Goal: Task Accomplishment & Management: Complete application form

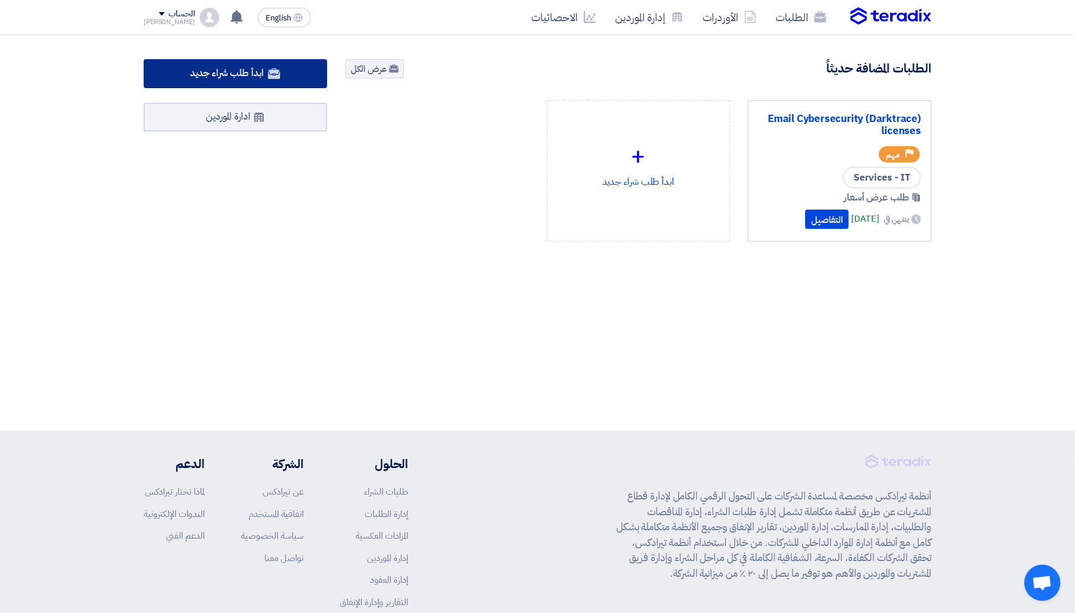
click at [245, 70] on span "ابدأ طلب شراء جديد" at bounding box center [226, 73] width 73 height 14
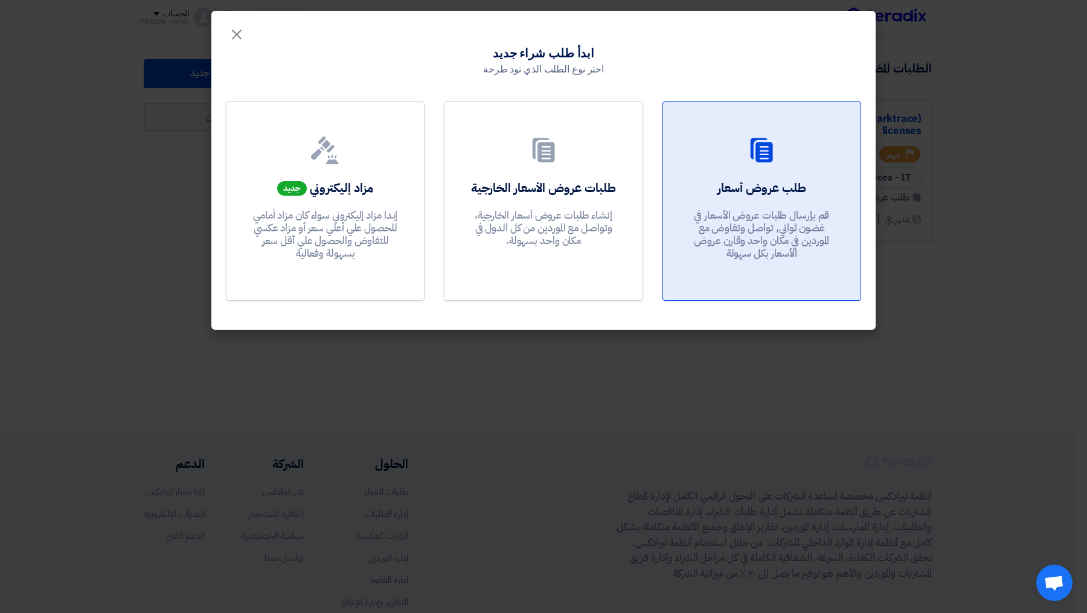
click at [793, 221] on p "قم بإرسال طلبات عروض الأسعار في غضون ثواني, تواصل وتفاوض مع الموردين في مكان وا…" at bounding box center [761, 234] width 145 height 51
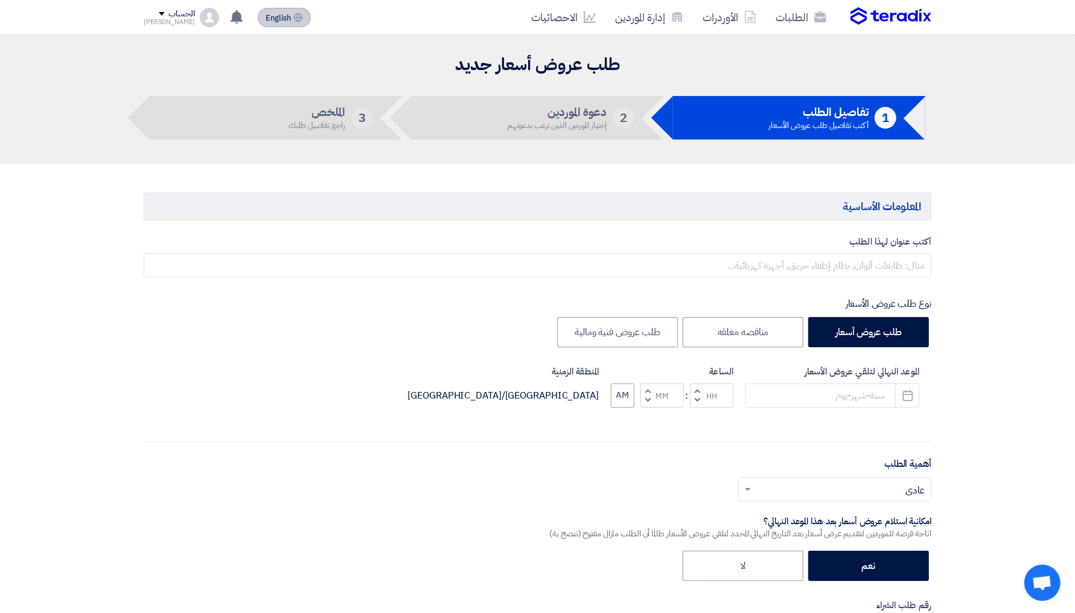
click at [262, 24] on button "English EN" at bounding box center [284, 17] width 53 height 19
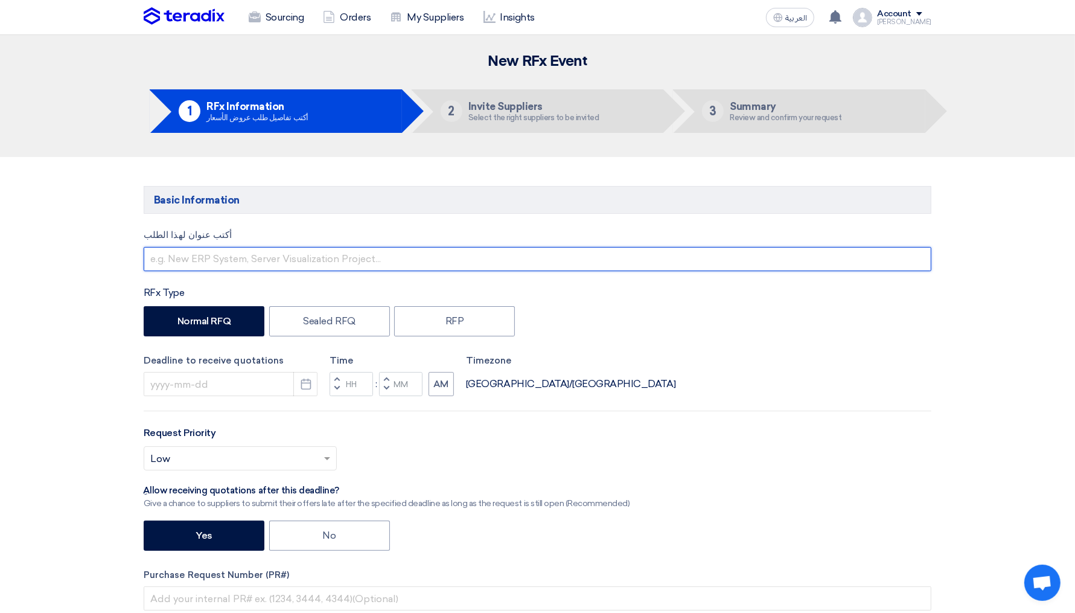
click at [211, 264] on input "text" at bounding box center [538, 259] width 788 height 24
type input "t"
type input "Durrah 1"
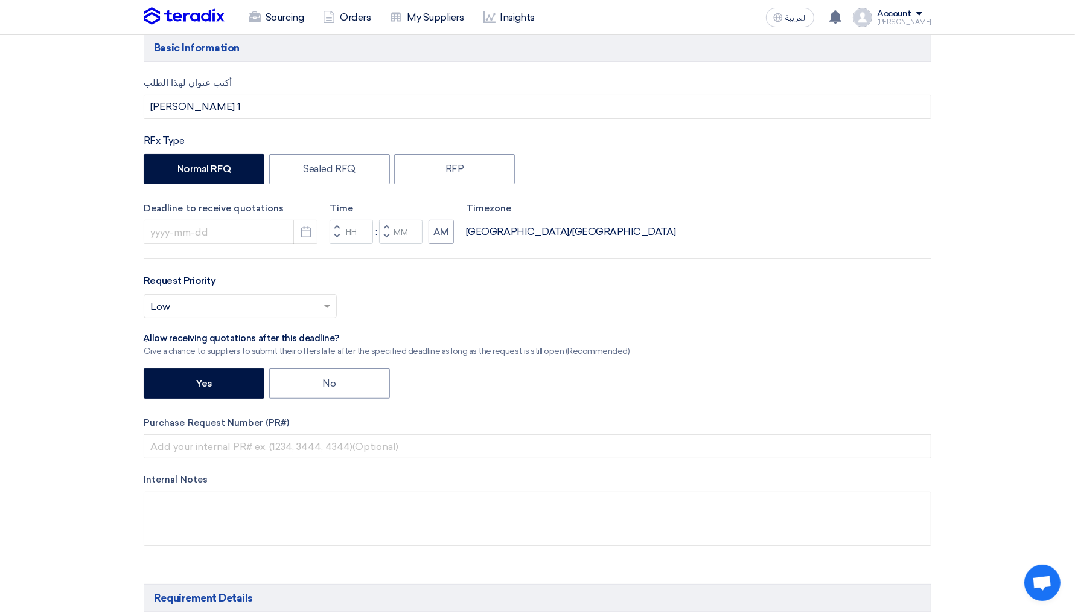
scroll to position [156, 0]
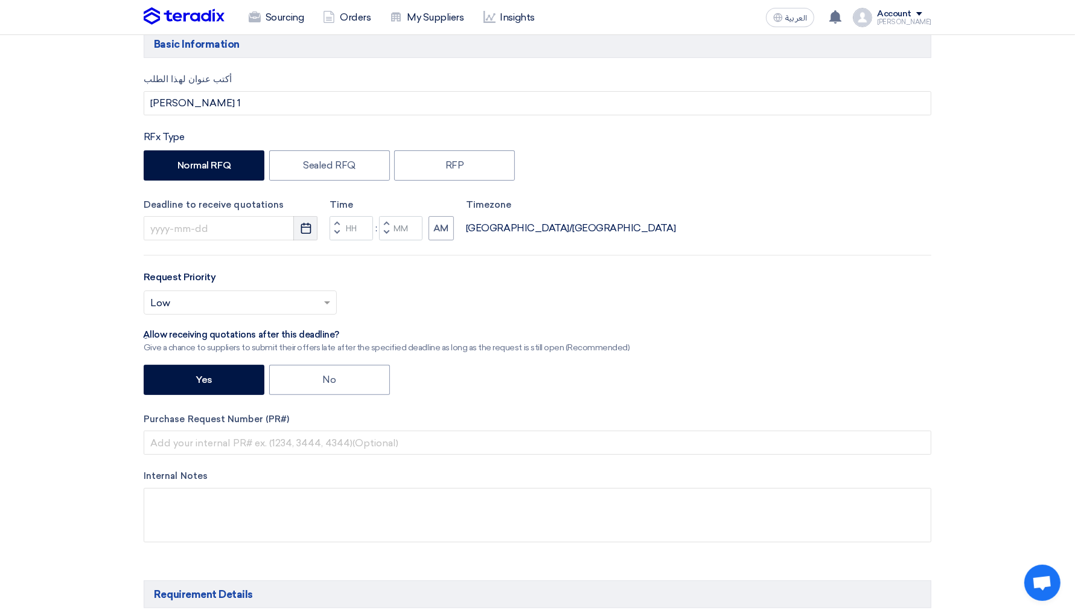
click at [307, 222] on icon "Pick a date" at bounding box center [306, 228] width 12 height 12
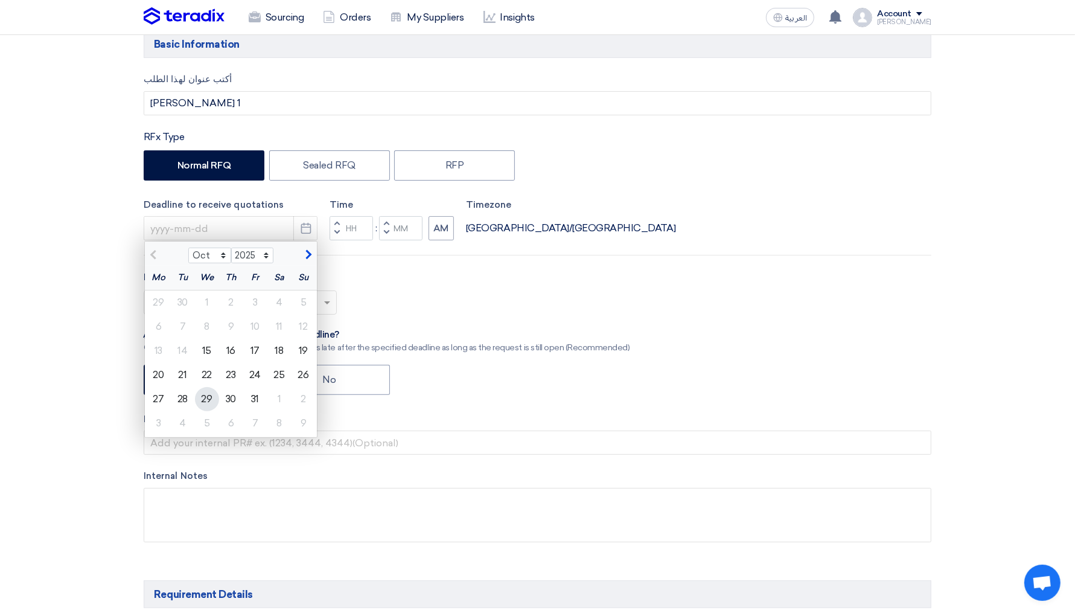
click at [211, 397] on div "29" at bounding box center [207, 399] width 24 height 24
type input "[DATE]"
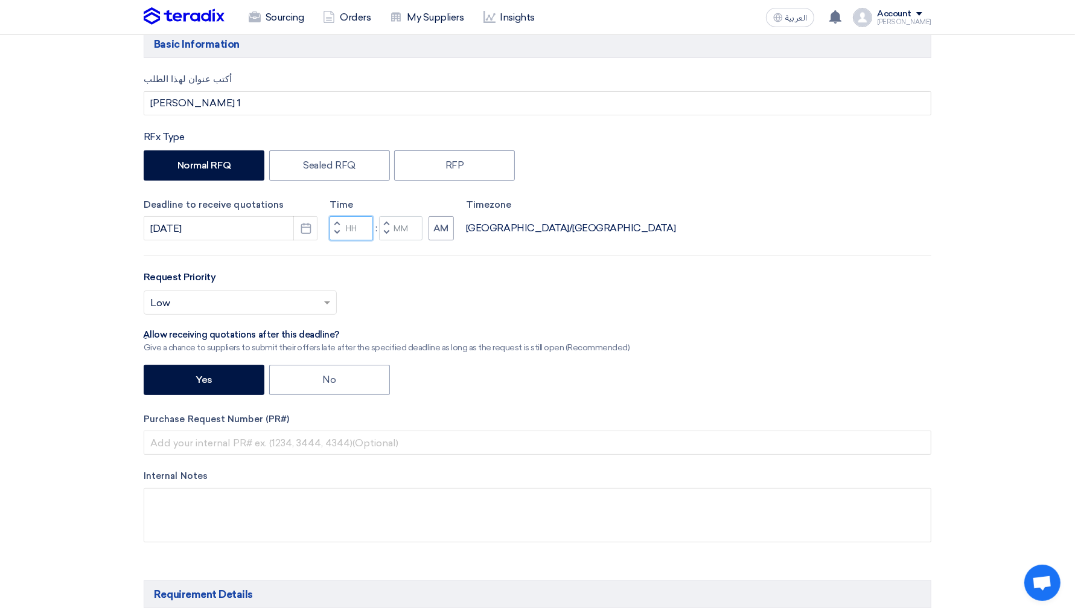
click at [360, 231] on input "Hours" at bounding box center [351, 228] width 43 height 24
click at [335, 223] on span "button" at bounding box center [337, 223] width 4 height 7
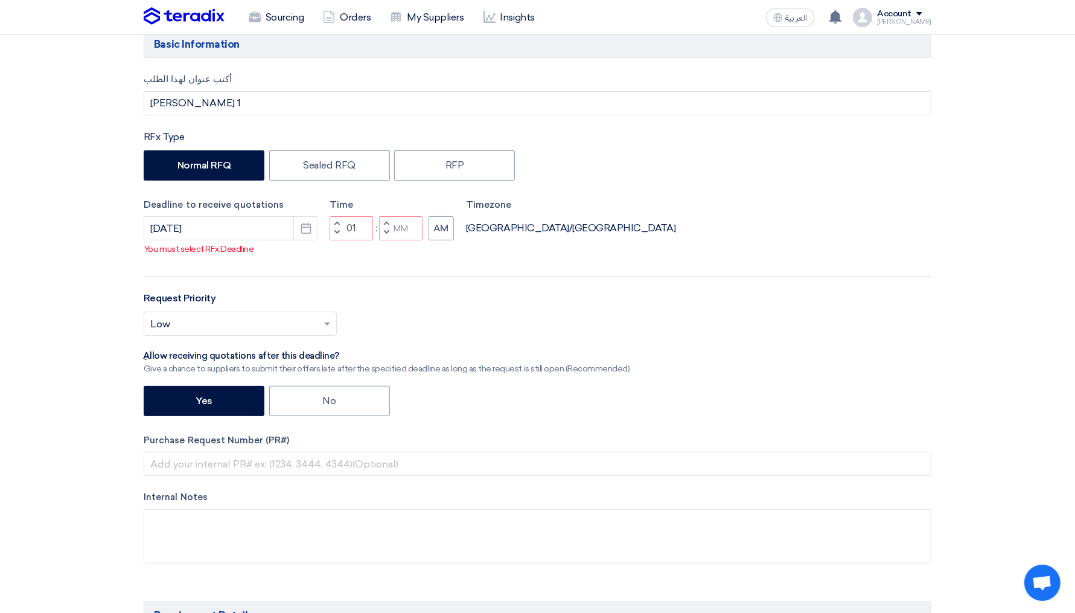
click at [385, 236] on span "button" at bounding box center [387, 232] width 4 height 7
type input "12"
type input "59"
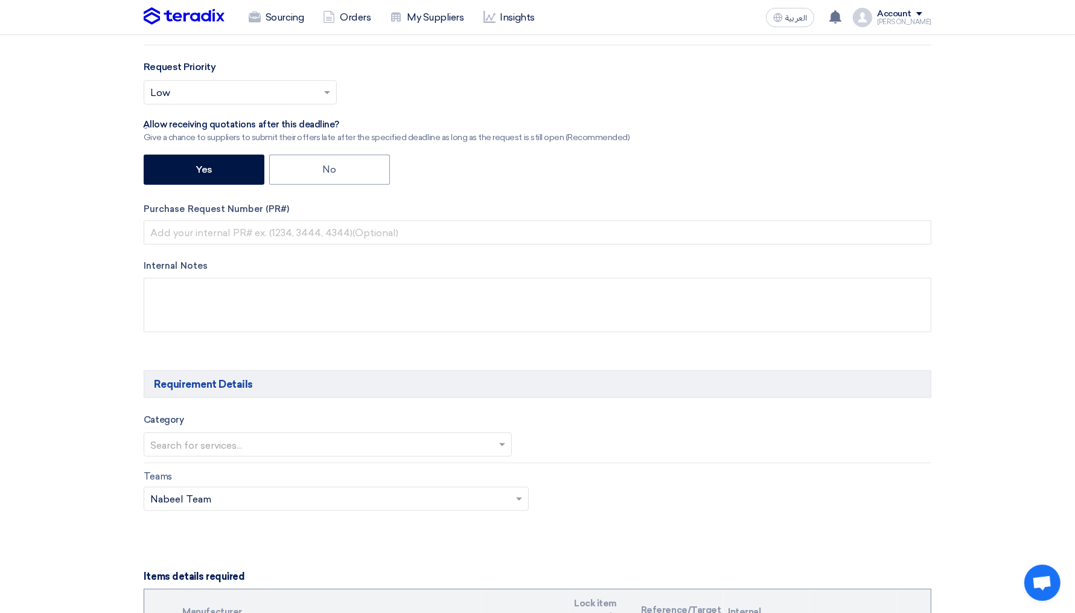
scroll to position [587, 0]
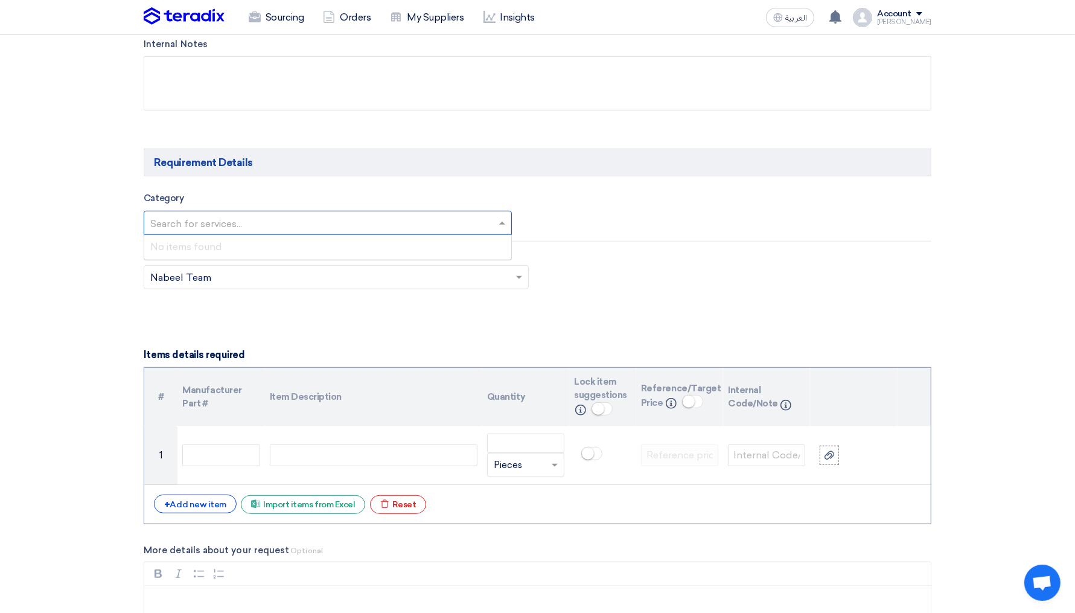
click at [255, 213] on div at bounding box center [327, 223] width 367 height 20
click at [233, 242] on div "No items found" at bounding box center [327, 247] width 367 height 24
click at [261, 229] on input "text" at bounding box center [321, 224] width 343 height 20
click at [123, 214] on section "Basic Information أكتب عنوان لهذا الطلب Durrah 1 RFx Type Normal RFQ Sealed RFQ…" at bounding box center [537, 601] width 1075 height 2063
click at [183, 222] on input "text" at bounding box center [321, 224] width 343 height 20
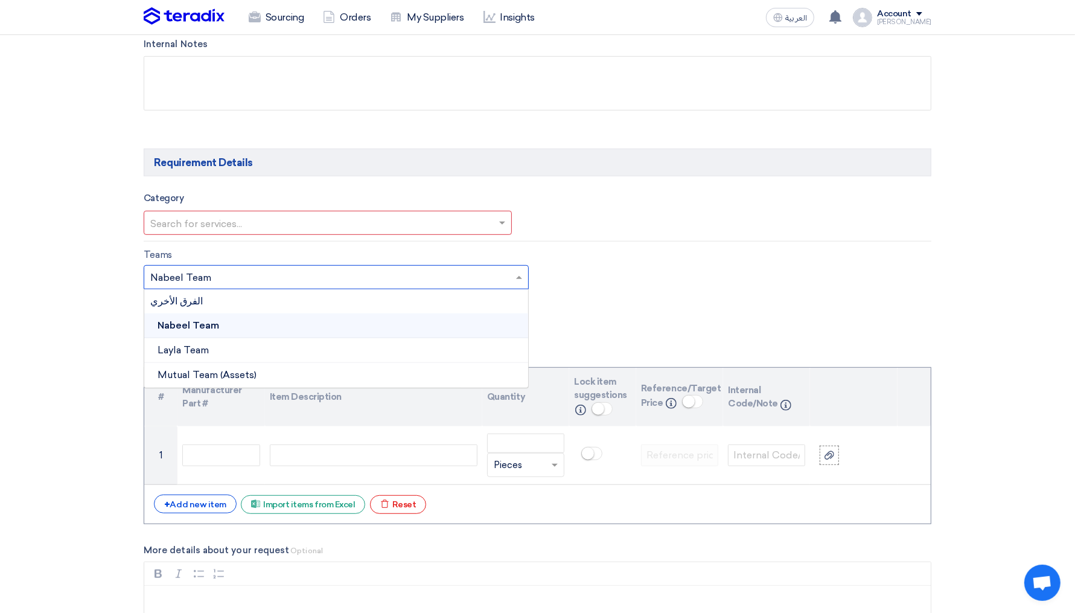
click at [515, 278] on span at bounding box center [520, 277] width 15 height 14
click at [373, 323] on div "Nabeel Team" at bounding box center [336, 325] width 384 height 25
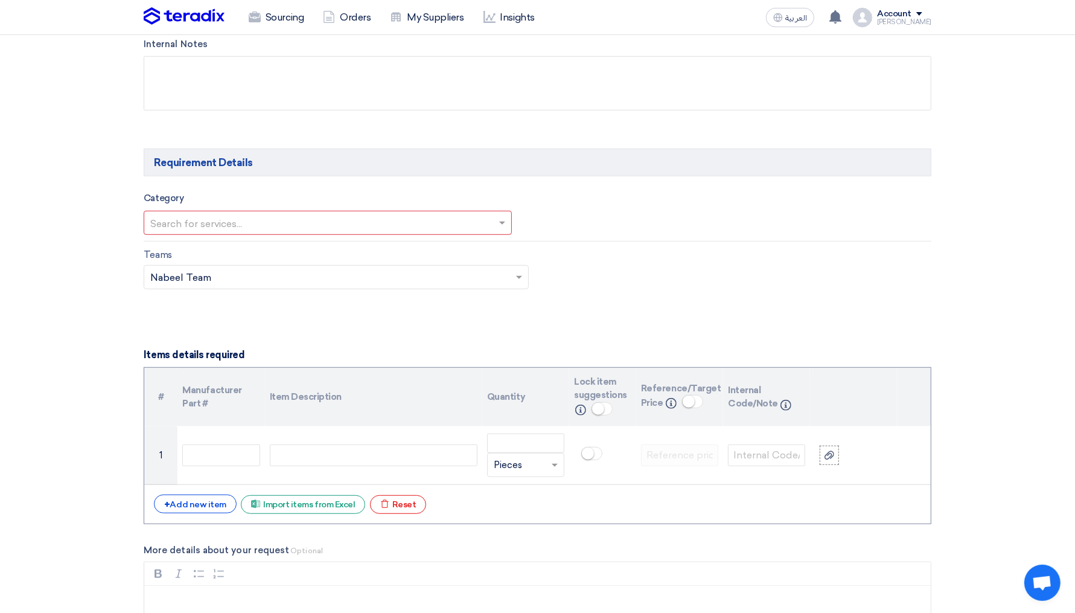
click at [497, 225] on span at bounding box center [503, 223] width 15 height 14
click at [150, 204] on div "Category Search for services... No items found" at bounding box center [328, 213] width 368 height 45
click at [117, 216] on section "Basic Information أكتب عنوان لهذا الطلب Durrah 1 RFx Type Normal RFQ Sealed RFQ…" at bounding box center [537, 601] width 1075 height 2063
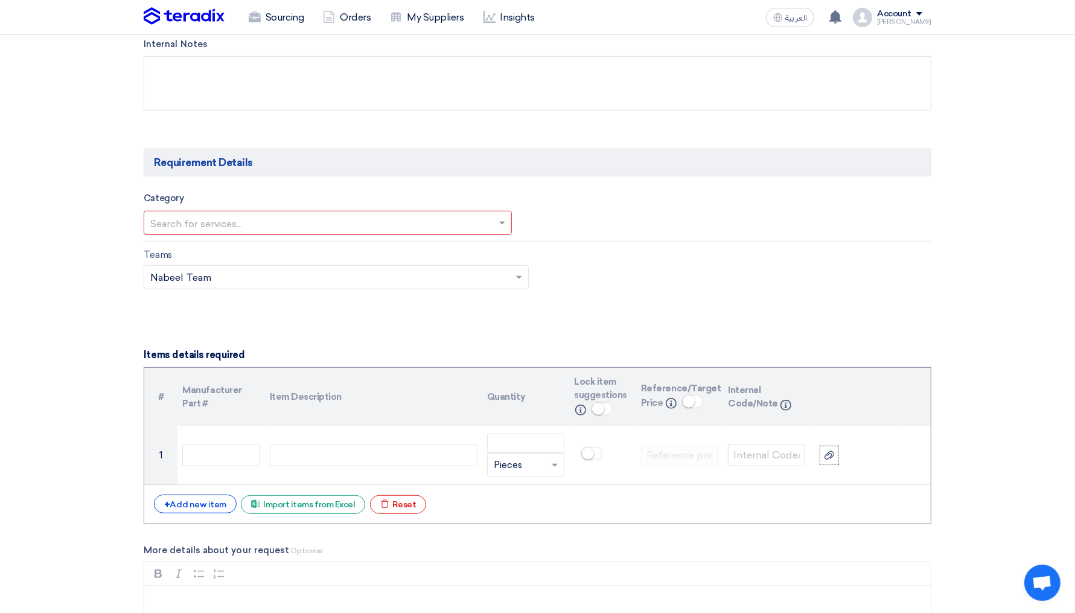
drag, startPoint x: 142, startPoint y: 192, endPoint x: 197, endPoint y: 196, distance: 55.1
click at [197, 196] on div "Category Search for services..." at bounding box center [336, 213] width 403 height 45
click at [197, 196] on div "Category Search for services..." at bounding box center [328, 213] width 368 height 45
drag, startPoint x: 197, startPoint y: 196, endPoint x: 139, endPoint y: 196, distance: 58.6
click at [139, 196] on div "Category Search for services..." at bounding box center [336, 213] width 403 height 45
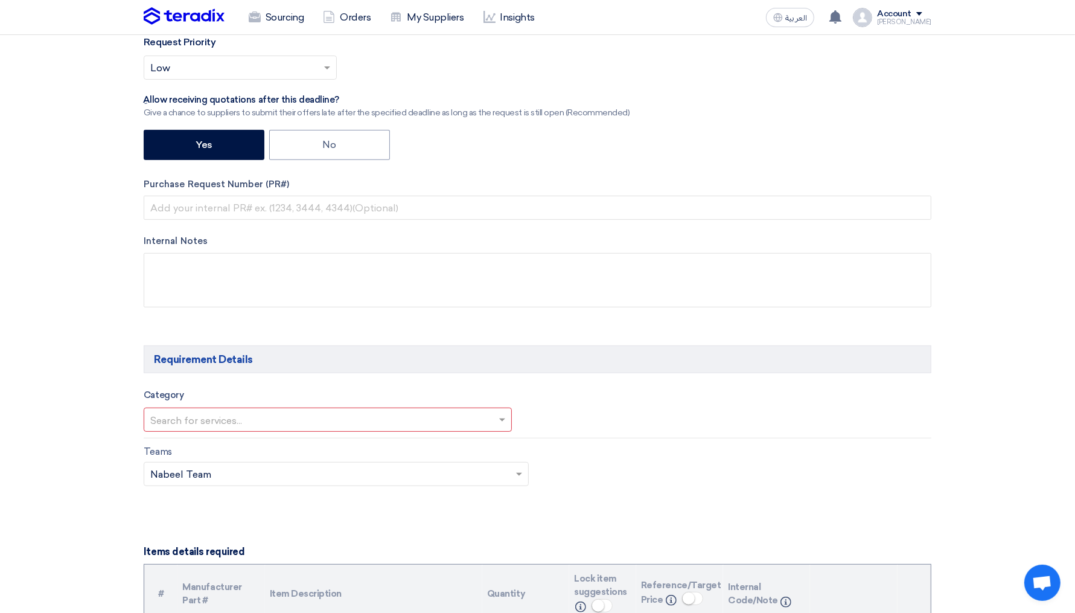
scroll to position [341, 0]
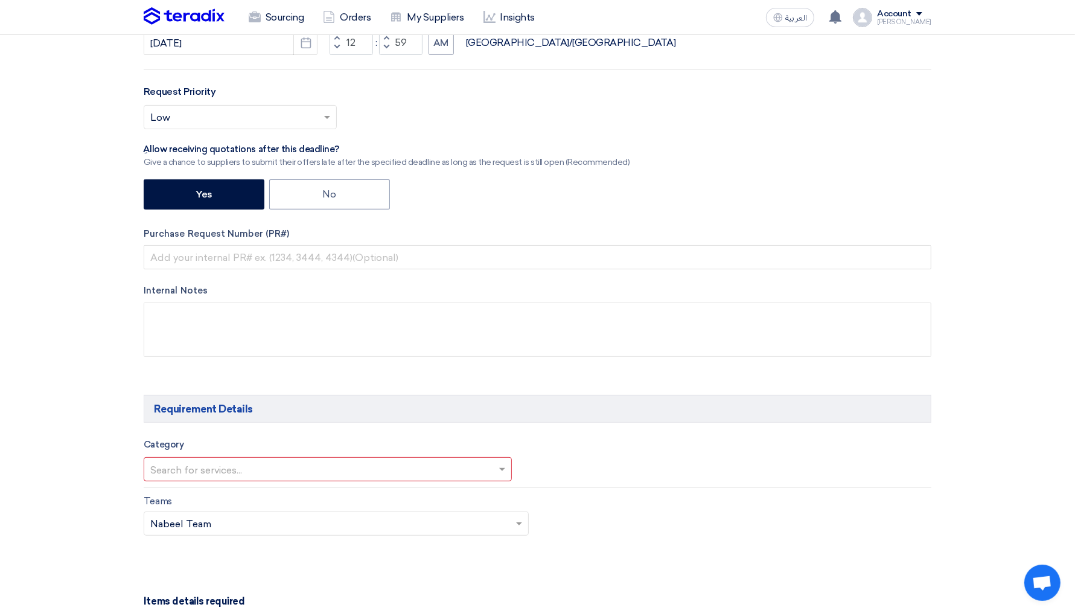
click at [923, 14] on span at bounding box center [919, 14] width 6 height 4
click at [840, 141] on link "Settings" at bounding box center [868, 142] width 106 height 14
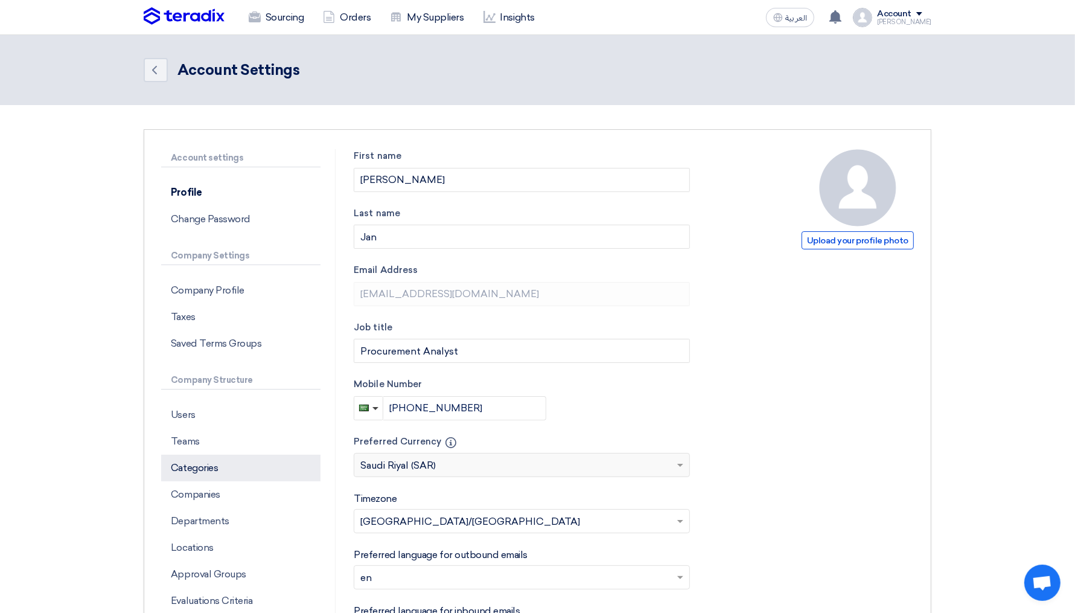
click at [213, 469] on p "Categories" at bounding box center [240, 468] width 159 height 27
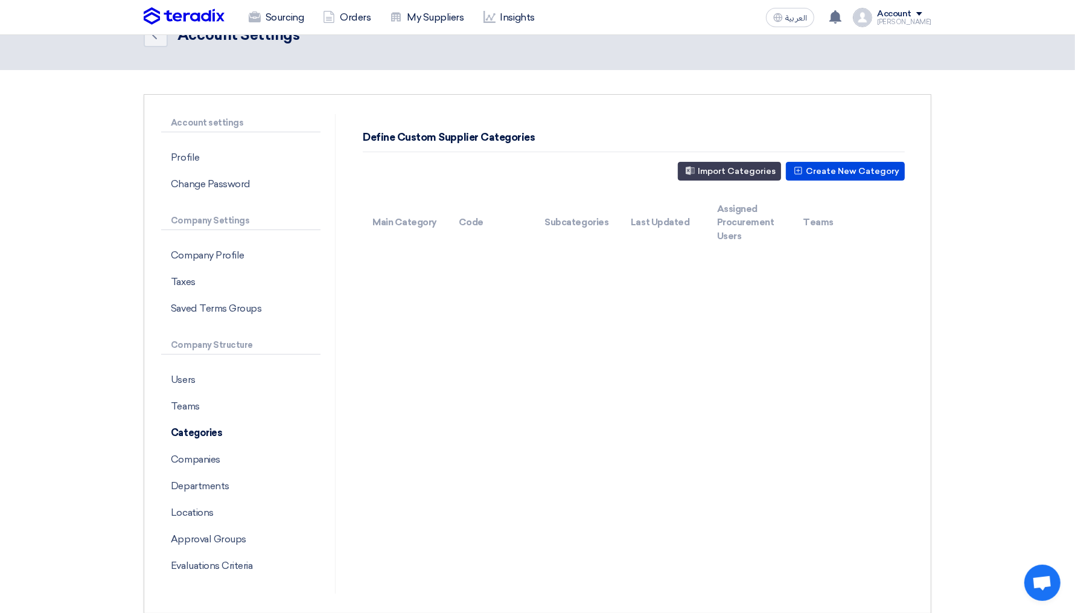
scroll to position [34, 0]
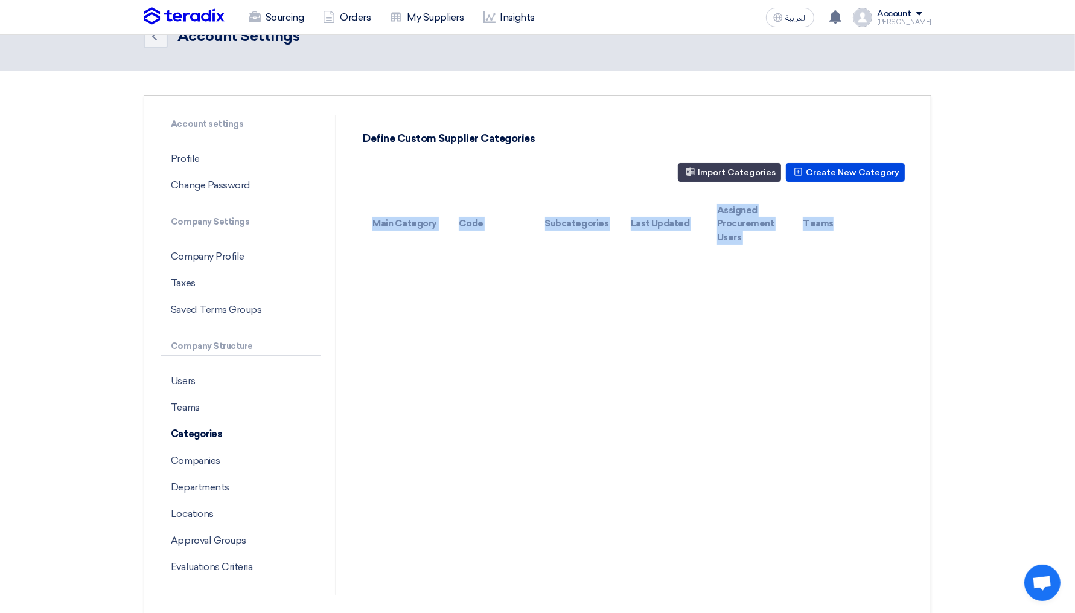
drag, startPoint x: 374, startPoint y: 221, endPoint x: 853, endPoint y: 218, distance: 478.8
click at [853, 218] on tr "Main Category Code Subcategories Last Updated Assigned Procurement Users Teams" at bounding box center [634, 224] width 542 height 56
click at [853, 218] on th "Teams" at bounding box center [836, 224] width 86 height 56
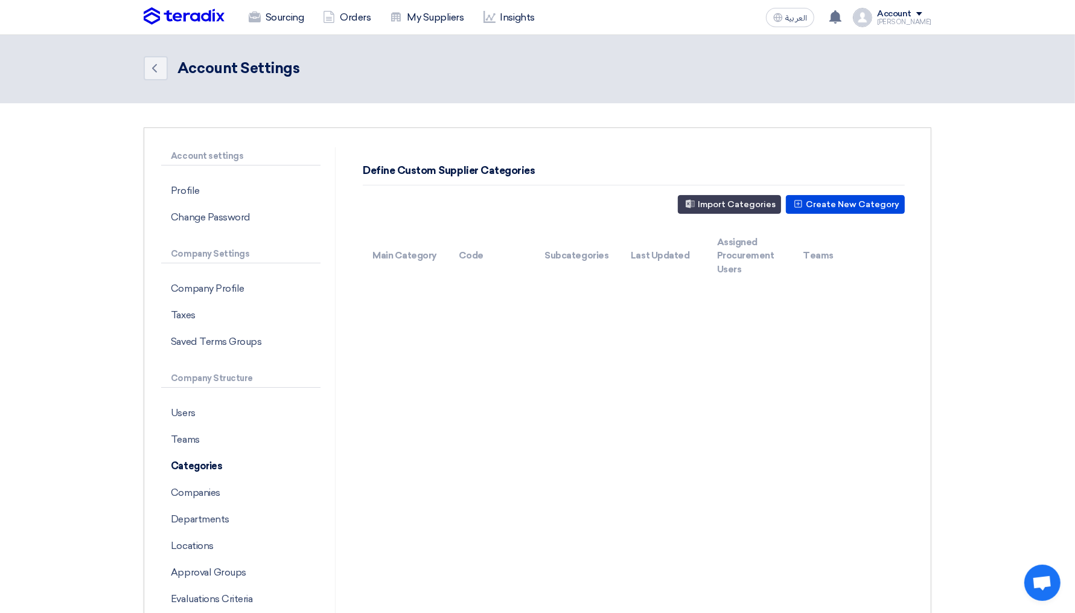
scroll to position [4, 0]
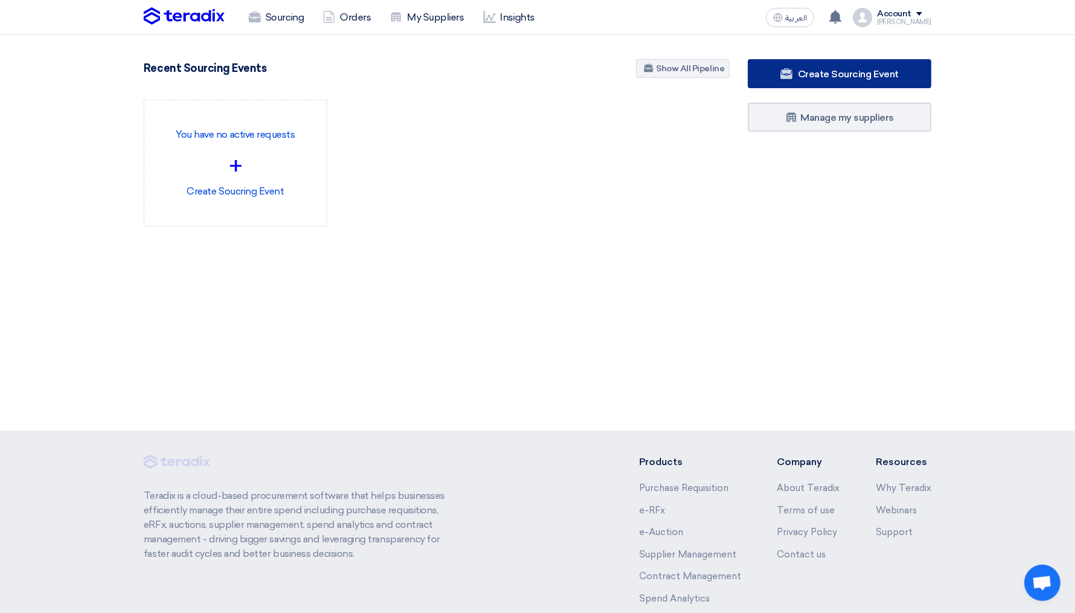
click at [838, 77] on span "Create Sourcing Event" at bounding box center [848, 73] width 101 height 11
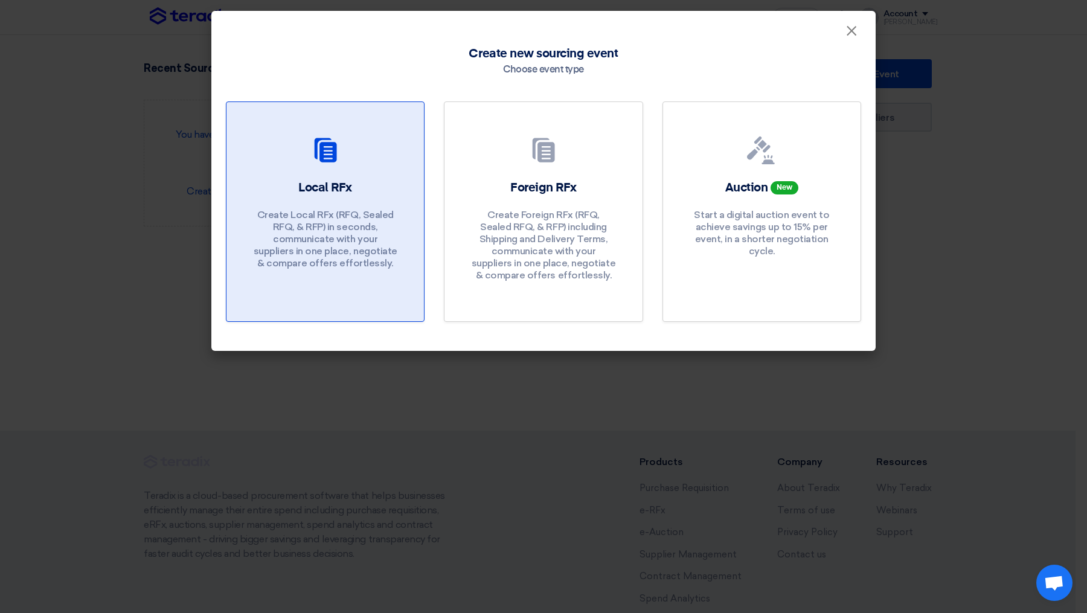
click at [303, 223] on p "Create Local RFx (RFQ, Sealed RFQ, & RFP) in seconds, communicate with your sup…" at bounding box center [325, 239] width 145 height 60
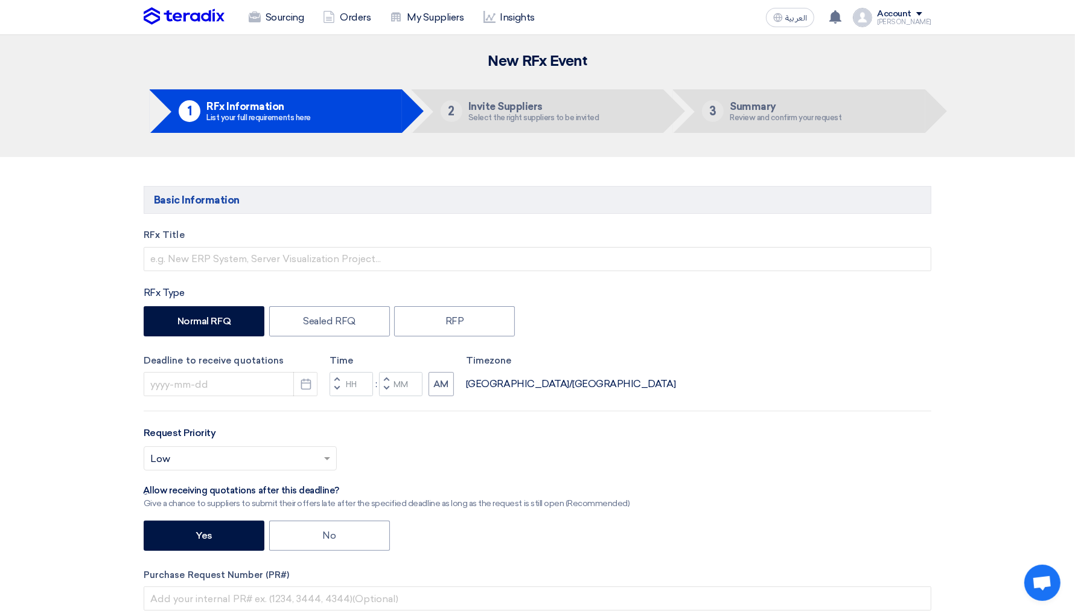
click at [930, 19] on div "Mohamed" at bounding box center [904, 22] width 54 height 7
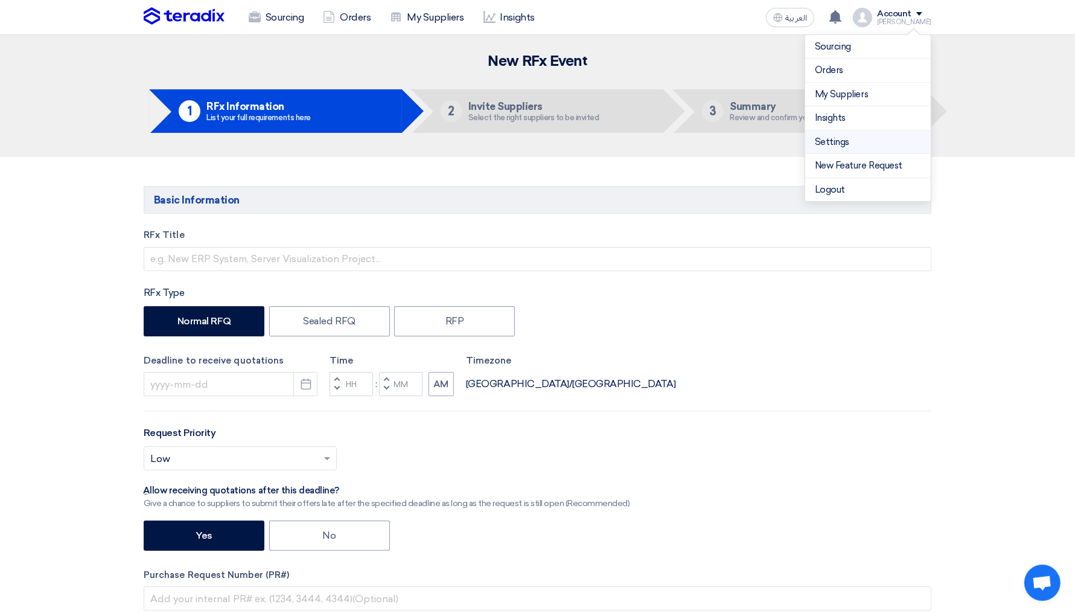
click at [826, 138] on link "Settings" at bounding box center [868, 142] width 106 height 14
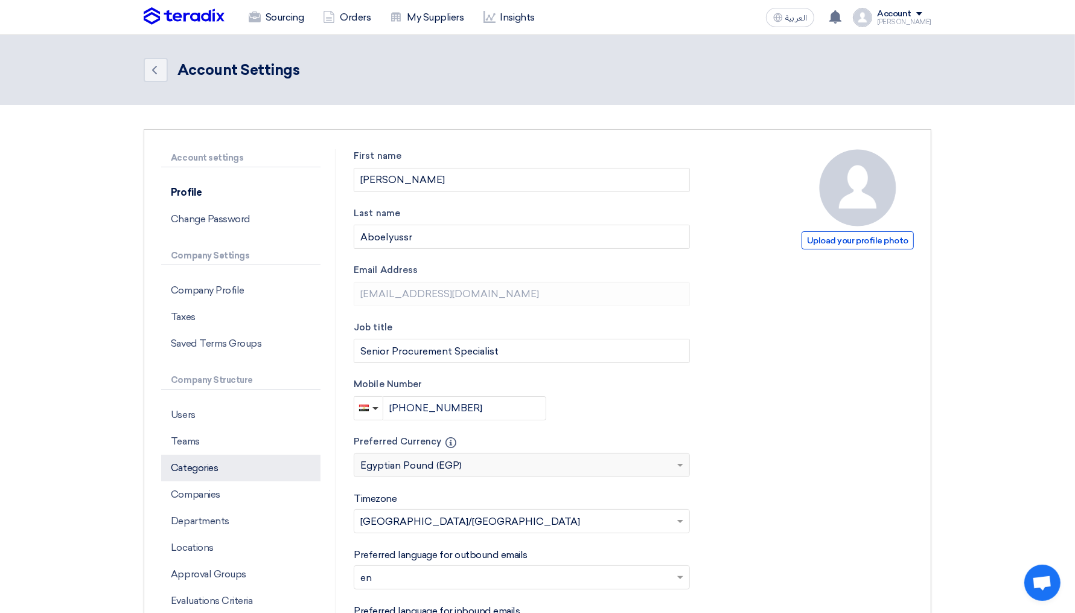
click at [219, 461] on p "Categories" at bounding box center [240, 468] width 159 height 27
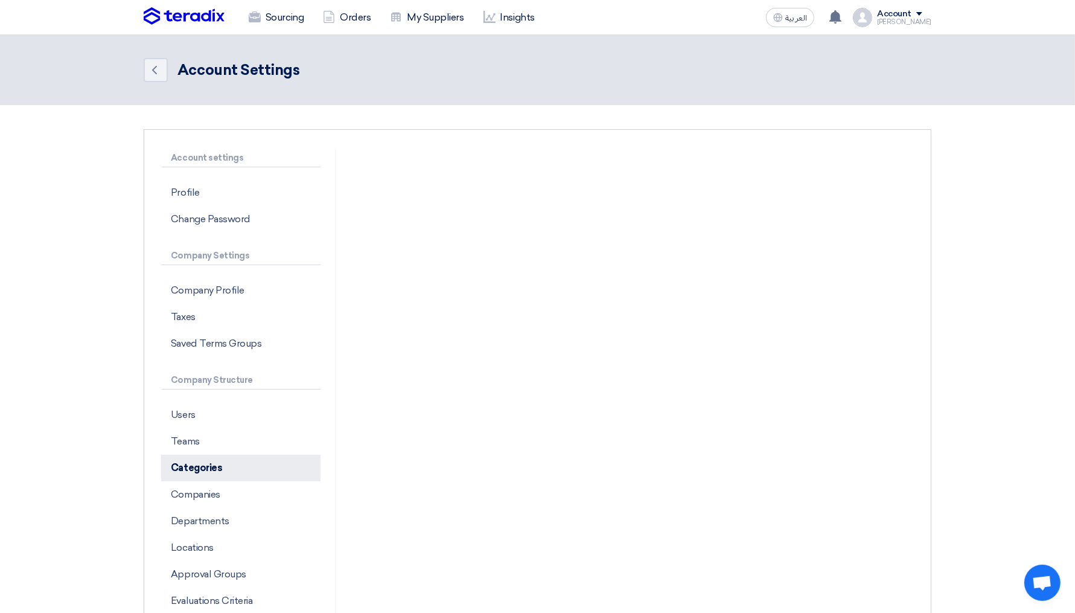
click at [185, 466] on p "Categories" at bounding box center [240, 468] width 159 height 27
click at [188, 483] on p "Companies" at bounding box center [240, 494] width 159 height 27
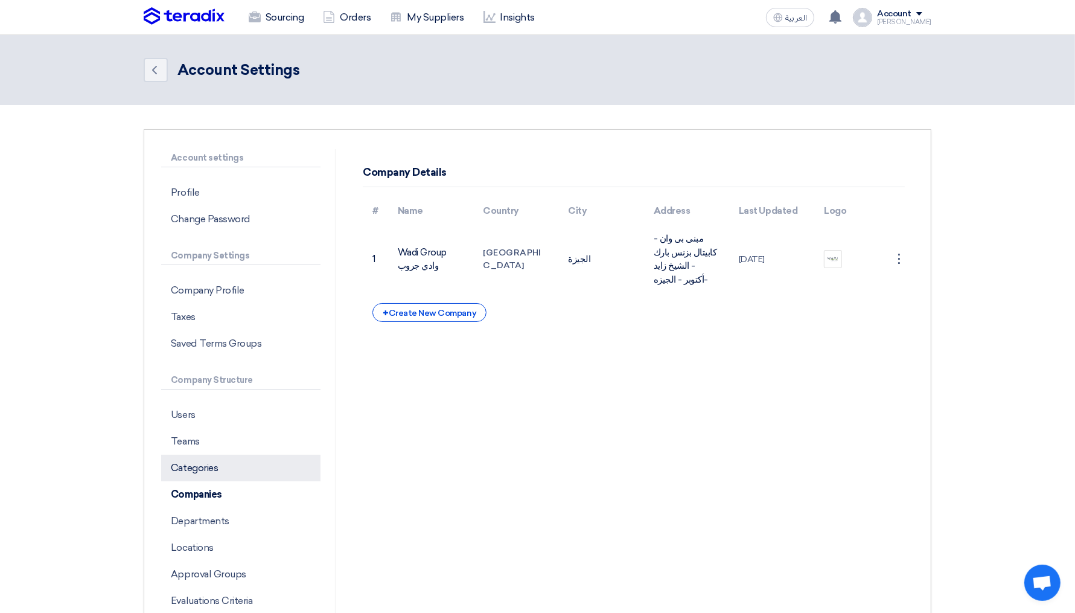
click at [199, 456] on p "Categories" at bounding box center [240, 468] width 159 height 27
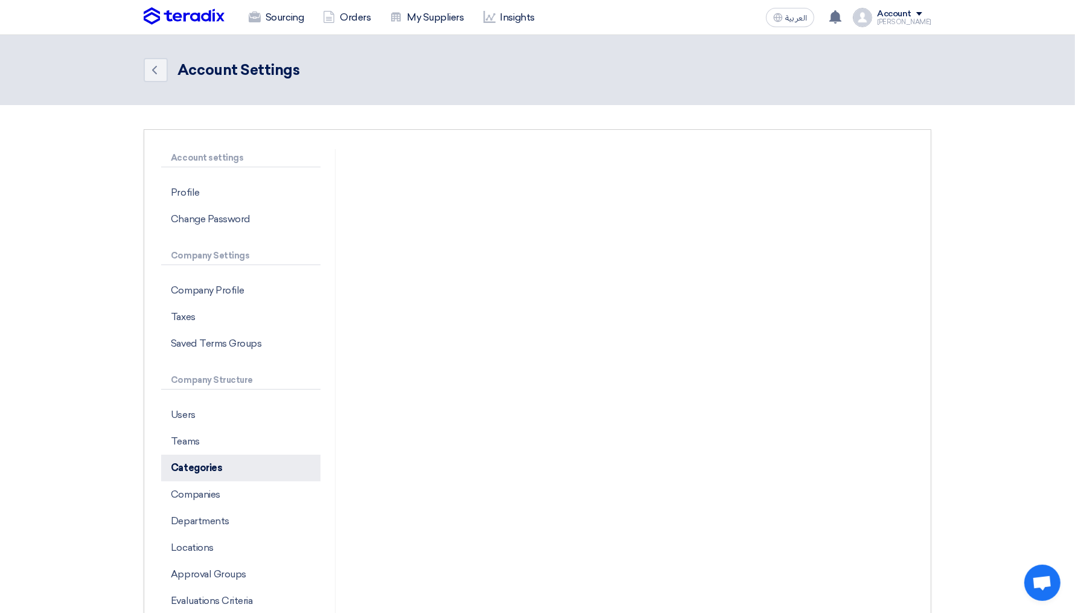
click at [206, 459] on p "Categories" at bounding box center [240, 468] width 159 height 27
click at [129, 467] on section "Account settings Profile Change Password Company Settings Company Profile Taxes…" at bounding box center [537, 389] width 1075 height 568
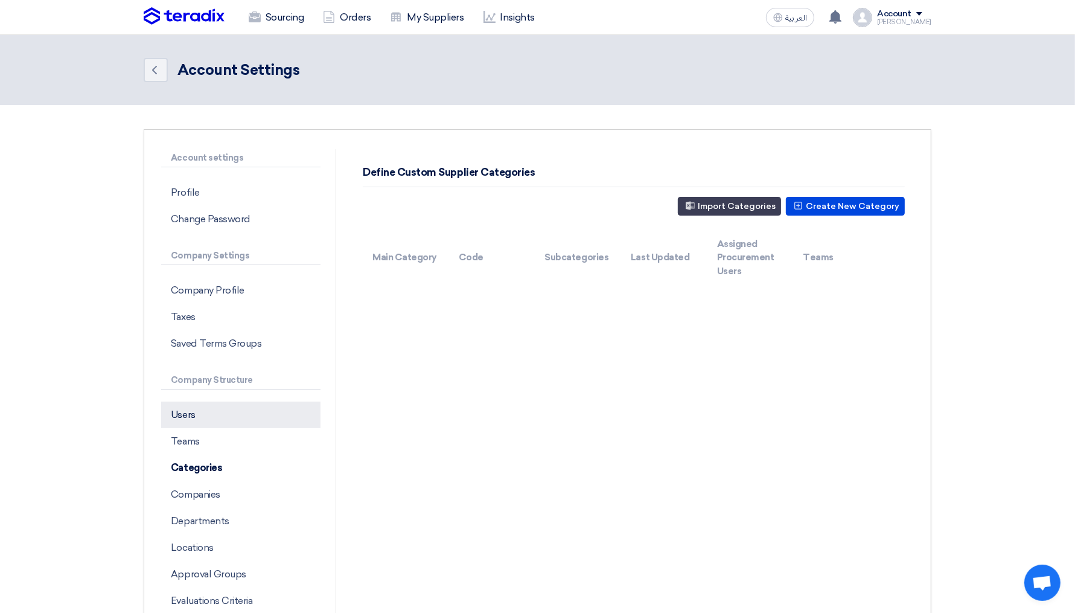
click at [185, 415] on p "Users" at bounding box center [240, 414] width 159 height 27
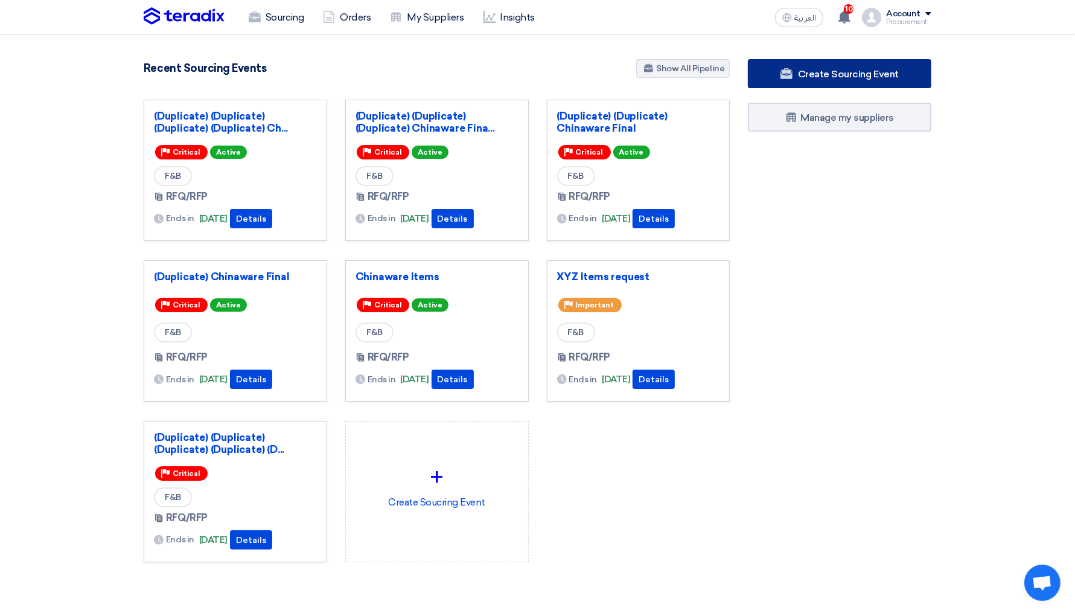
click at [875, 75] on span "Create Sourcing Event" at bounding box center [848, 73] width 101 height 11
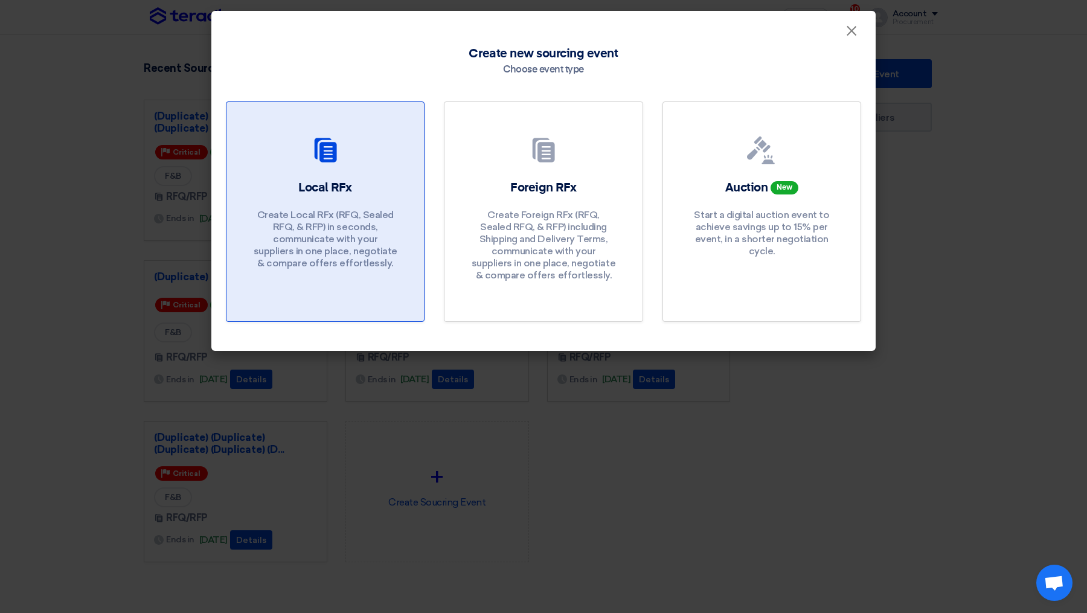
click at [327, 224] on p "Create Local RFx (RFQ, Sealed RFQ, & RFP) in seconds, communicate with your sup…" at bounding box center [325, 239] width 145 height 60
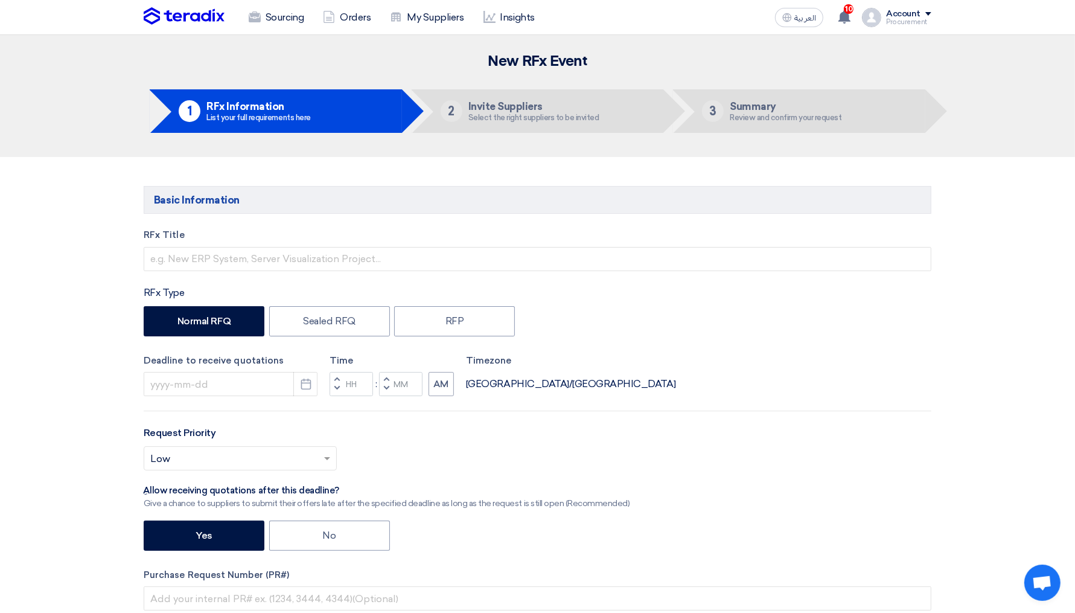
click at [927, 25] on div "Procurement" at bounding box center [908, 22] width 45 height 7
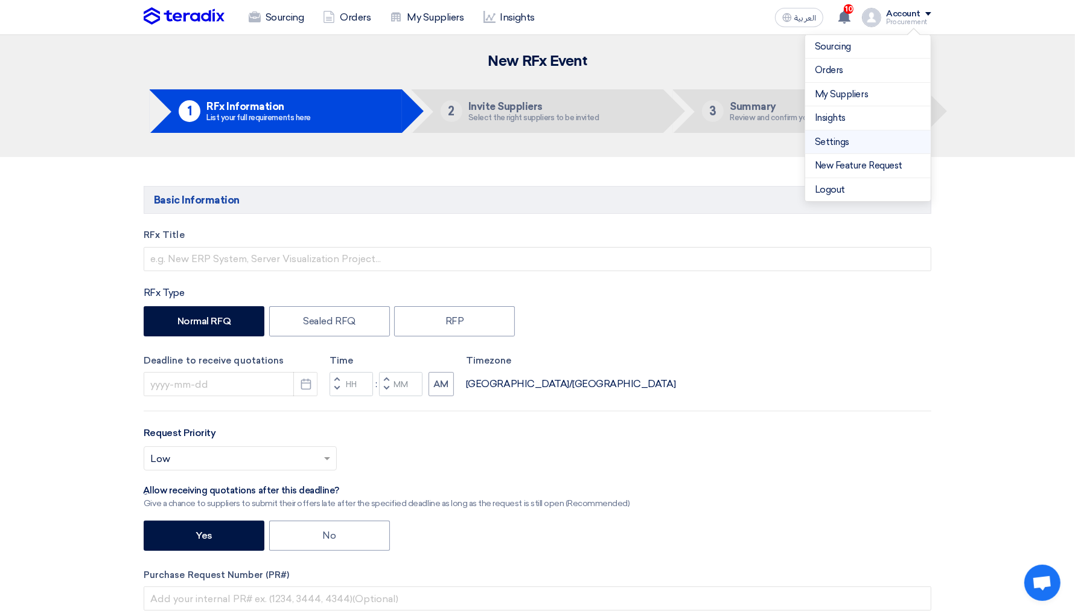
click at [841, 141] on link "Settings" at bounding box center [868, 142] width 106 height 14
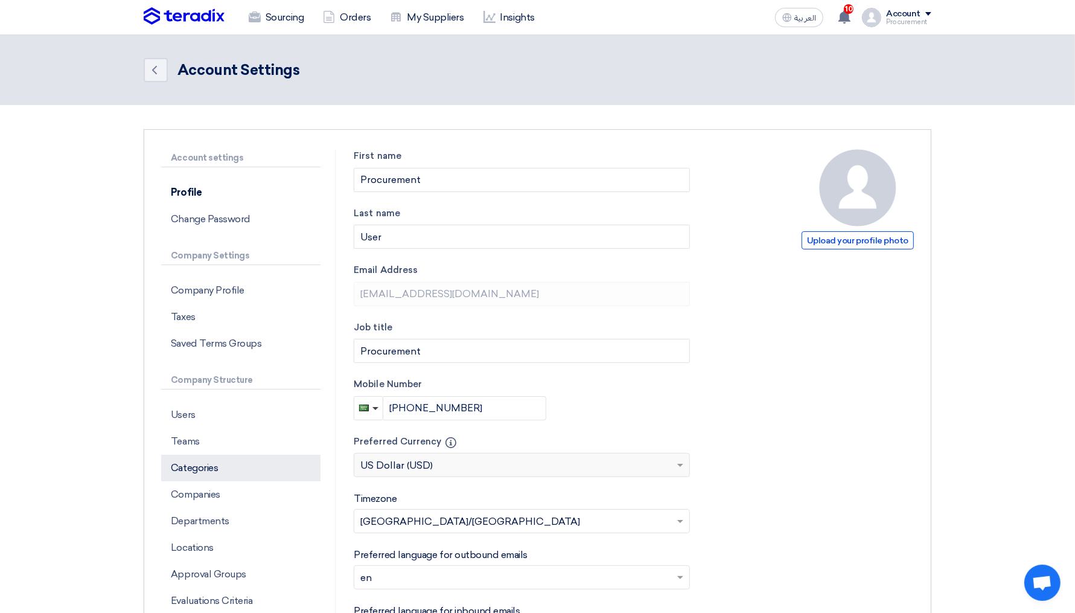
click at [202, 472] on p "Categories" at bounding box center [240, 468] width 159 height 27
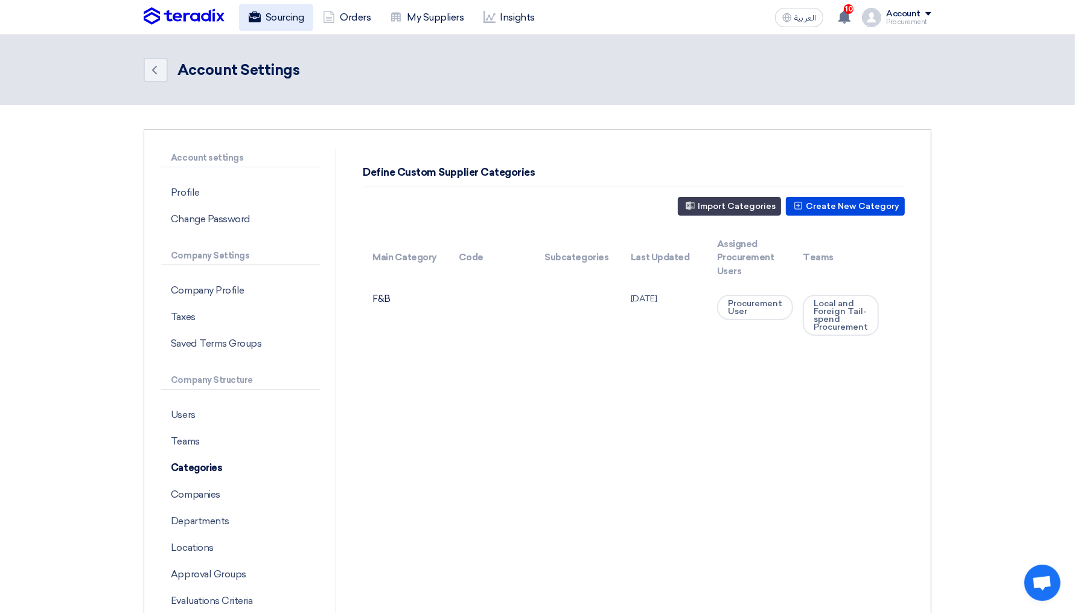
click at [263, 21] on link "Sourcing" at bounding box center [276, 17] width 74 height 27
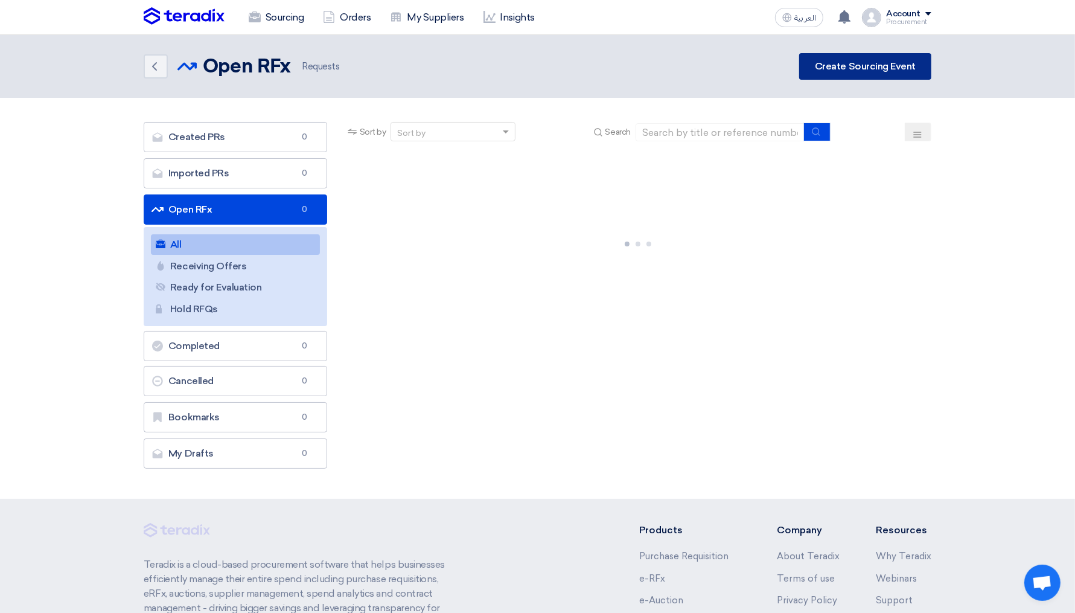
click at [831, 71] on link "Create Sourcing Event" at bounding box center [865, 66] width 132 height 27
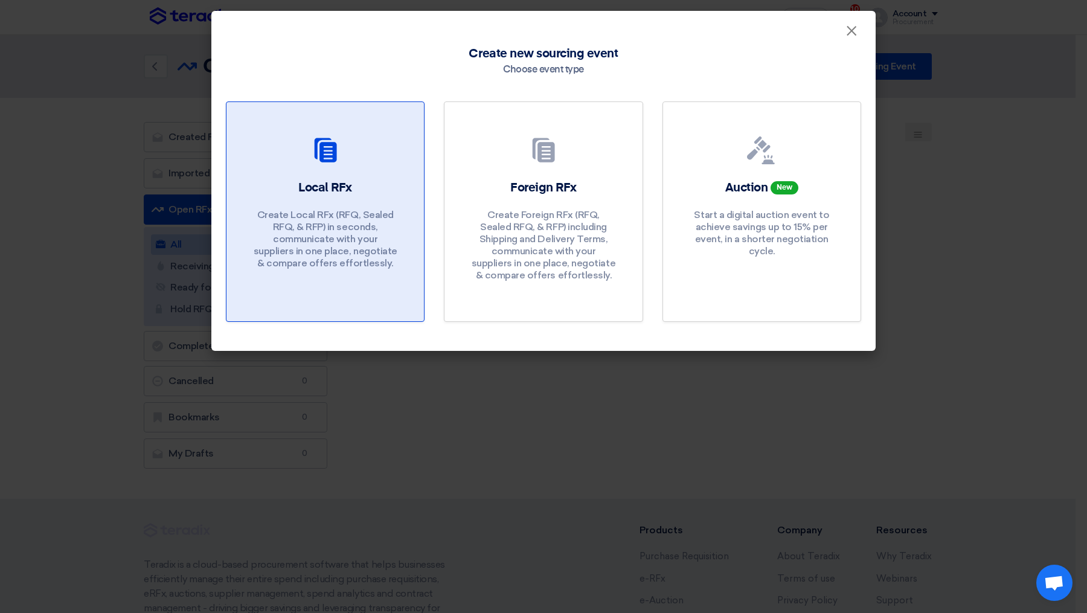
click at [397, 198] on div "Local RFx Create Local RFx (RFQ, Sealed RFQ, & RFP) in seconds, communicate wit…" at bounding box center [325, 227] width 168 height 96
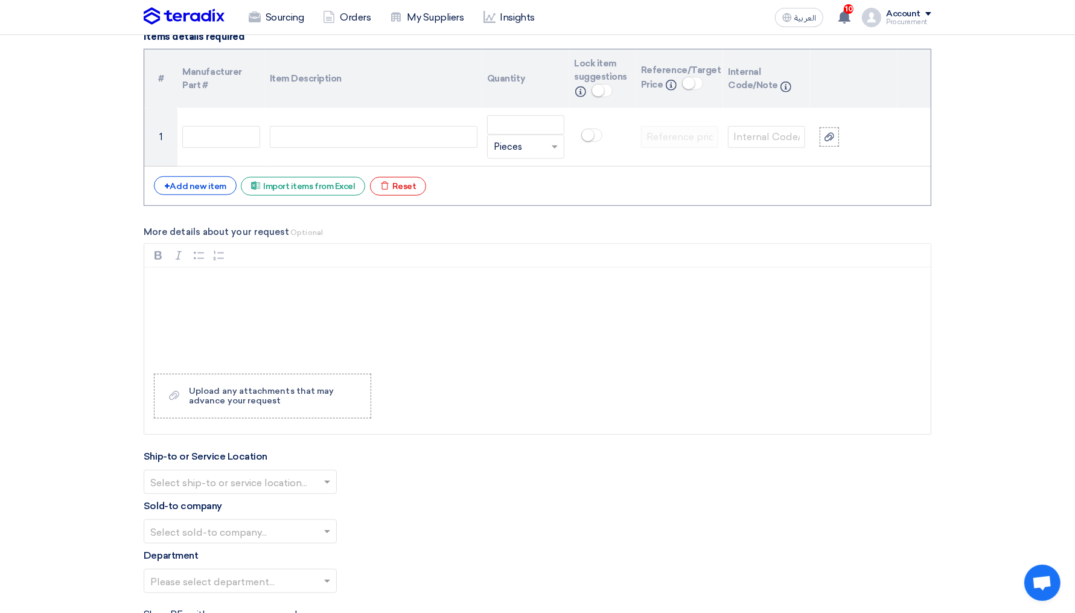
scroll to position [1132, 0]
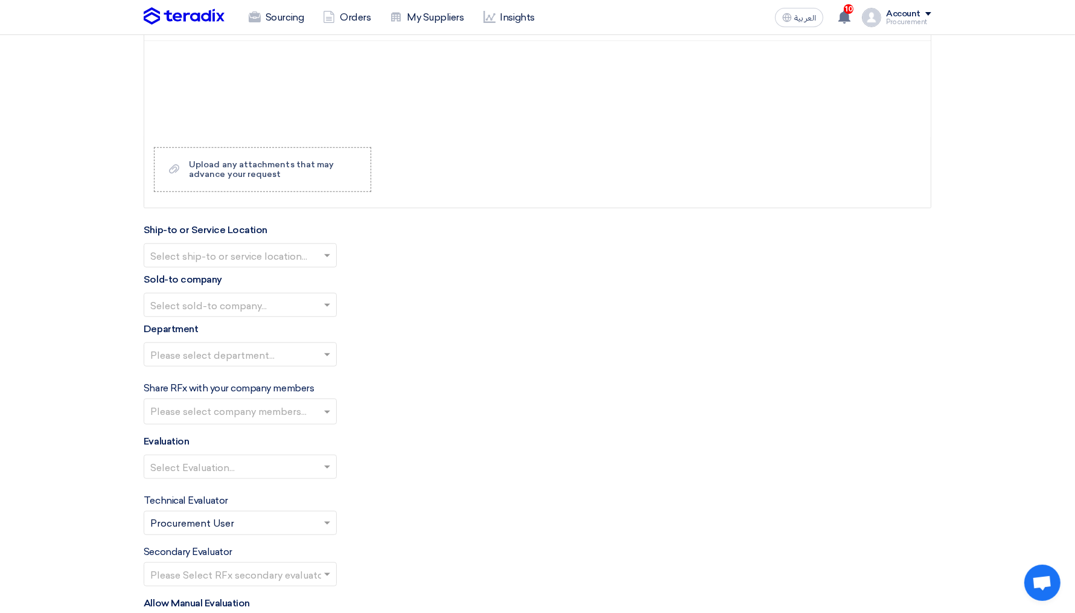
click at [275, 257] on input "text" at bounding box center [234, 257] width 168 height 20
click at [218, 273] on div "HQ Address" at bounding box center [240, 279] width 192 height 24
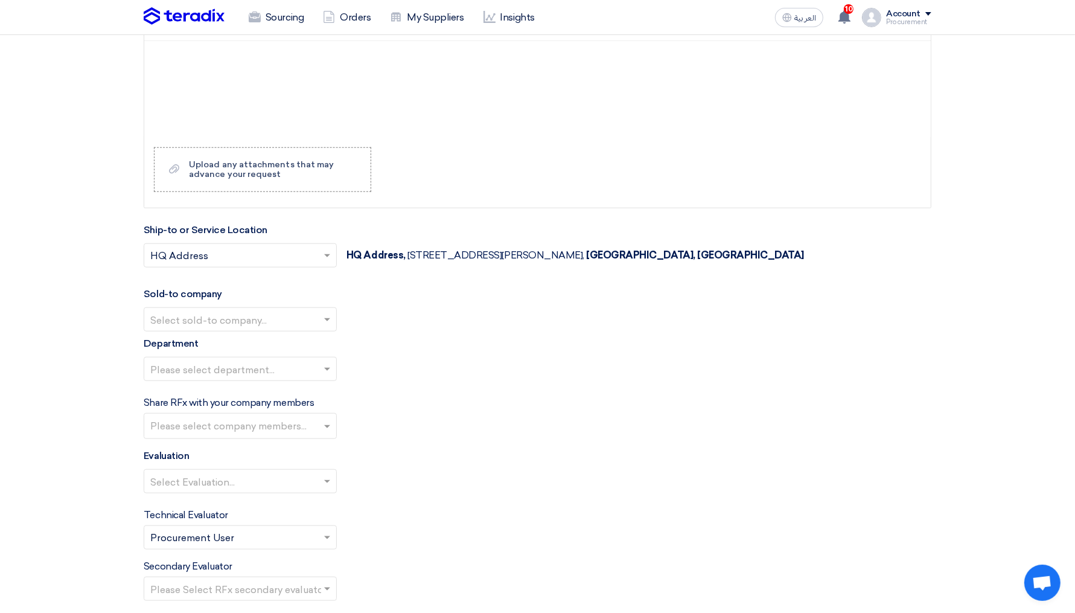
click at [273, 315] on input "text" at bounding box center [234, 321] width 168 height 20
click at [211, 335] on div "Teradix LLC" at bounding box center [240, 343] width 192 height 24
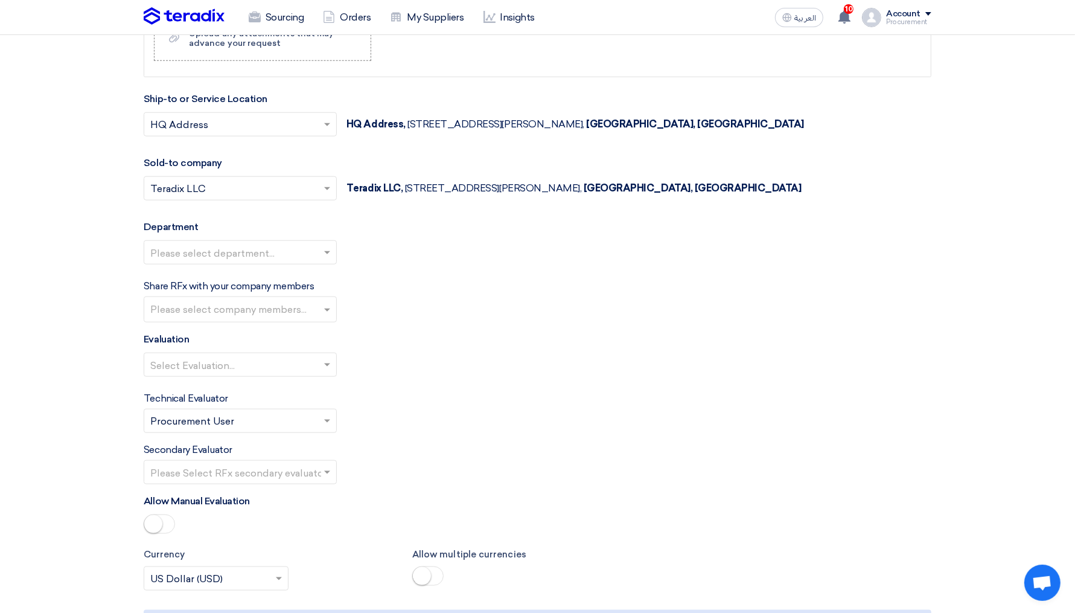
scroll to position [1277, 0]
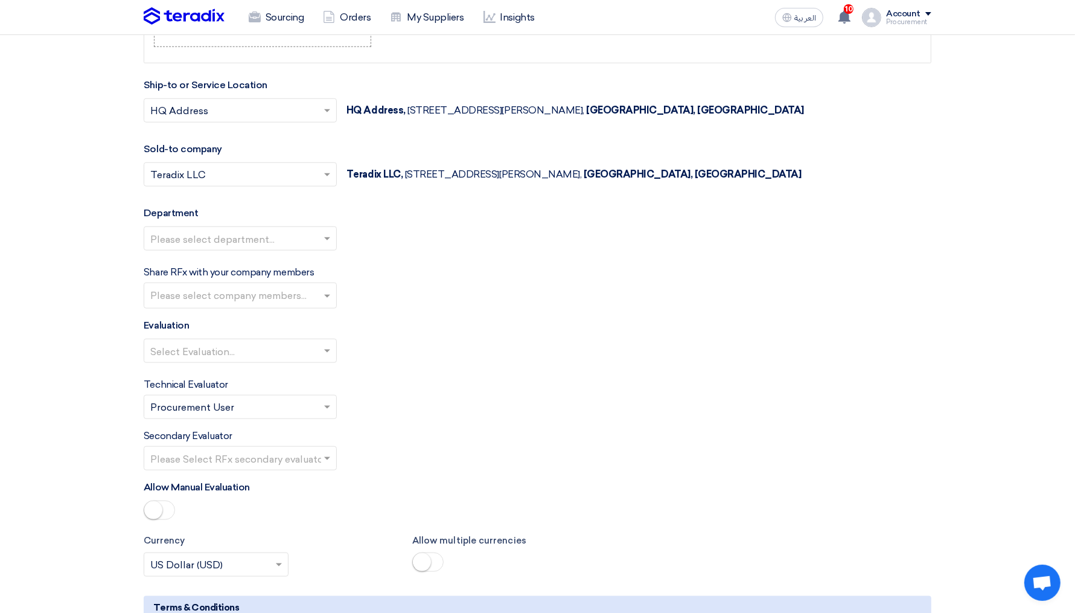
click at [292, 238] on input "text" at bounding box center [234, 240] width 168 height 20
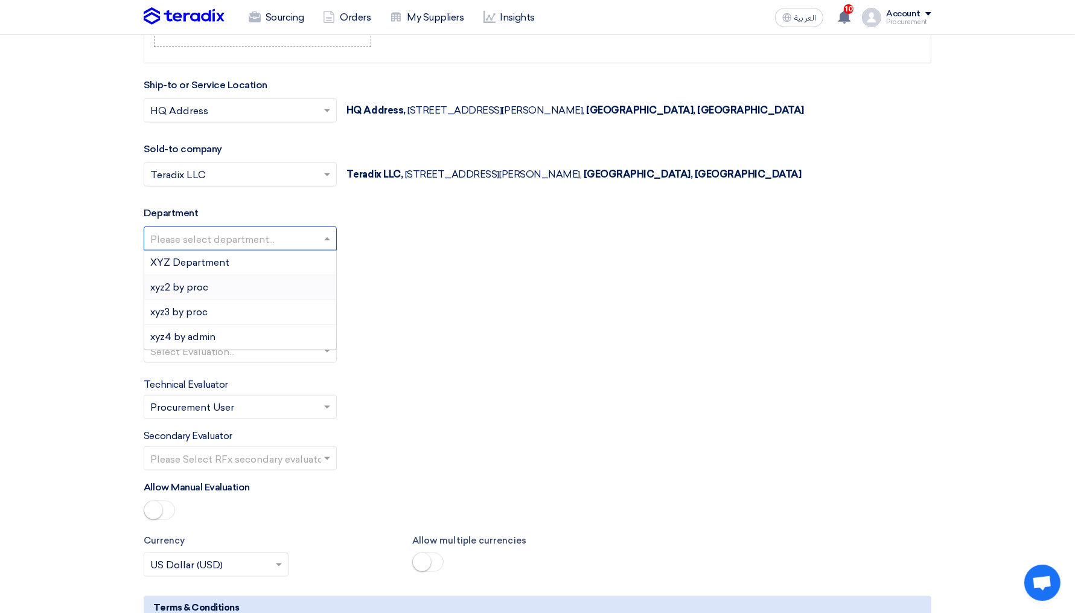
click at [201, 281] on span "xyz2 by proc" at bounding box center [179, 286] width 58 height 11
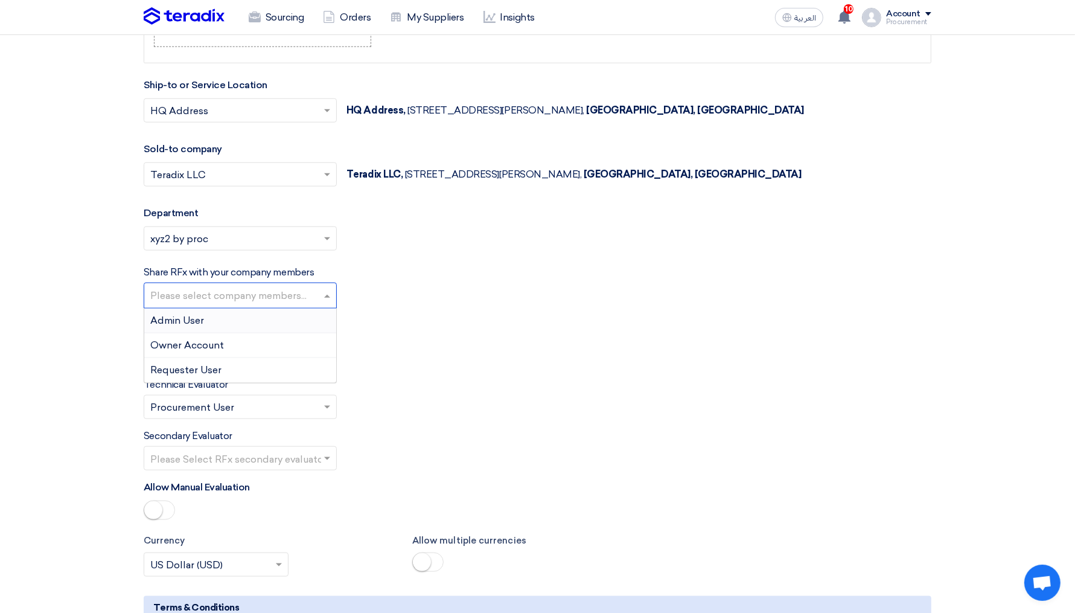
click at [236, 291] on input "text" at bounding box center [241, 297] width 183 height 20
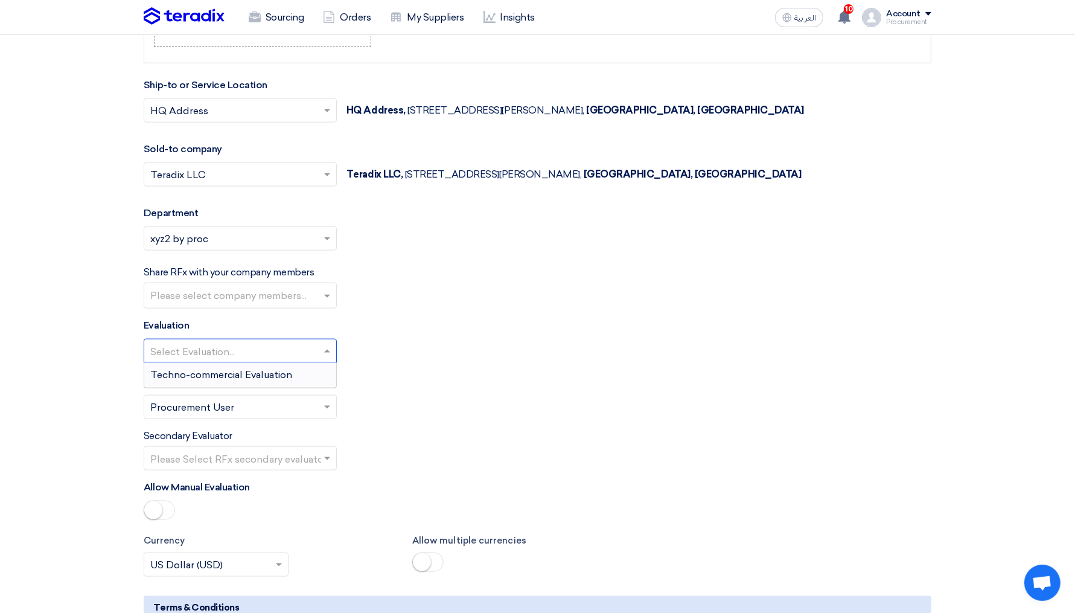
click at [181, 342] on input "text" at bounding box center [234, 352] width 168 height 20
click at [196, 373] on span "Techno-commercial Evaluation" at bounding box center [221, 374] width 142 height 11
click at [167, 513] on span at bounding box center [159, 509] width 31 height 19
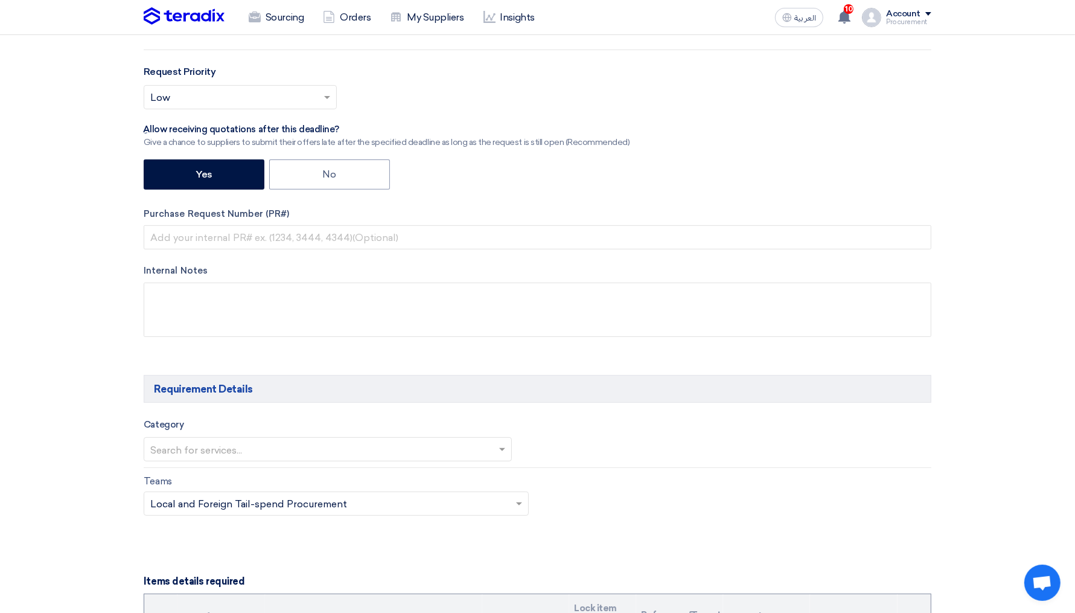
scroll to position [0, 0]
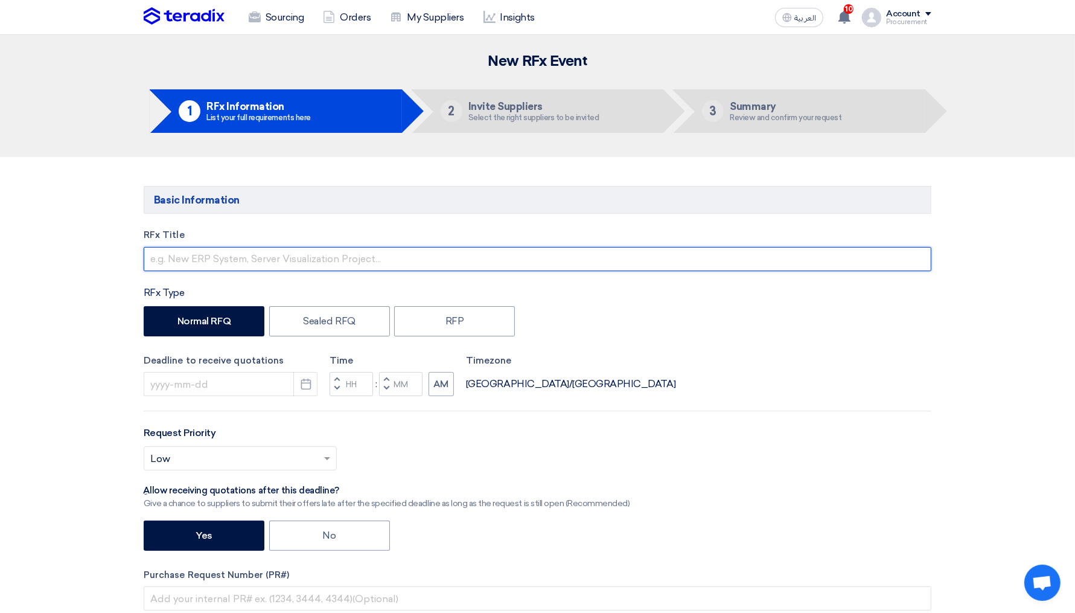
click at [242, 254] on input "text" at bounding box center [538, 259] width 788 height 24
type input "test"
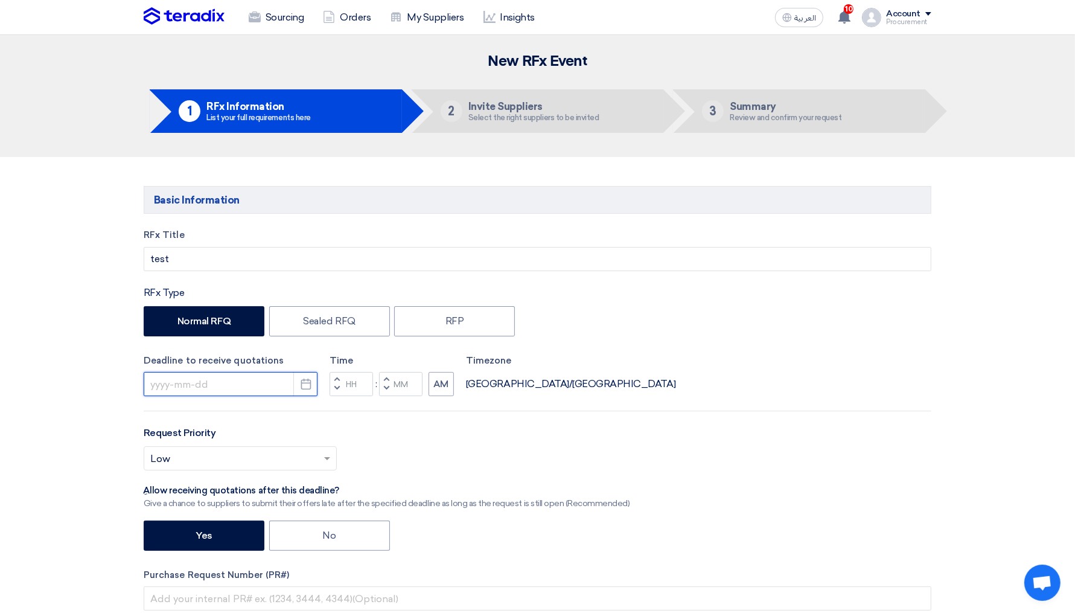
click at [238, 382] on input at bounding box center [231, 384] width 174 height 24
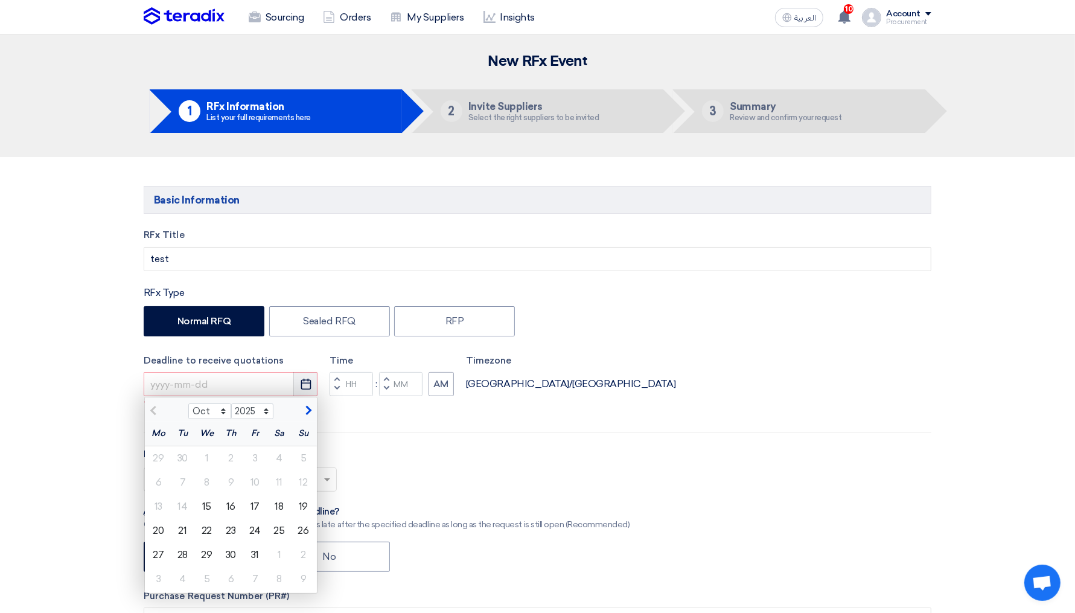
click at [305, 386] on icon "Pick a date" at bounding box center [306, 384] width 12 height 12
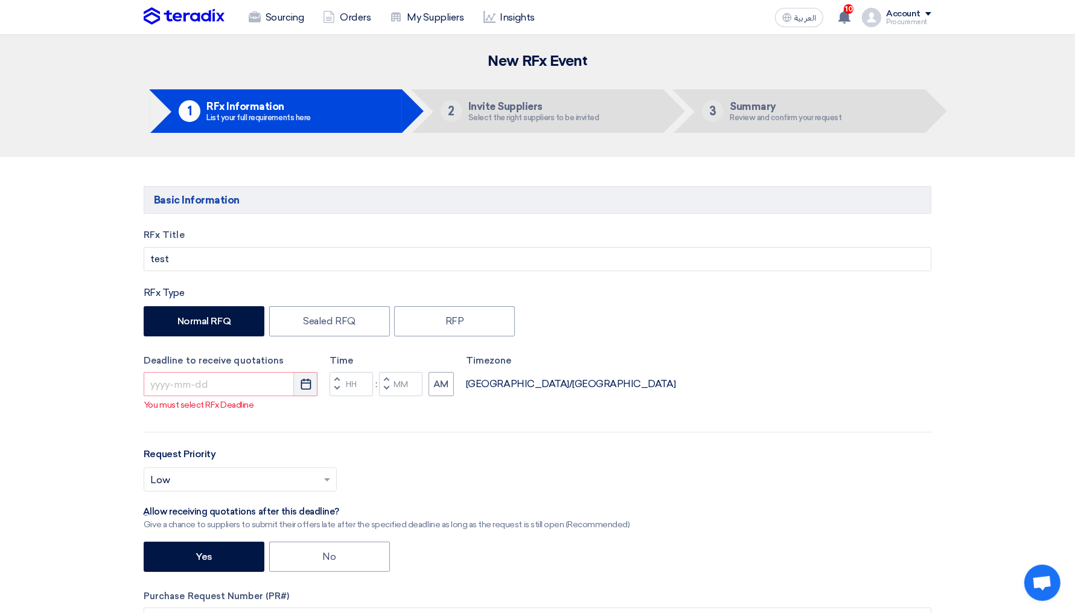
click at [305, 386] on icon "Pick a date" at bounding box center [306, 384] width 12 height 12
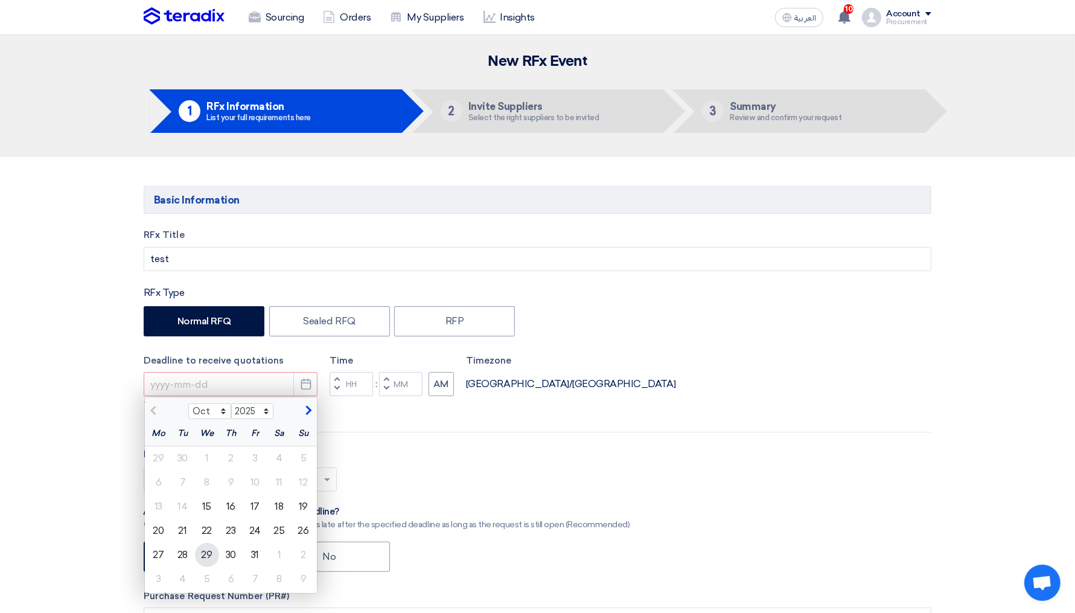
click at [206, 566] on div "29" at bounding box center [207, 555] width 24 height 24
type input "[DATE]"
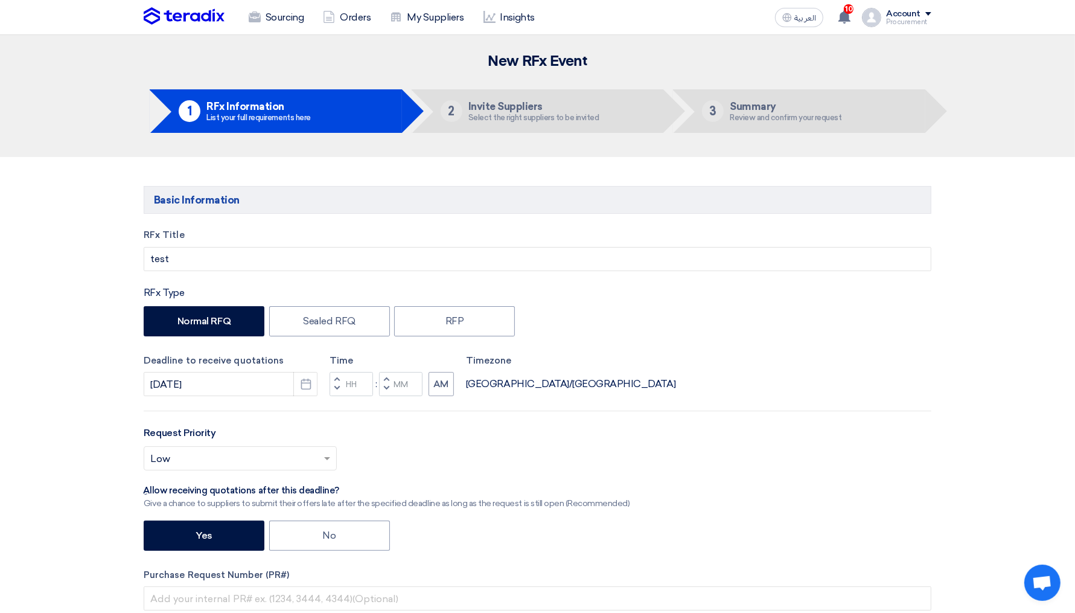
click at [337, 389] on span "button" at bounding box center [337, 388] width 4 height 7
type input "11"
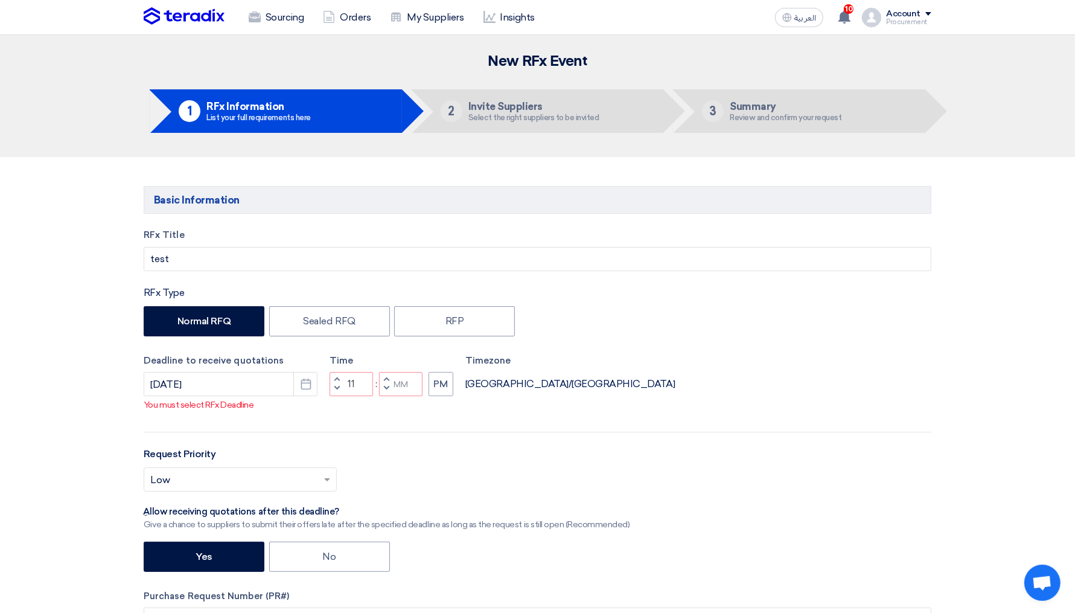
click at [388, 383] on span "button" at bounding box center [387, 379] width 4 height 7
type input "01"
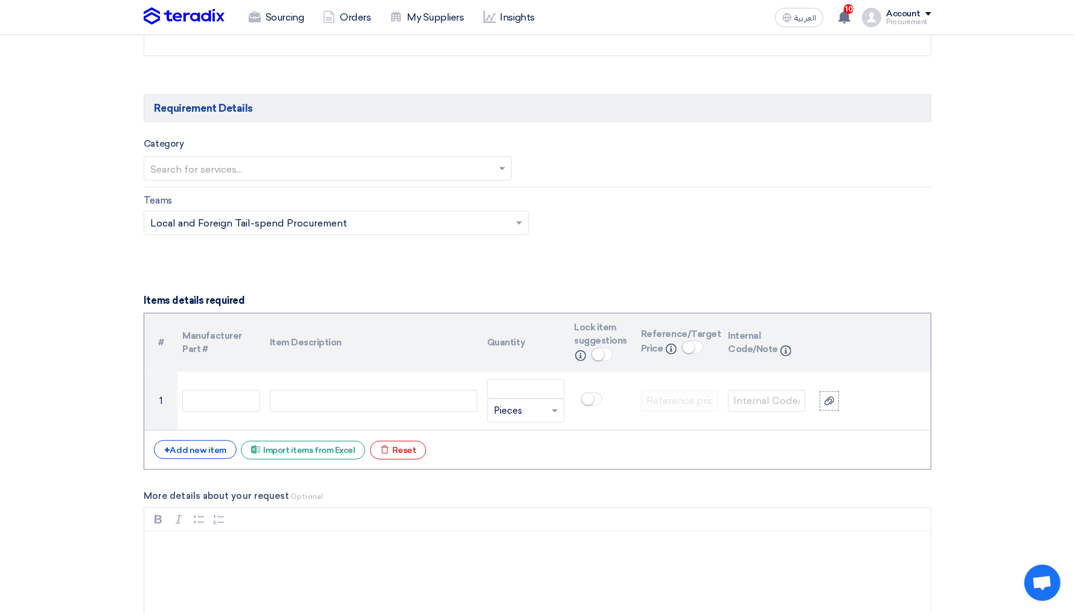
scroll to position [662, 0]
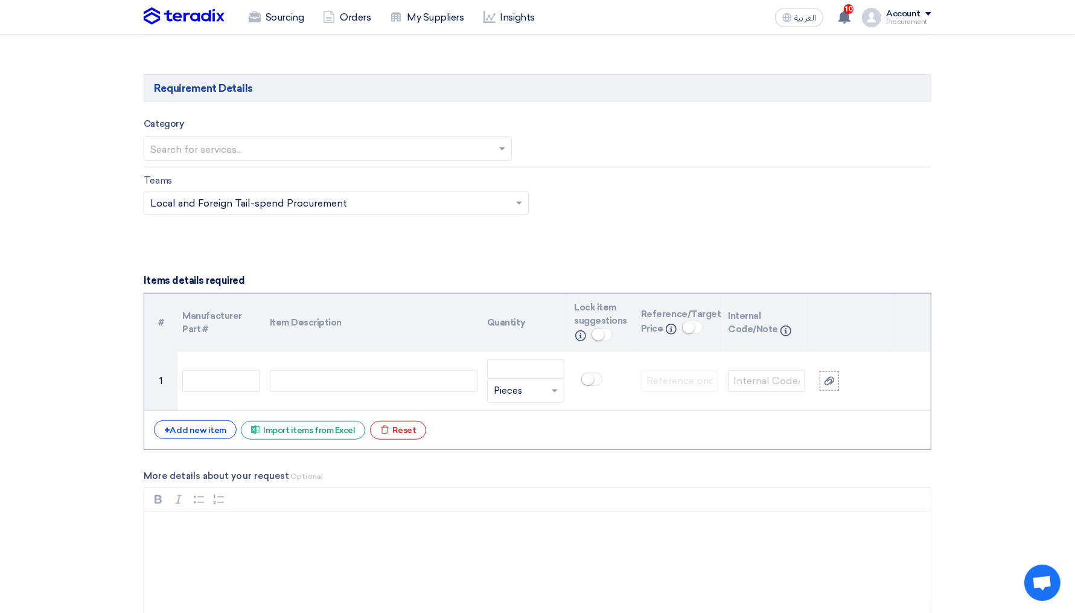
click at [289, 152] on input "text" at bounding box center [321, 150] width 343 height 20
click at [219, 168] on div "F&B" at bounding box center [327, 173] width 367 height 24
click at [609, 158] on div at bounding box center [734, 150] width 365 height 22
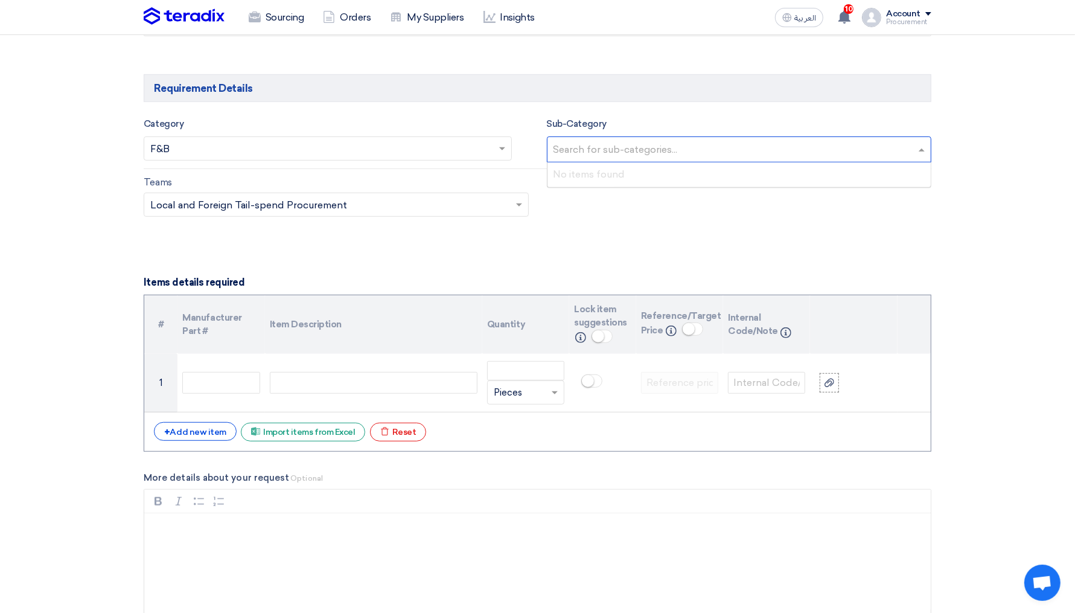
click at [594, 176] on div "No items found" at bounding box center [740, 174] width 384 height 24
click at [589, 211] on div "Teams Teams.. × Local and Foreign Tail-spend Procurement ×" at bounding box center [538, 203] width 806 height 57
click at [74, 231] on section "Basic Information RFx Title test RFx Type Normal RFQ Sealed RFQ RFP Deadline to…" at bounding box center [537, 544] width 1075 height 2099
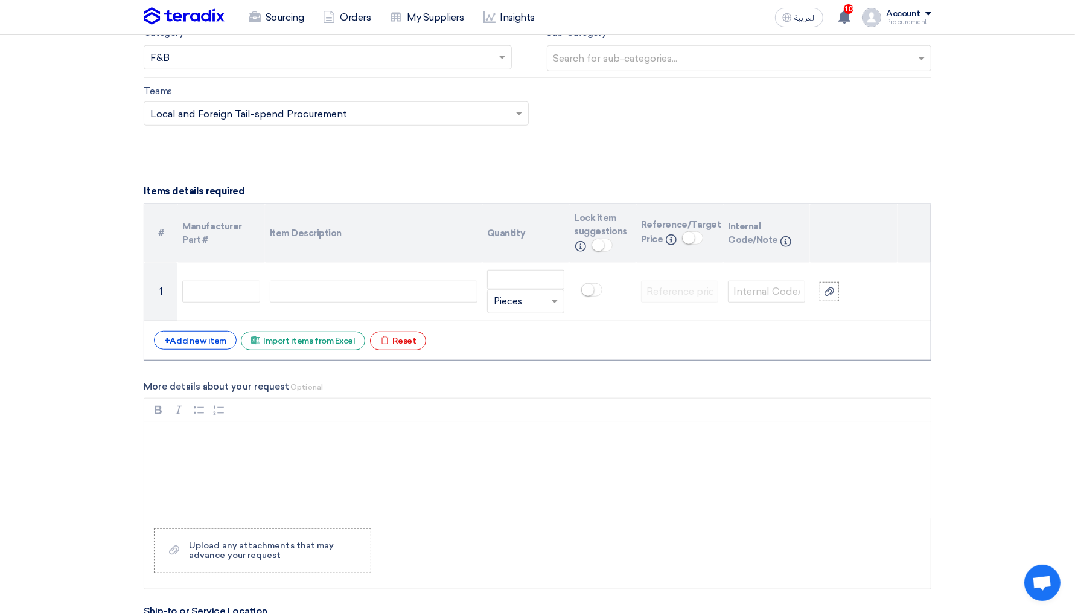
scroll to position [771, 0]
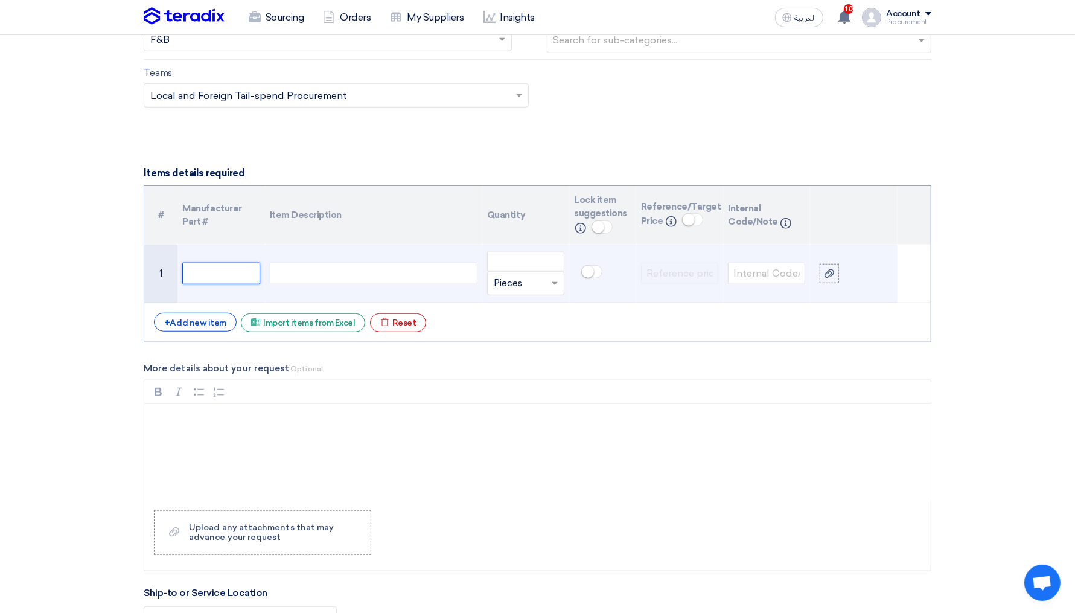
click at [231, 274] on input "text" at bounding box center [220, 274] width 77 height 22
type input "1"
click at [313, 263] on div at bounding box center [374, 274] width 208 height 22
click at [536, 259] on input "number" at bounding box center [525, 261] width 77 height 19
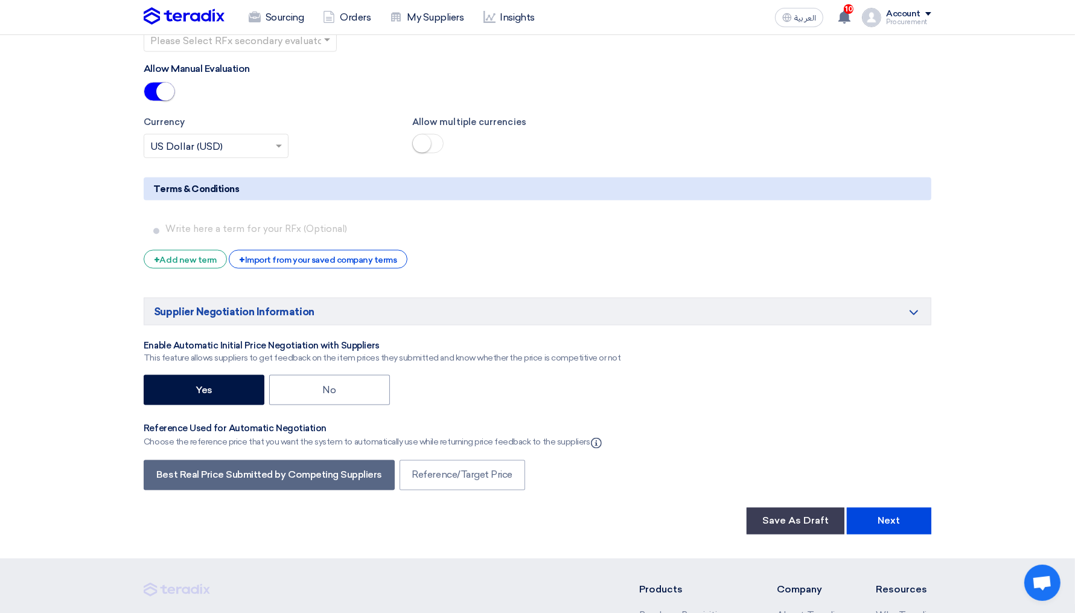
scroll to position [1698, 0]
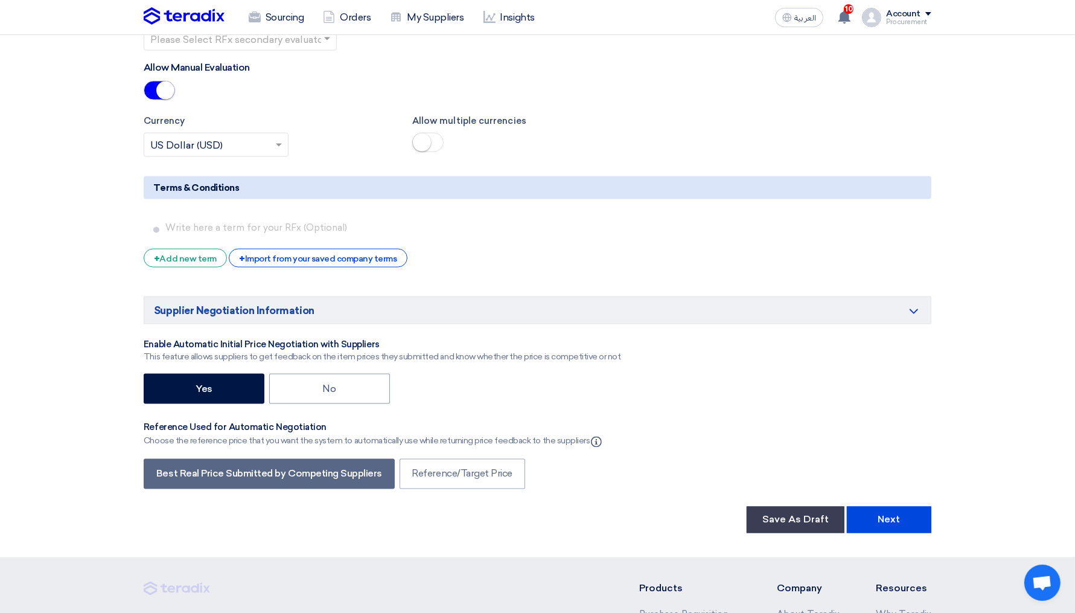
type input "10"
click at [881, 523] on button "Next" at bounding box center [889, 520] width 85 height 27
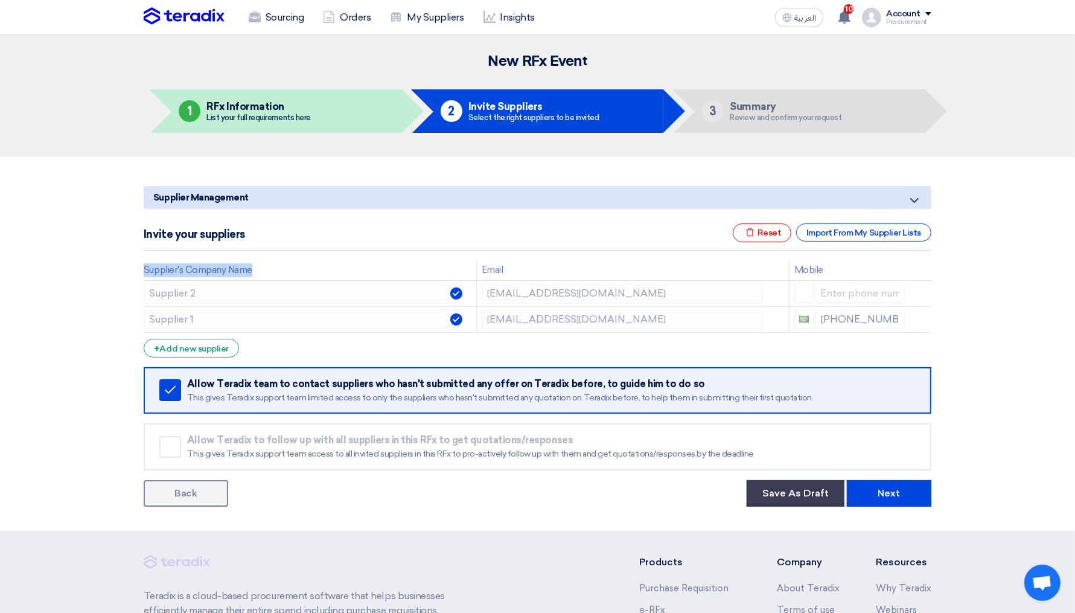
drag, startPoint x: 145, startPoint y: 272, endPoint x: 273, endPoint y: 275, distance: 128.0
click at [273, 275] on th "Supplier's Company Name" at bounding box center [310, 270] width 333 height 20
drag, startPoint x: 283, startPoint y: 268, endPoint x: 142, endPoint y: 267, distance: 140.1
click at [142, 267] on div "Supplier Management Minimize/Maximize Category Invite your suppliers Excel file…" at bounding box center [538, 343] width 806 height 325
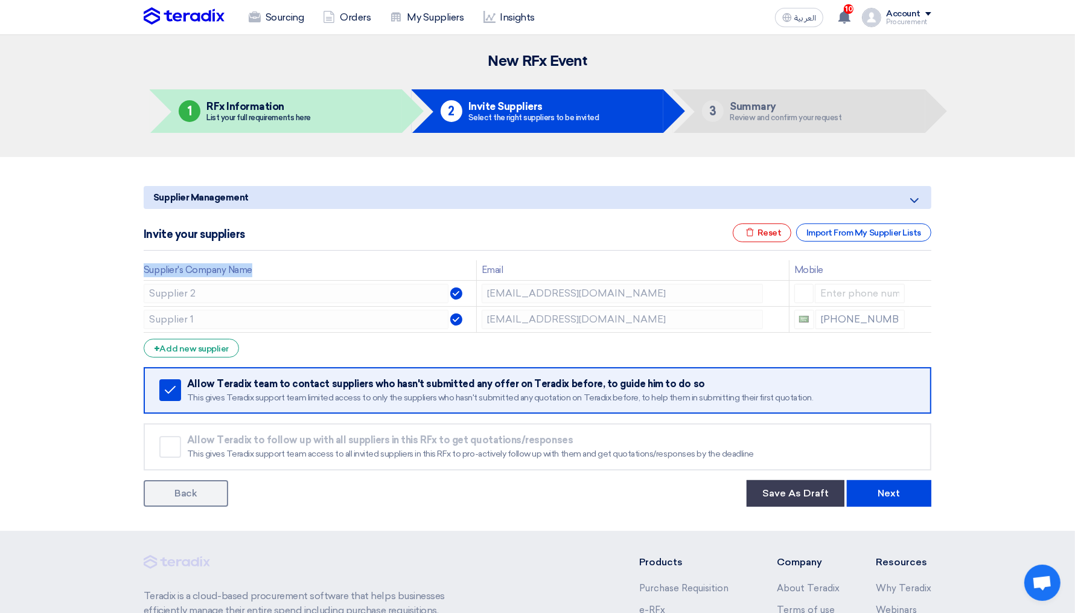
click at [142, 267] on div "Supplier Management Minimize/Maximize Category Invite your suppliers Excel file…" at bounding box center [538, 343] width 806 height 325
drag, startPoint x: 142, startPoint y: 267, endPoint x: 257, endPoint y: 267, distance: 114.1
click at [257, 267] on div "Supplier Management Minimize/Maximize Category Invite your suppliers Excel file…" at bounding box center [538, 343] width 806 height 325
click at [192, 17] on img at bounding box center [184, 16] width 81 height 18
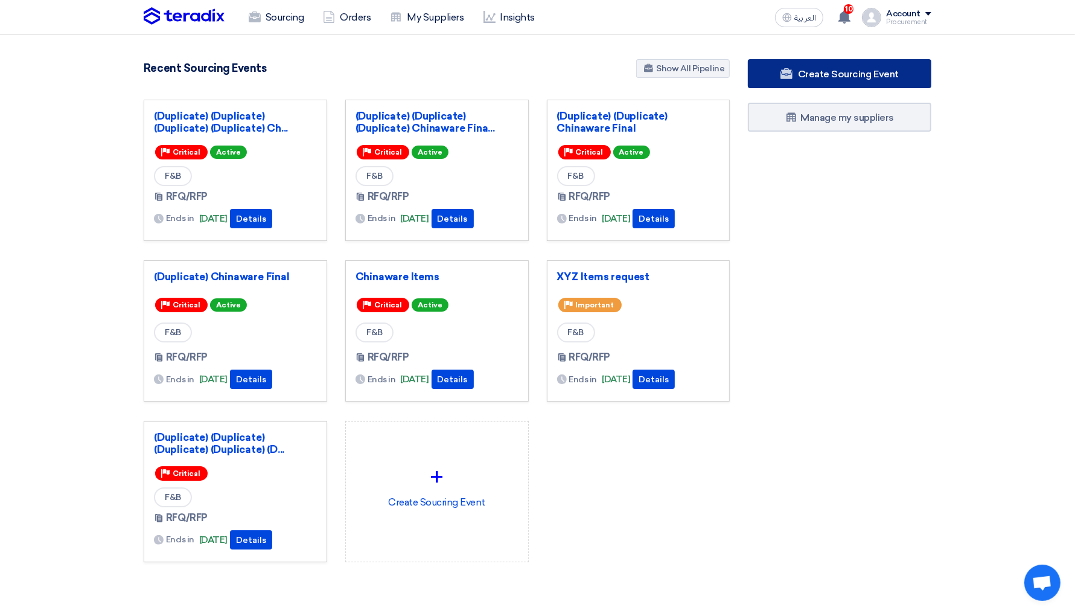
click at [825, 72] on span "Create Sourcing Event" at bounding box center [848, 73] width 101 height 11
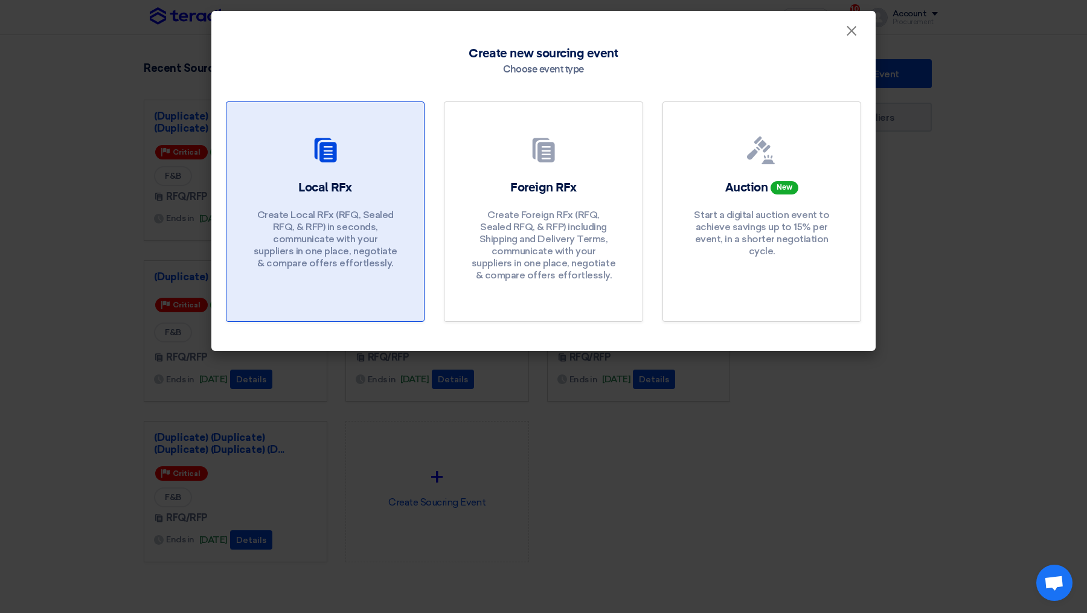
click at [318, 144] on icon at bounding box center [325, 150] width 29 height 29
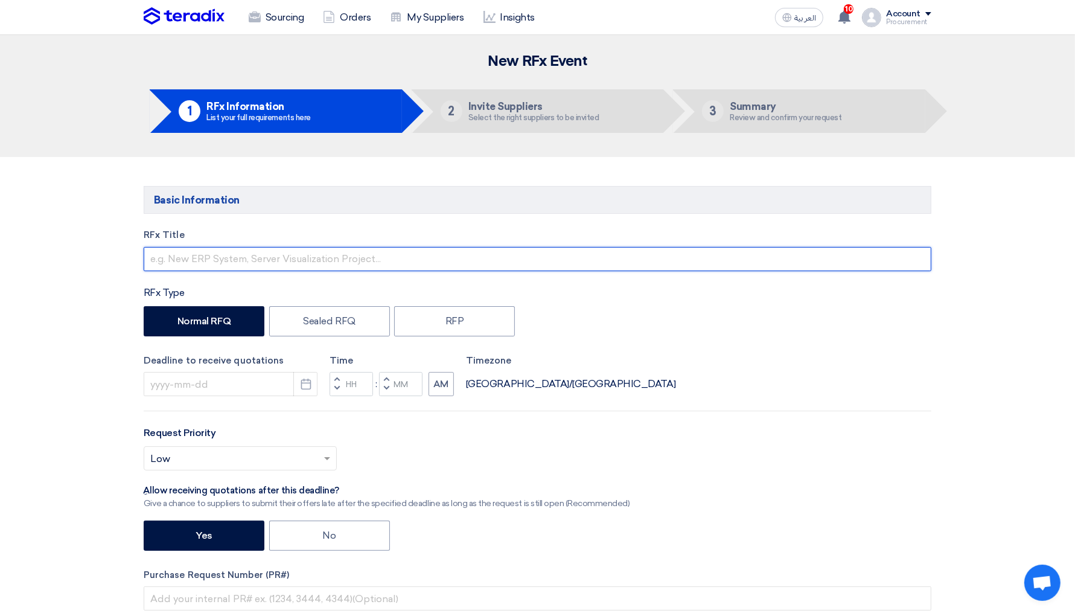
click at [203, 266] on input "text" at bounding box center [538, 259] width 788 height 24
type input "test 1"
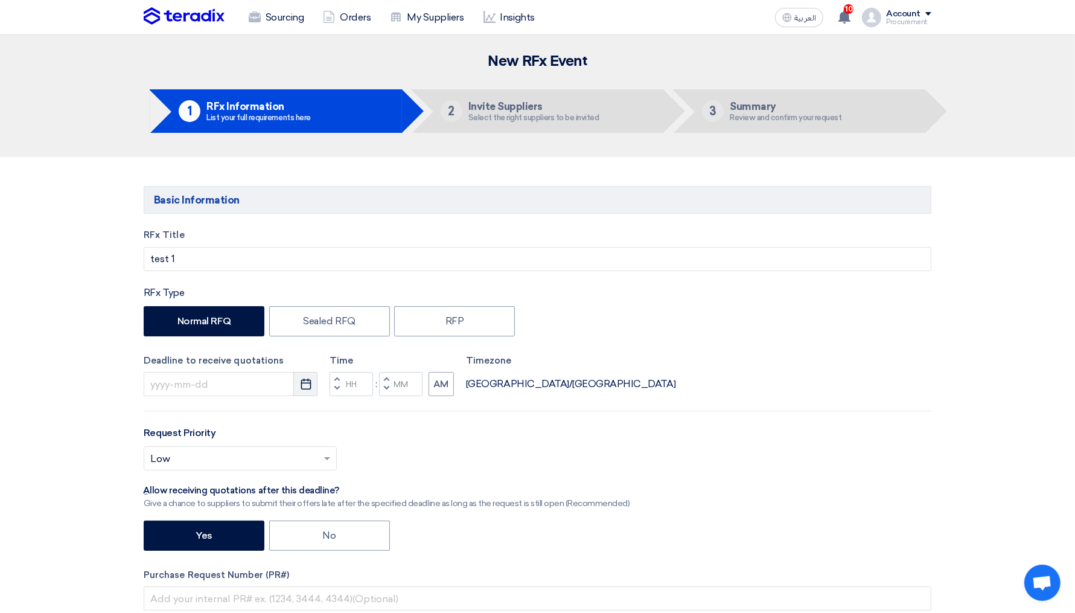
click at [301, 388] on use "button" at bounding box center [306, 384] width 10 height 11
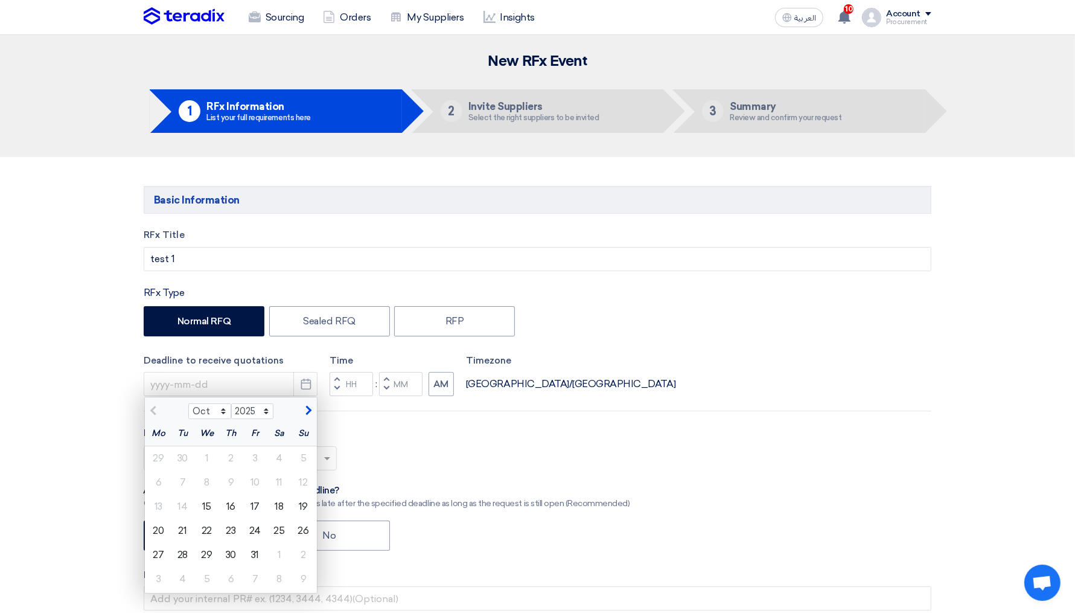
click at [237, 446] on div "2" at bounding box center [231, 458] width 24 height 24
click at [224, 517] on div "16" at bounding box center [231, 506] width 24 height 24
type input "10/16/2025"
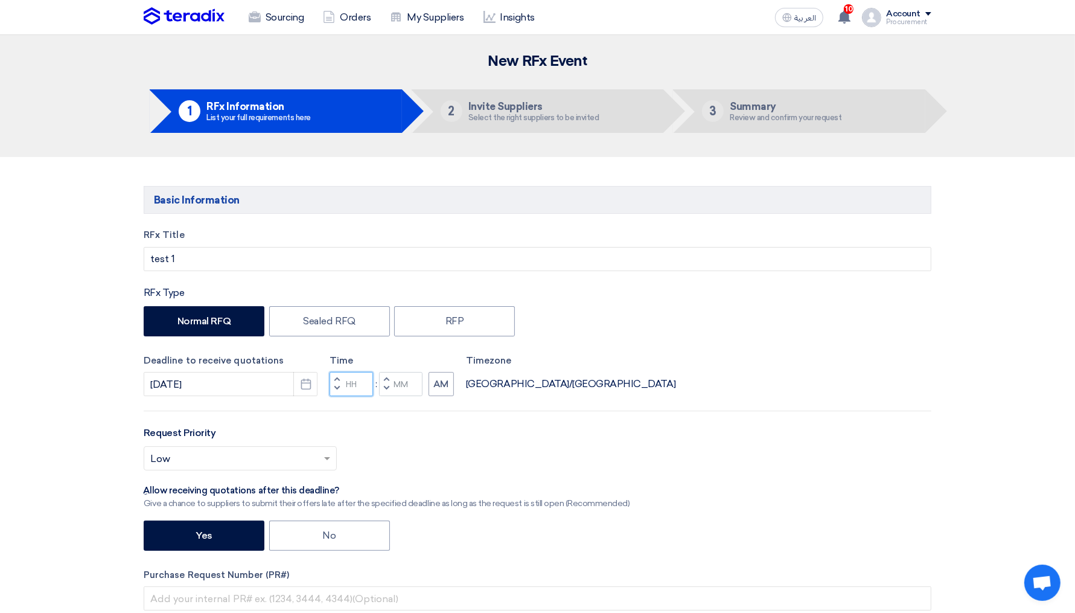
click at [350, 389] on input "Hours" at bounding box center [351, 384] width 43 height 24
click at [339, 389] on button "Decrement hours" at bounding box center [337, 389] width 14 height 15
type input "11"
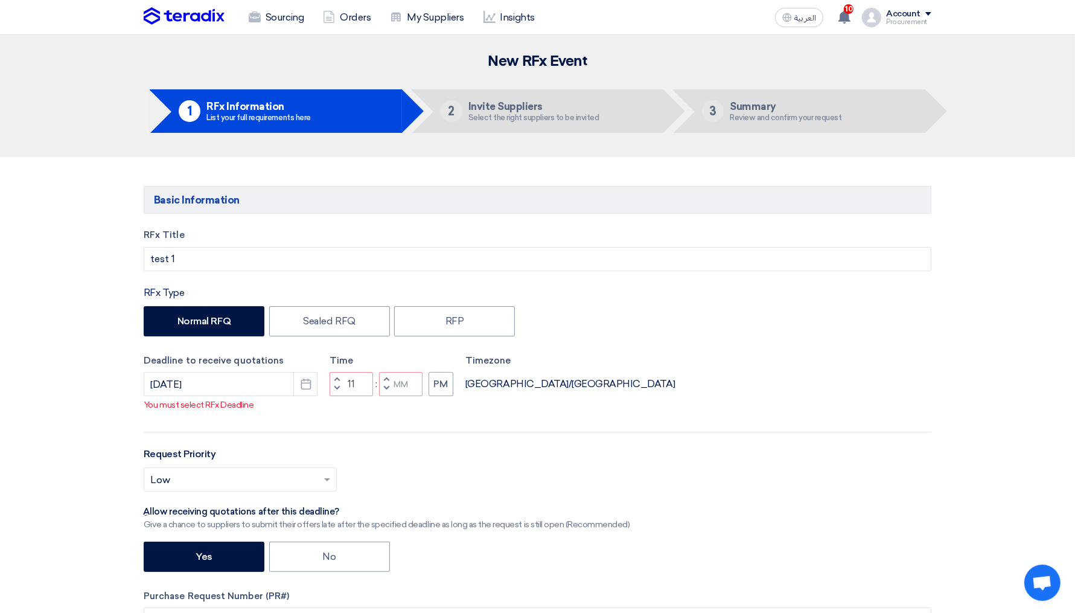
click at [387, 383] on span "button" at bounding box center [387, 379] width 4 height 7
type input "01"
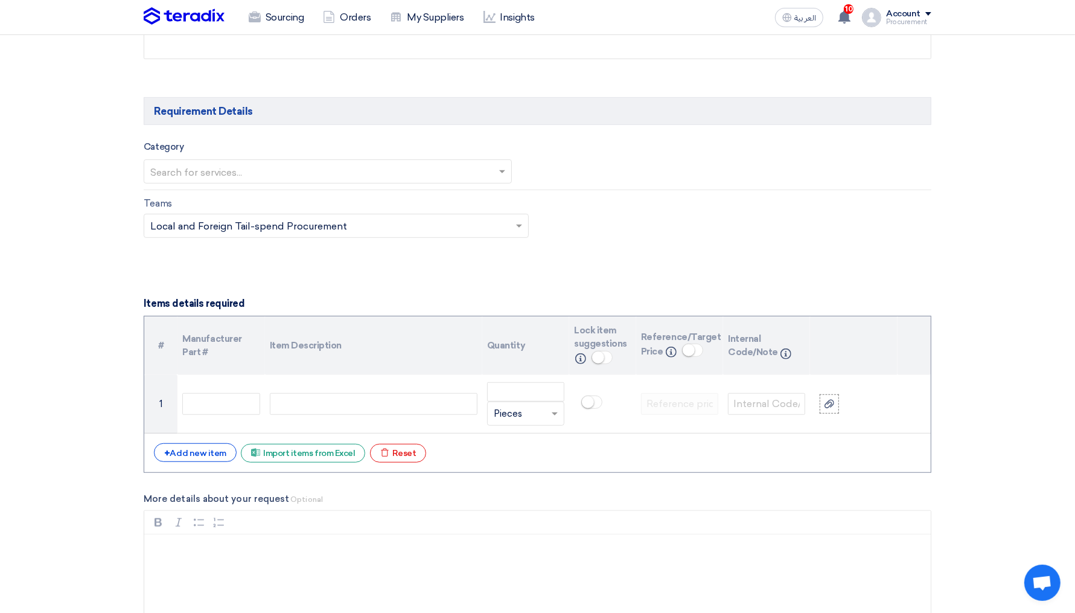
scroll to position [691, 0]
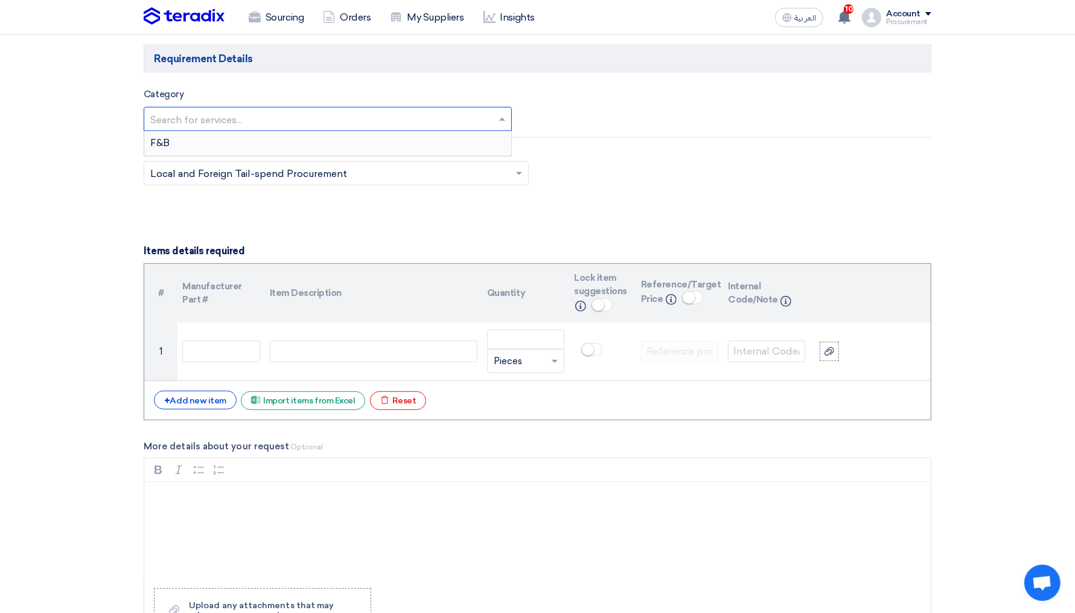
click at [309, 123] on input "text" at bounding box center [321, 120] width 343 height 20
click at [260, 143] on div "F&B" at bounding box center [327, 143] width 367 height 24
click at [597, 121] on input "text" at bounding box center [741, 121] width 375 height 20
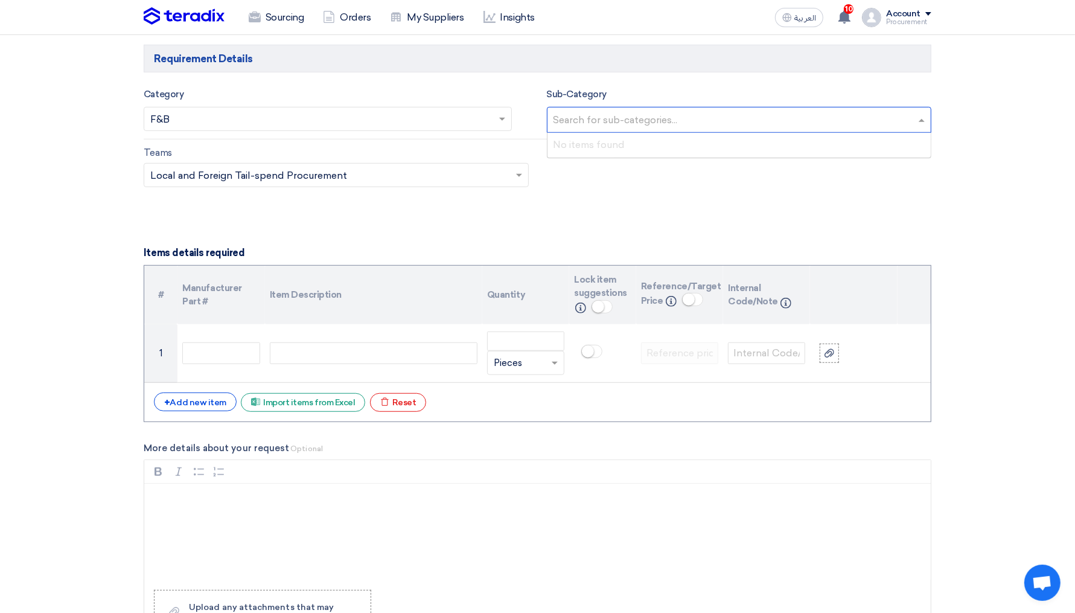
click at [407, 166] on input "text" at bounding box center [330, 176] width 360 height 20
click at [57, 211] on section "Basic Information RFx Title test 1 RFx Type Normal RFQ Sealed RFQ RFP Deadline …" at bounding box center [537, 501] width 1075 height 2070
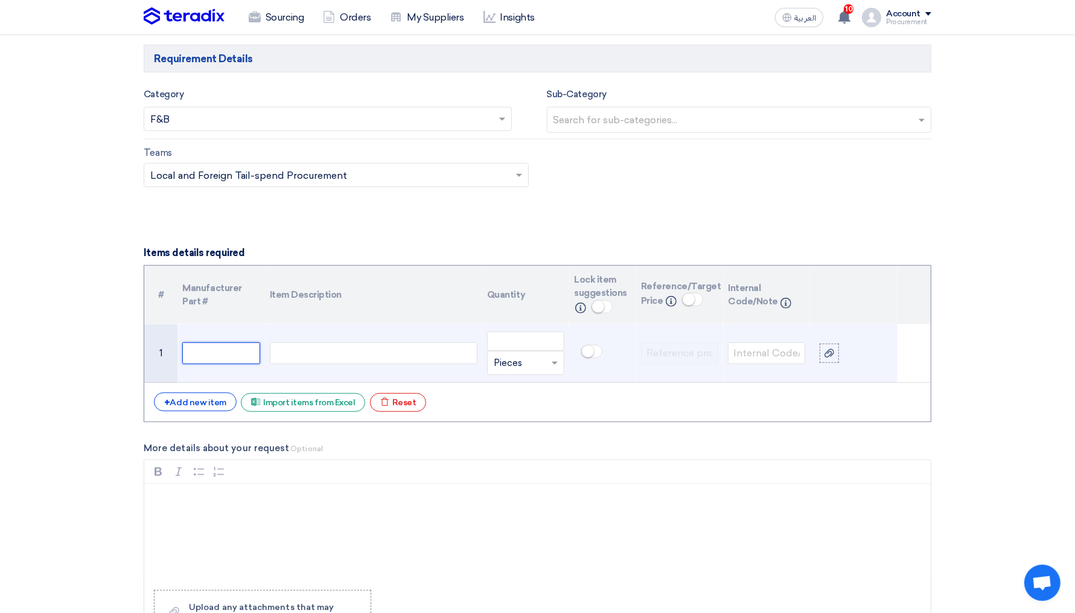
click at [235, 354] on input "text" at bounding box center [220, 353] width 77 height 22
type input "1"
click at [315, 353] on div at bounding box center [374, 353] width 208 height 22
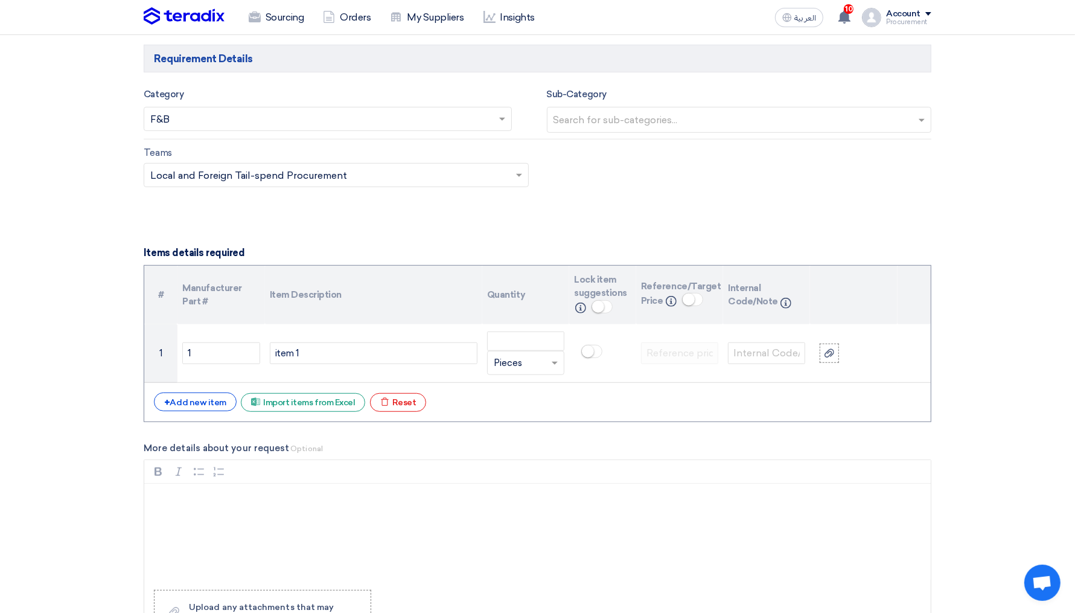
click at [110, 394] on section "Basic Information RFx Title test 1 RFx Type Normal RFQ Sealed RFQ RFP Deadline …" at bounding box center [537, 501] width 1075 height 2070
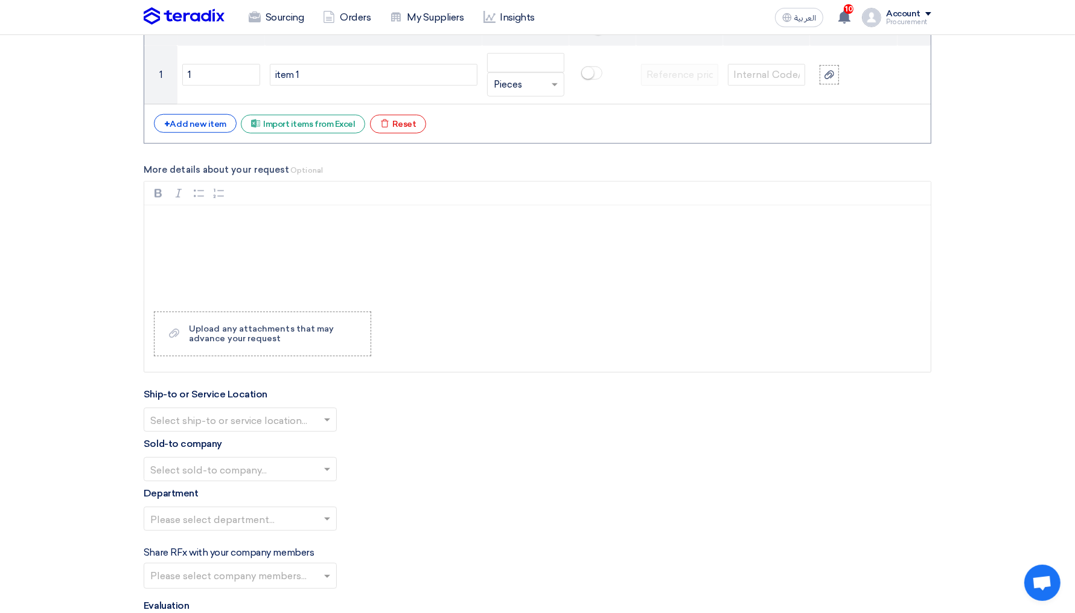
scroll to position [1040, 0]
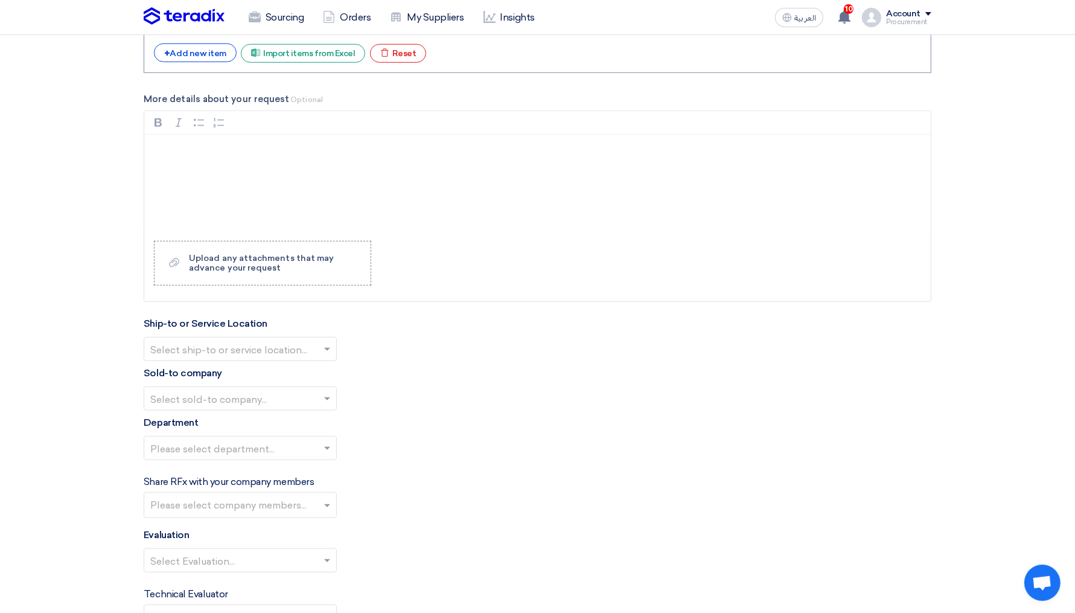
click at [220, 343] on input "text" at bounding box center [234, 351] width 168 height 20
click at [209, 366] on div "HQ Address" at bounding box center [240, 373] width 192 height 24
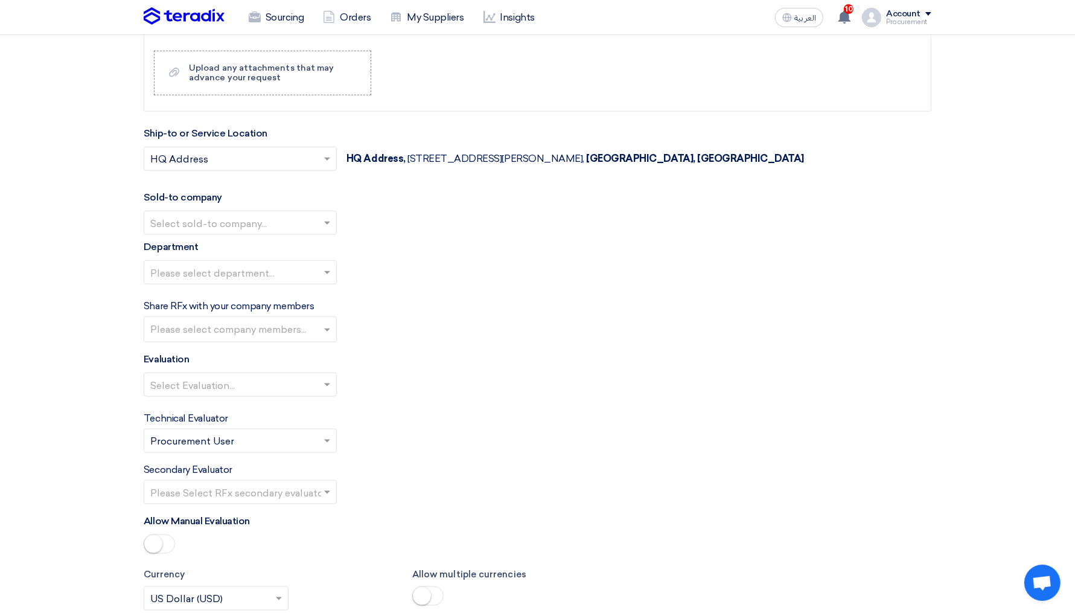
scroll to position [1236, 0]
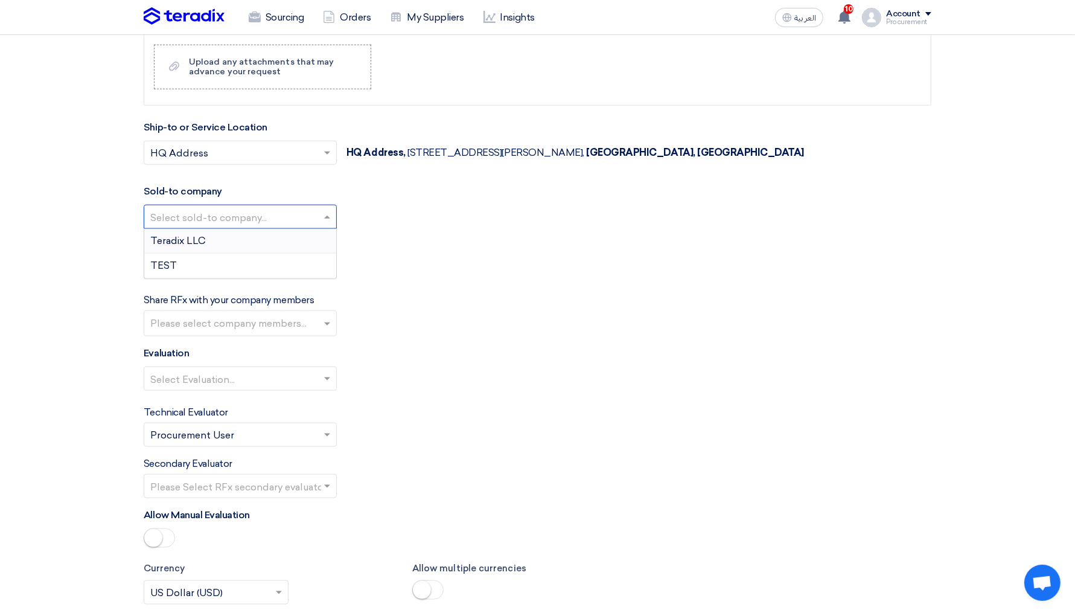
click at [270, 208] on input "text" at bounding box center [234, 218] width 168 height 20
click at [187, 257] on div "TEST" at bounding box center [240, 266] width 192 height 24
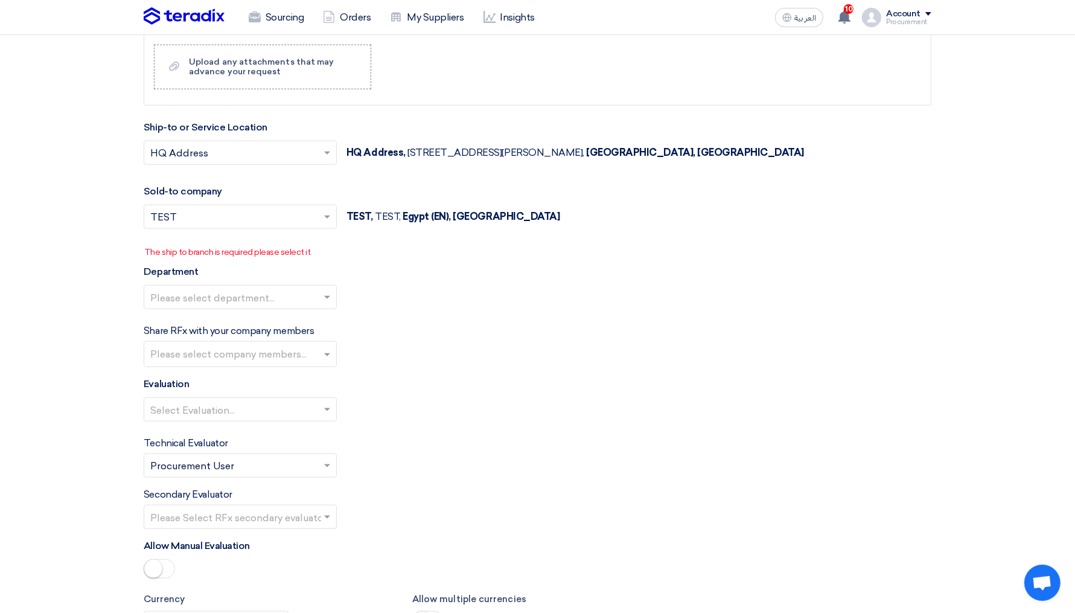
drag, startPoint x: 177, startPoint y: 247, endPoint x: 328, endPoint y: 252, distance: 151.6
click at [328, 252] on p "The ship to branch is required please select it." at bounding box center [537, 252] width 787 height 13
drag, startPoint x: 142, startPoint y: 245, endPoint x: 357, endPoint y: 246, distance: 215.5
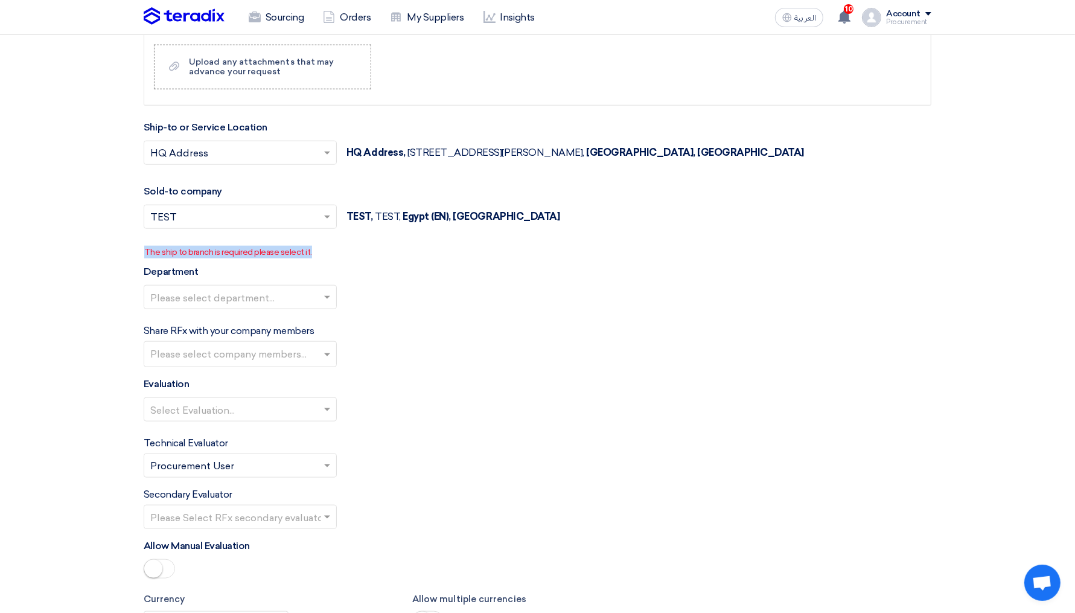
click at [357, 246] on p "The ship to branch is required please select it." at bounding box center [537, 252] width 787 height 13
click at [331, 217] on span at bounding box center [328, 216] width 15 height 14
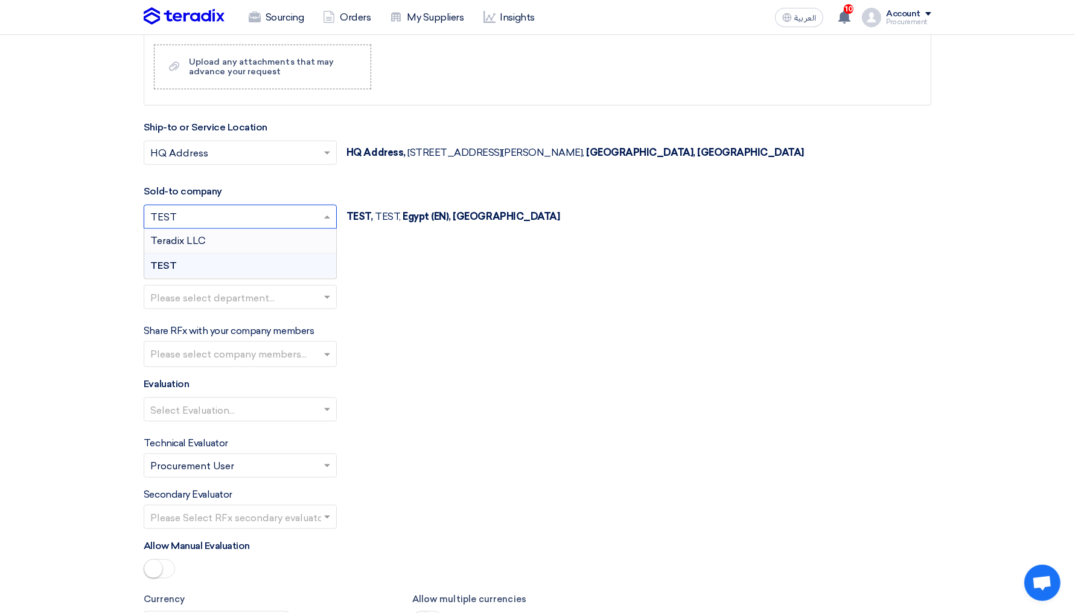
click at [252, 229] on div "Teradix LLC" at bounding box center [240, 241] width 192 height 25
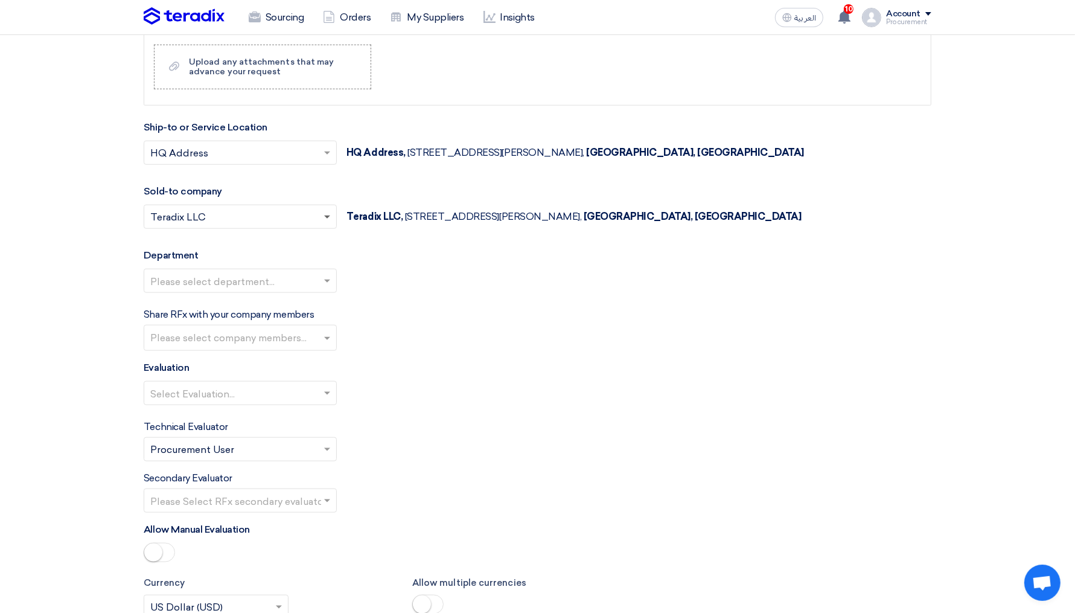
click at [325, 213] on span at bounding box center [328, 216] width 15 height 14
click at [264, 244] on div "Teradix LLC" at bounding box center [240, 241] width 192 height 25
click at [304, 216] on input "text" at bounding box center [234, 218] width 168 height 20
click at [238, 254] on div "TEST" at bounding box center [240, 266] width 192 height 24
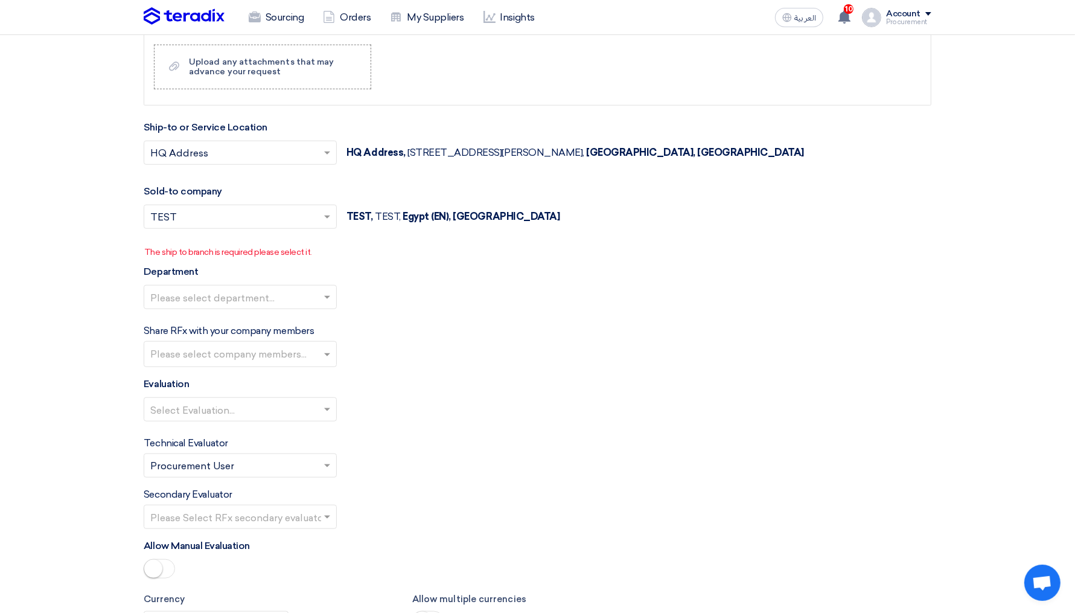
click at [392, 249] on p "The ship to branch is required please select it." at bounding box center [537, 252] width 787 height 13
drag, startPoint x: 348, startPoint y: 208, endPoint x: 551, endPoint y: 207, distance: 202.9
click at [551, 207] on div "Select sold-to company... × TEST × TEST, TEST, [GEOGRAPHIC_DATA] (EN), [GEOGRAP…" at bounding box center [538, 224] width 788 height 39
click at [216, 289] on input "text" at bounding box center [234, 299] width 168 height 20
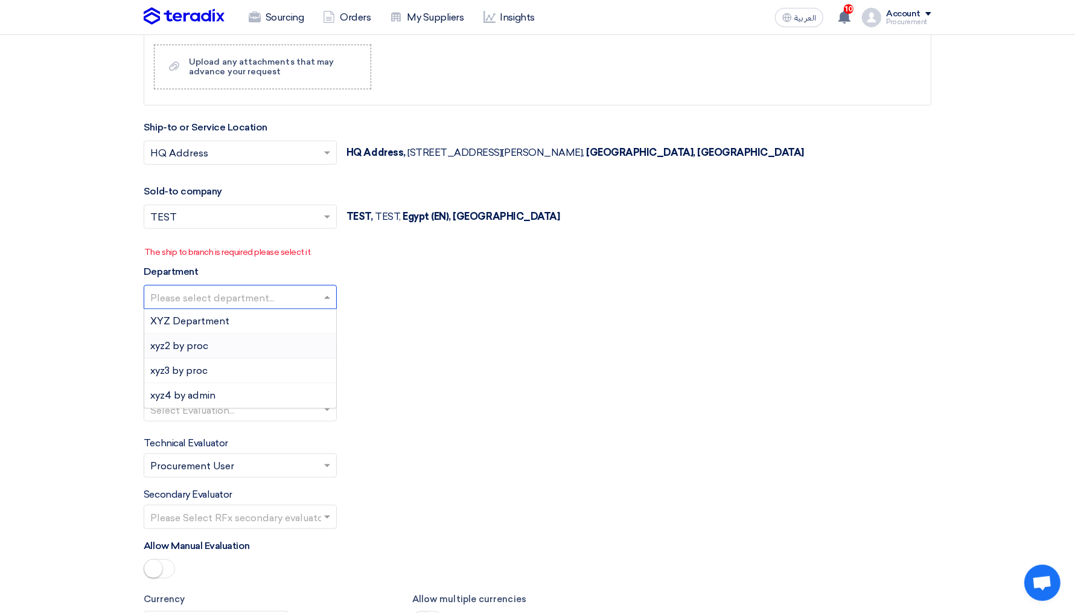
click at [197, 334] on div "xyz2 by proc" at bounding box center [240, 346] width 192 height 25
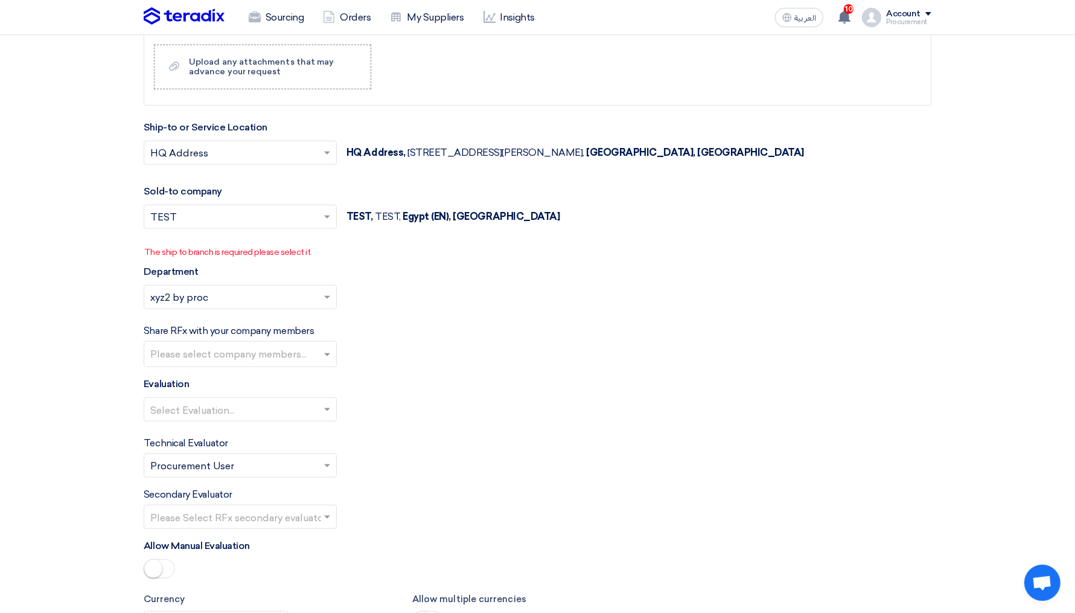
click at [167, 345] on input "text" at bounding box center [241, 355] width 183 height 20
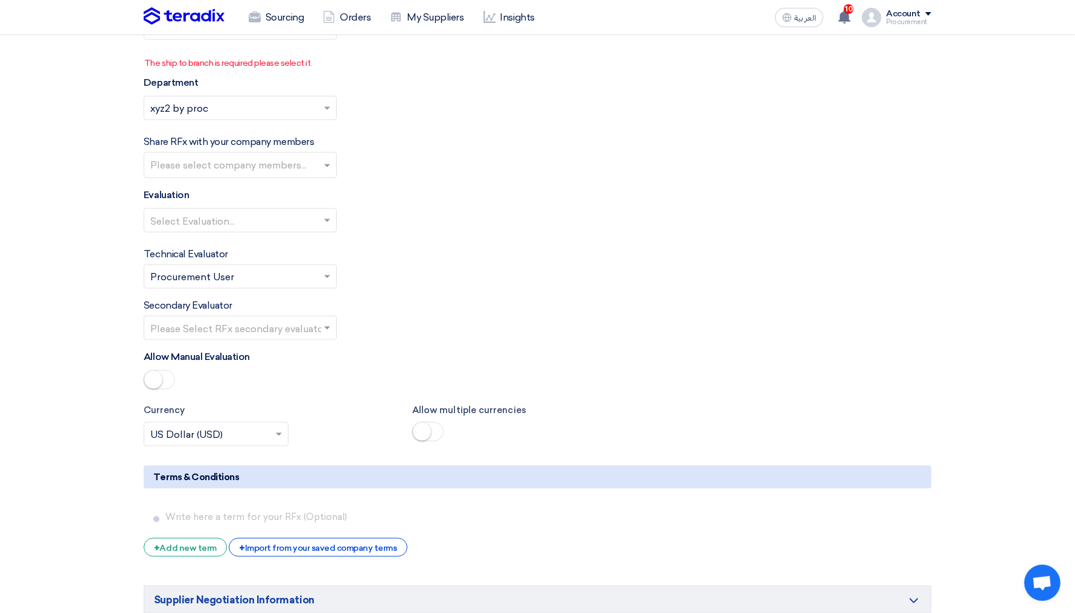
scroll to position [1428, 0]
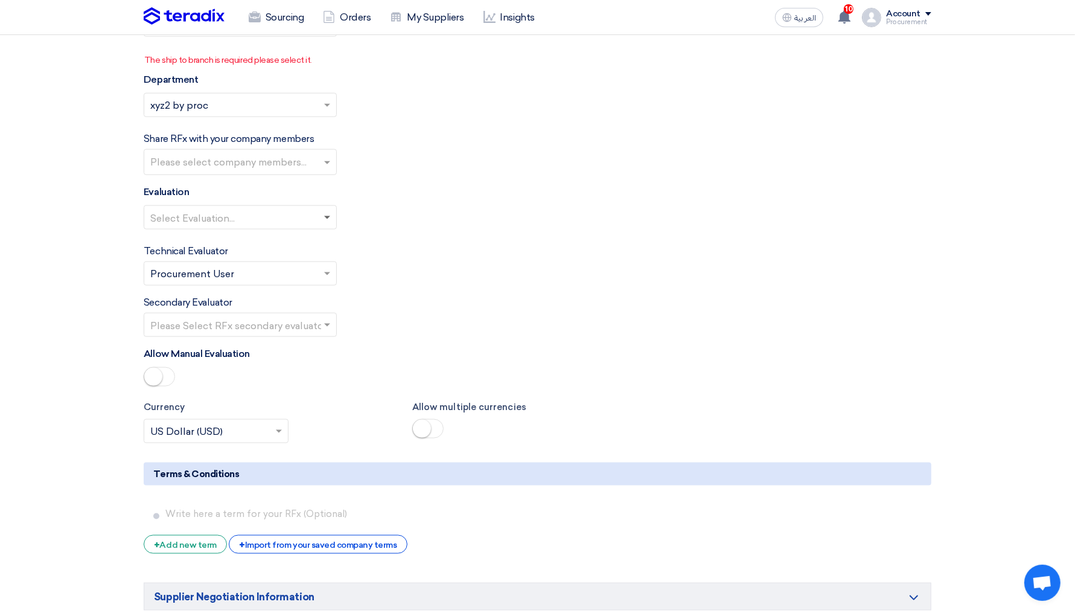
click at [327, 216] on span at bounding box center [327, 218] width 6 height 4
click at [235, 238] on span "Techno-commercial Evaluation" at bounding box center [221, 240] width 142 height 11
click at [422, 295] on div "Secondary Evaluator Please Select RFx secondary evaluator..." at bounding box center [538, 316] width 788 height 42
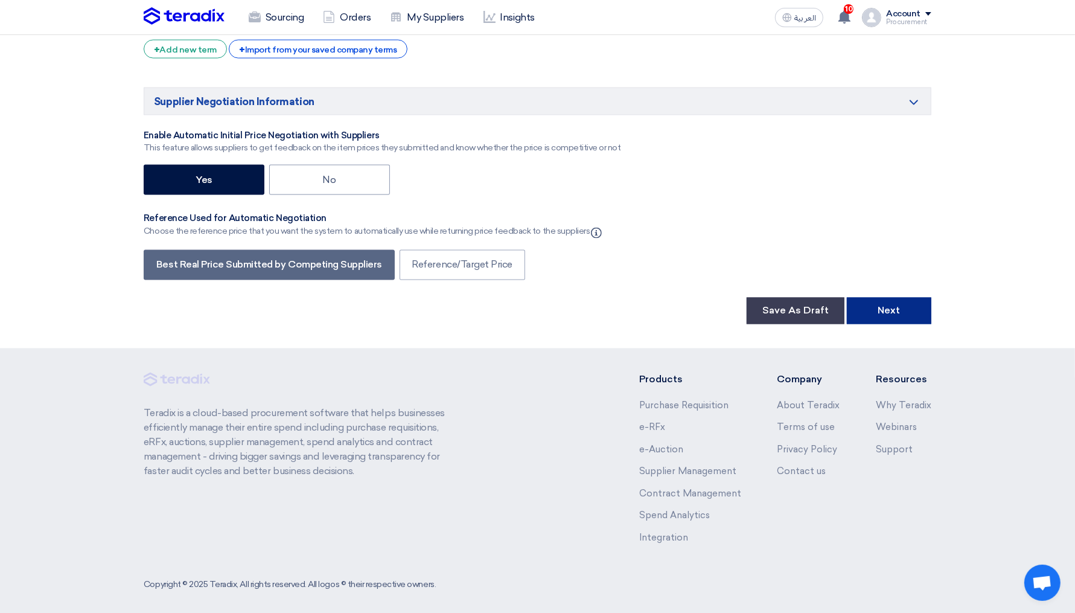
click at [881, 311] on button "Next" at bounding box center [889, 311] width 85 height 27
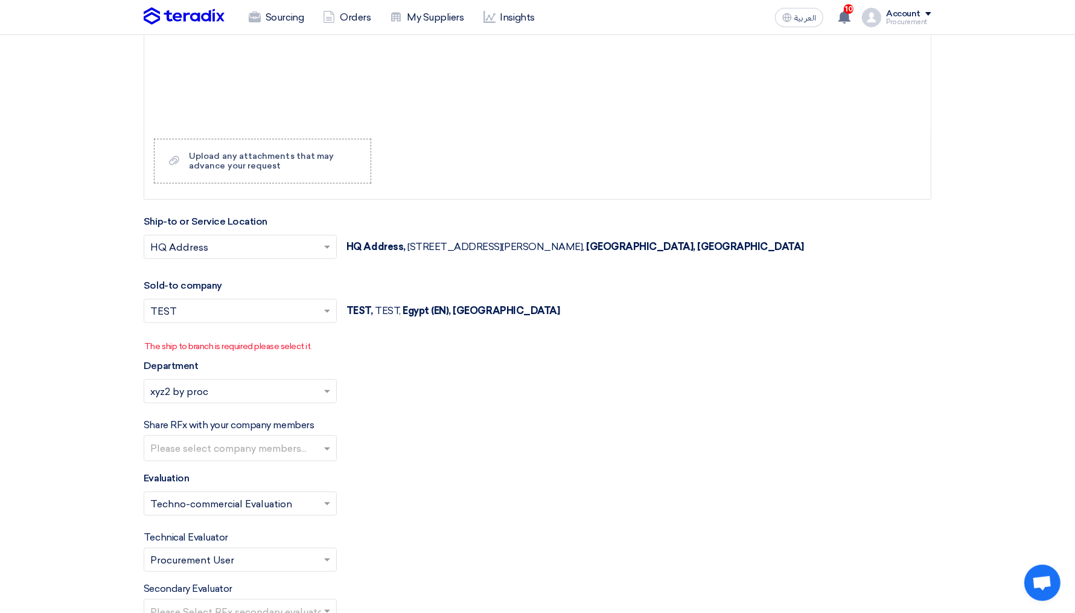
scroll to position [1154, 0]
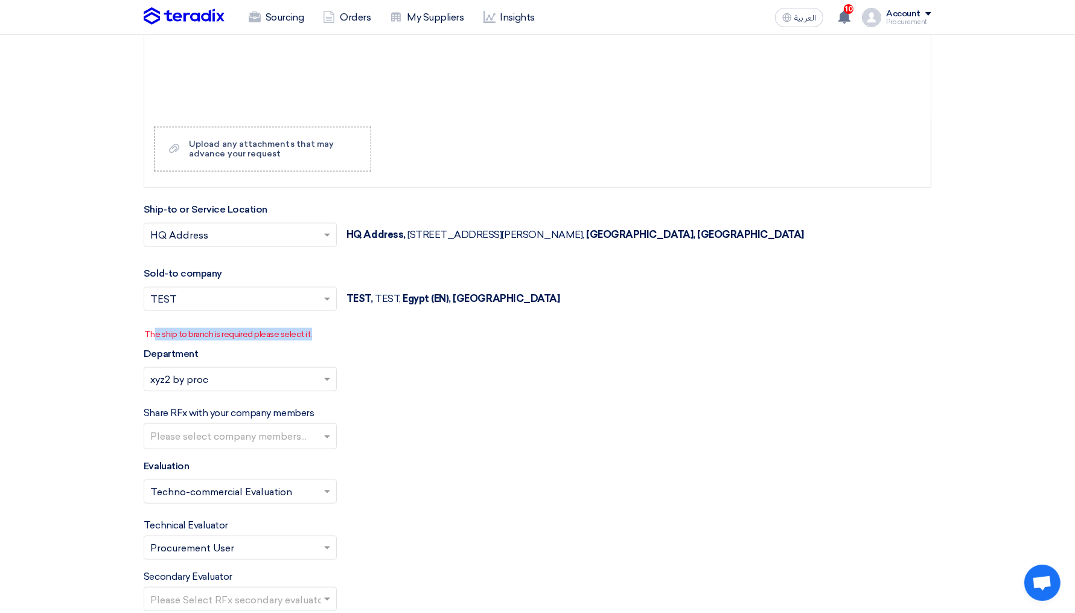
drag, startPoint x: 152, startPoint y: 328, endPoint x: 325, endPoint y: 330, distance: 172.7
click at [325, 330] on p "The ship to branch is required please select it." at bounding box center [537, 334] width 787 height 13
drag, startPoint x: 347, startPoint y: 291, endPoint x: 524, endPoint y: 309, distance: 178.4
click at [524, 309] on div "Select sold-to company... × TEST × TEST, TEST, [GEOGRAPHIC_DATA] (EN), [GEOGRAP…" at bounding box center [538, 306] width 788 height 39
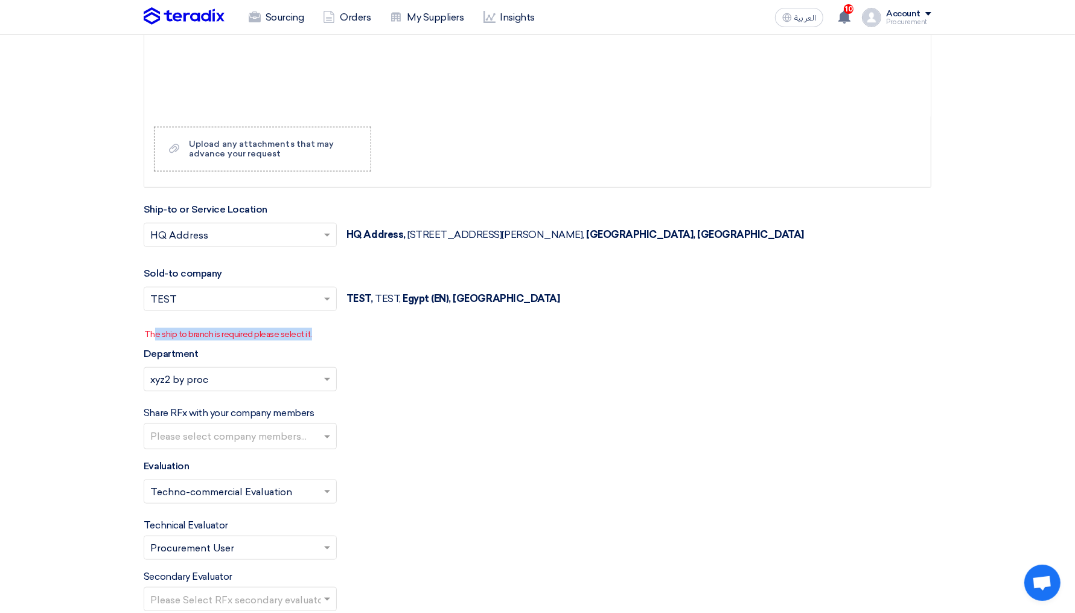
click at [524, 309] on div "Select sold-to company... × TEST × TEST, TEST, [GEOGRAPHIC_DATA] (EN), [GEOGRAP…" at bounding box center [538, 306] width 788 height 39
click at [300, 295] on input "text" at bounding box center [234, 300] width 168 height 20
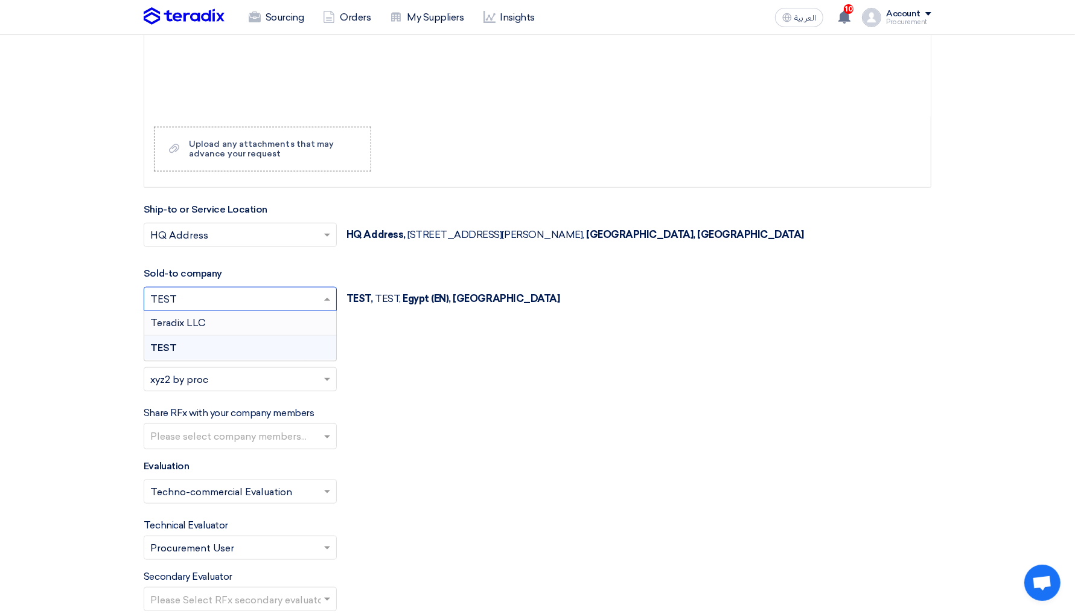
click at [232, 318] on div "Teradix LLC" at bounding box center [240, 323] width 192 height 25
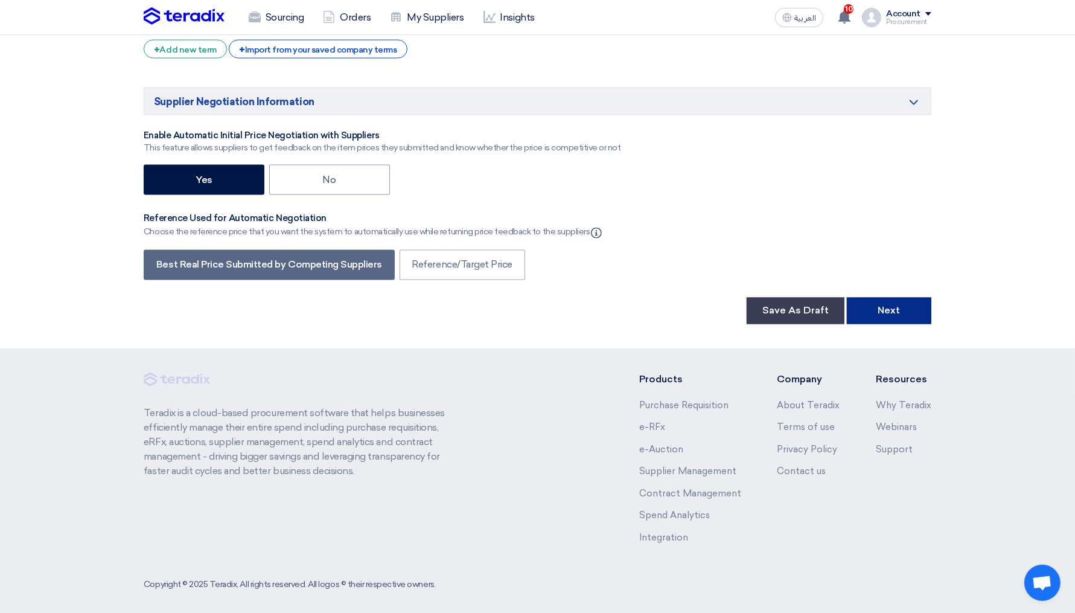
click at [891, 313] on button "Next" at bounding box center [889, 311] width 85 height 27
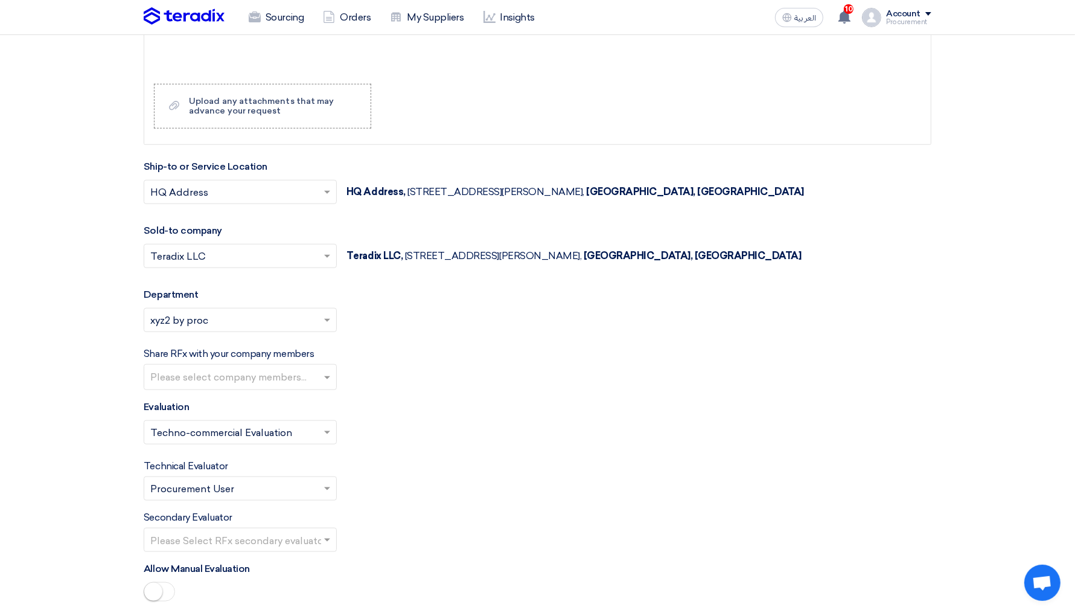
scroll to position [1200, 0]
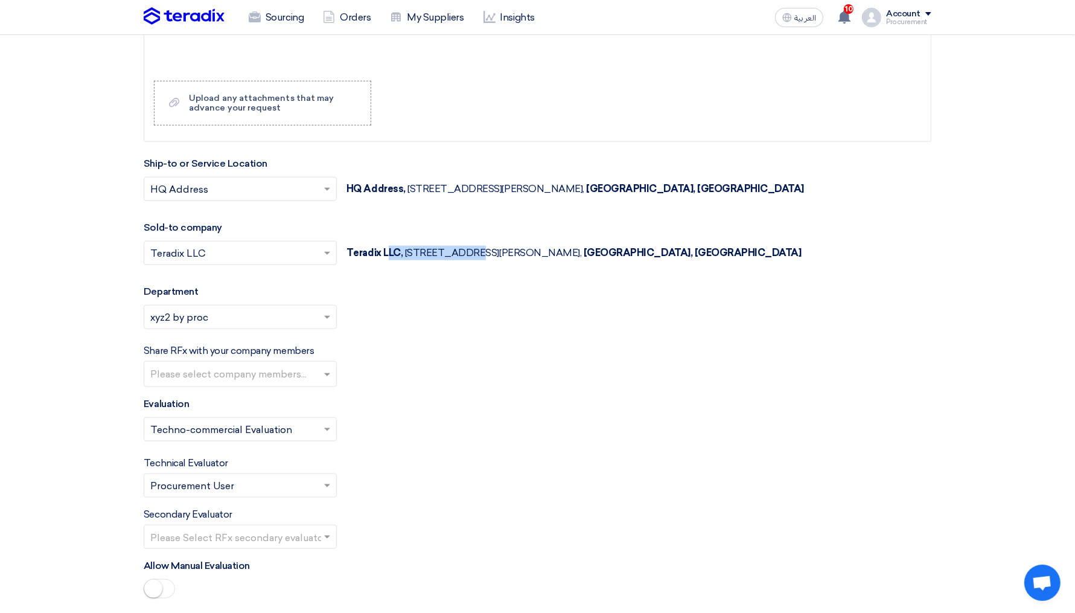
drag, startPoint x: 346, startPoint y: 249, endPoint x: 425, endPoint y: 240, distance: 79.6
click at [425, 246] on div "Teradix LLC, 845 Al-Nakheel Street, Al-Olaya District, Riyadh, 12222, Saudi Ara…" at bounding box center [574, 253] width 455 height 14
click at [327, 246] on span at bounding box center [328, 253] width 15 height 14
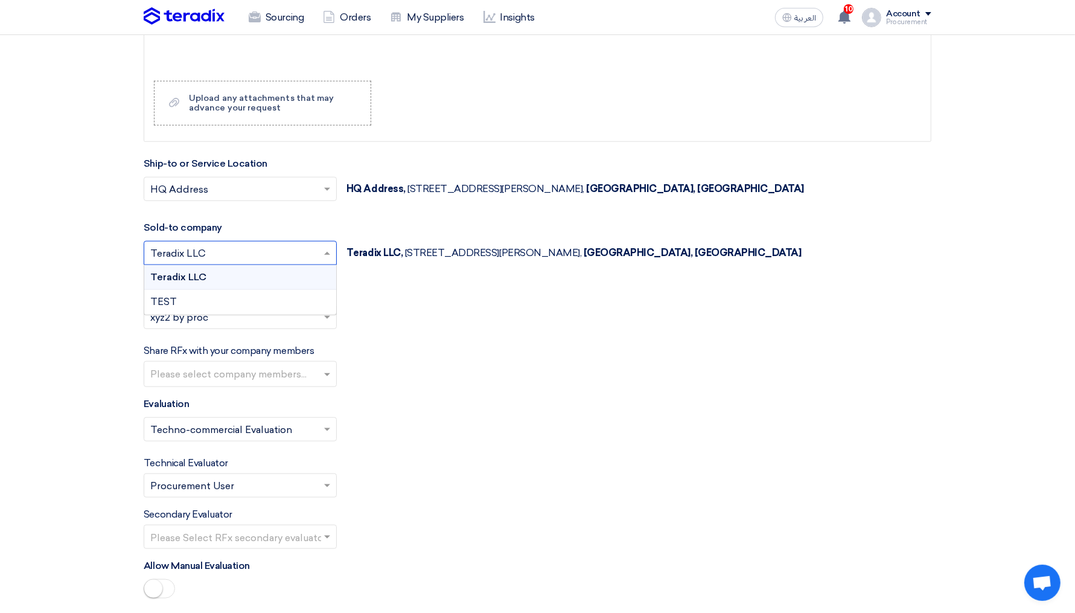
click at [233, 272] on div "Teradix LLC" at bounding box center [240, 277] width 192 height 25
click at [435, 344] on div "Share RFx with your company members Please select company members..." at bounding box center [538, 365] width 788 height 43
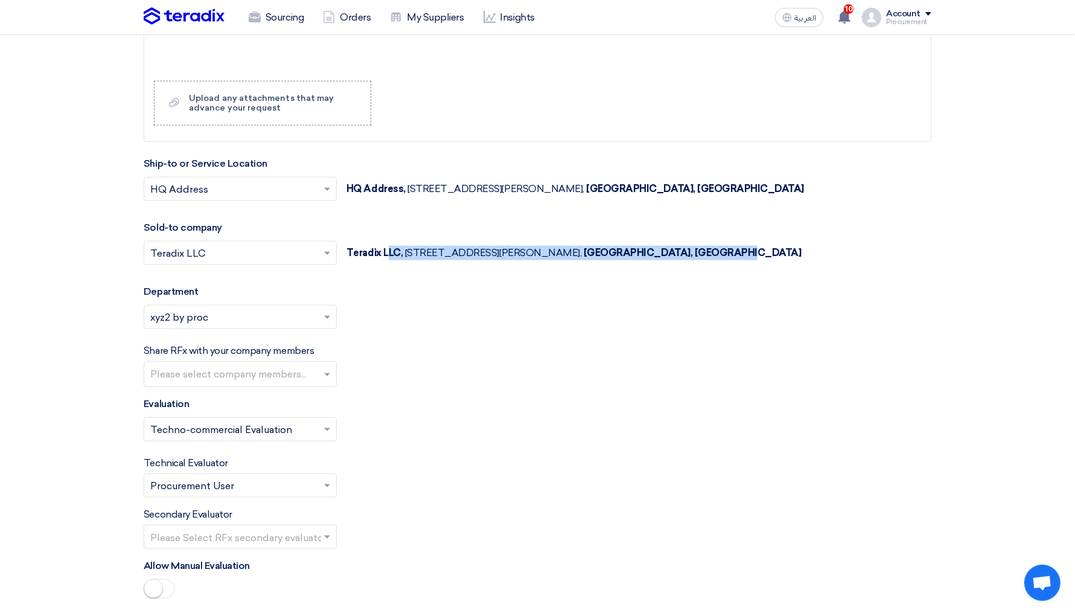
drag, startPoint x: 347, startPoint y: 248, endPoint x: 799, endPoint y: 252, distance: 452.2
click at [799, 252] on div "Select sold-to company... × Teradix LLC × Teradix LLC, [STREET_ADDRESS][PERSON_…" at bounding box center [538, 260] width 788 height 39
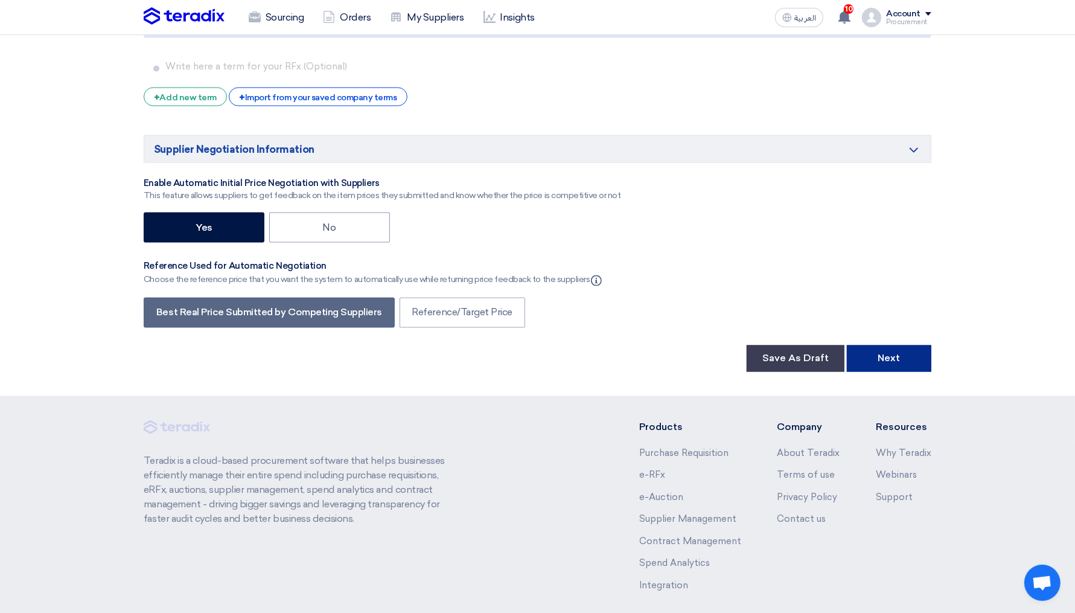
click at [912, 345] on button "Next" at bounding box center [889, 358] width 85 height 27
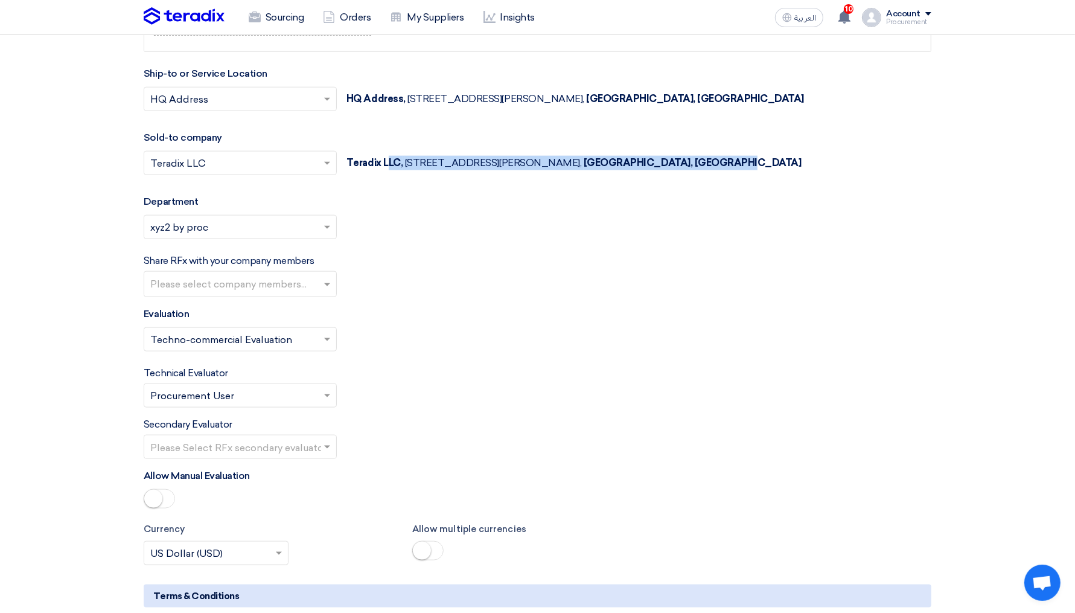
scroll to position [1253, 0]
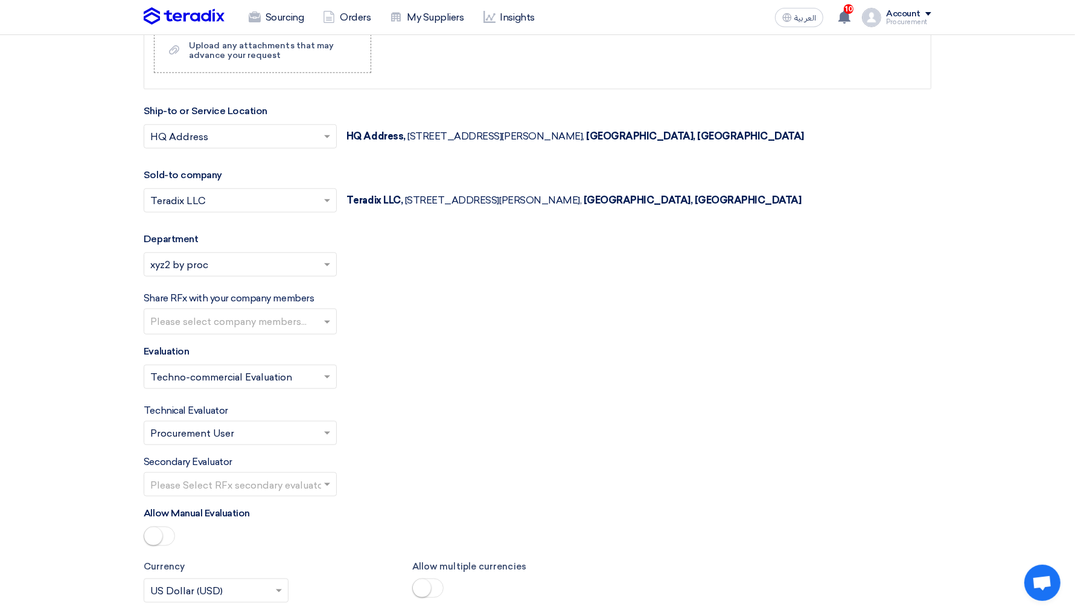
click at [315, 198] on input "text" at bounding box center [234, 202] width 168 height 20
click at [196, 237] on div "TEST" at bounding box center [240, 249] width 192 height 24
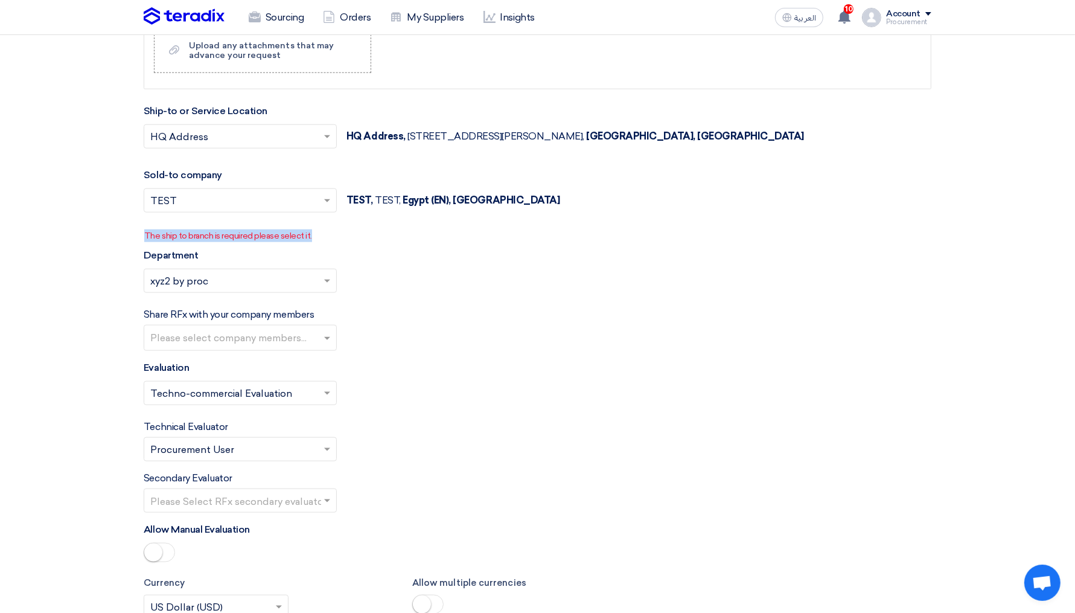
drag, startPoint x: 136, startPoint y: 230, endPoint x: 452, endPoint y: 232, distance: 315.8
click at [452, 232] on p "The ship to branch is required please select it." at bounding box center [537, 235] width 787 height 13
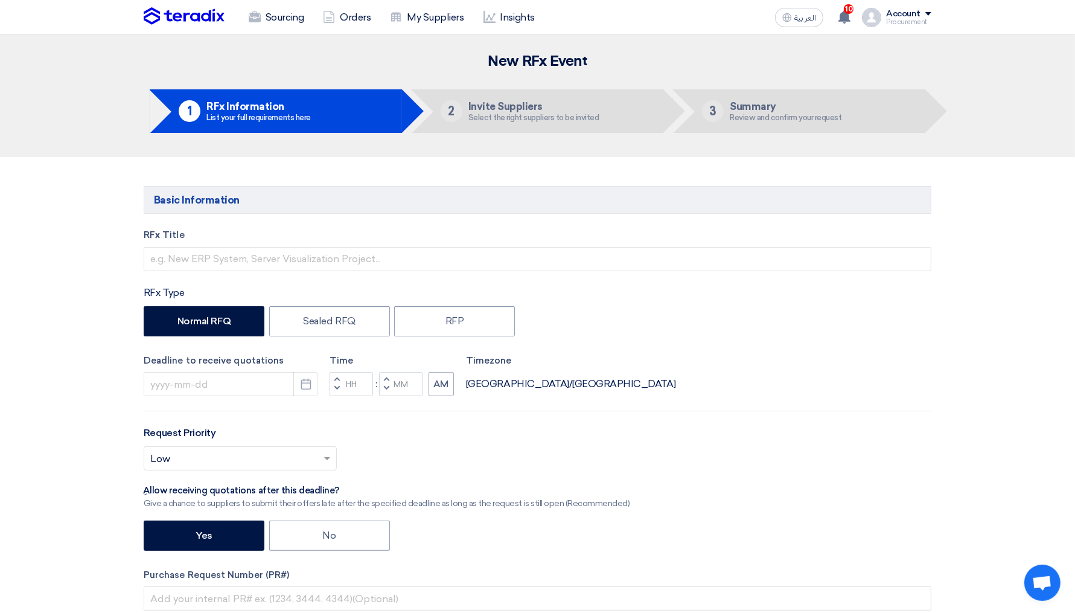
click at [213, 273] on div "RFx Title RFx Type Normal RFQ Sealed RFQ RFP Deadline to receive quotations Pic…" at bounding box center [538, 472] width 806 height 488
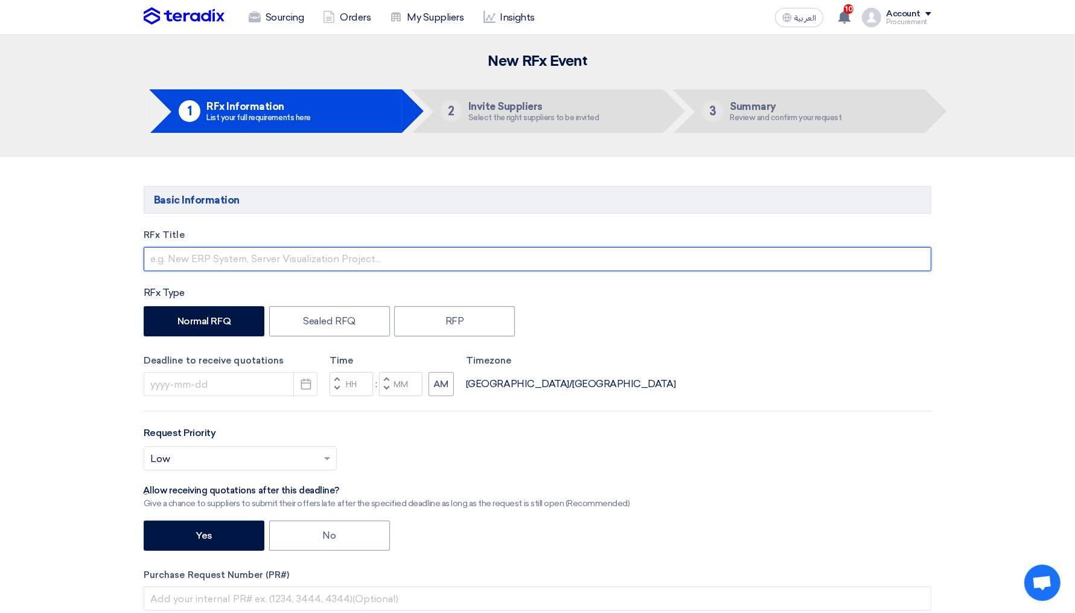
click at [213, 258] on input "text" at bounding box center [538, 259] width 788 height 24
type input "test 1"
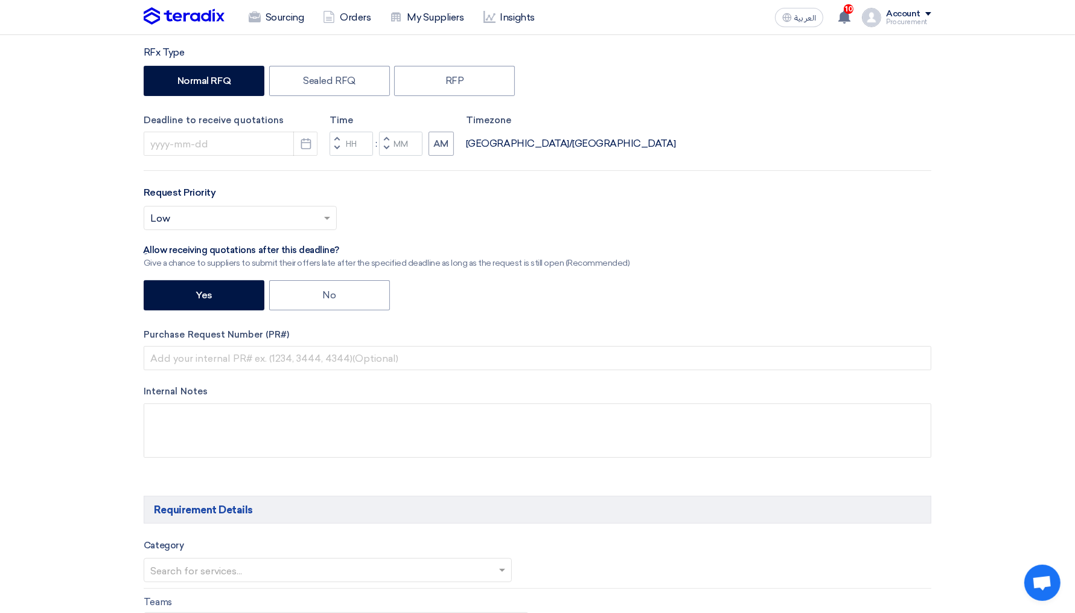
scroll to position [216, 0]
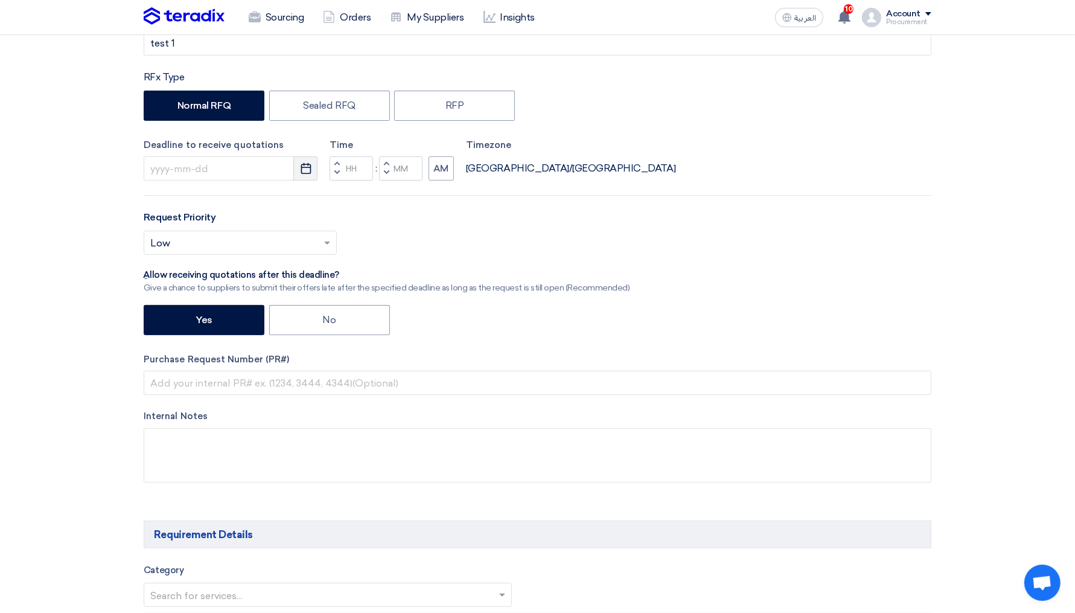
click at [300, 162] on icon "Pick a date" at bounding box center [306, 168] width 12 height 12
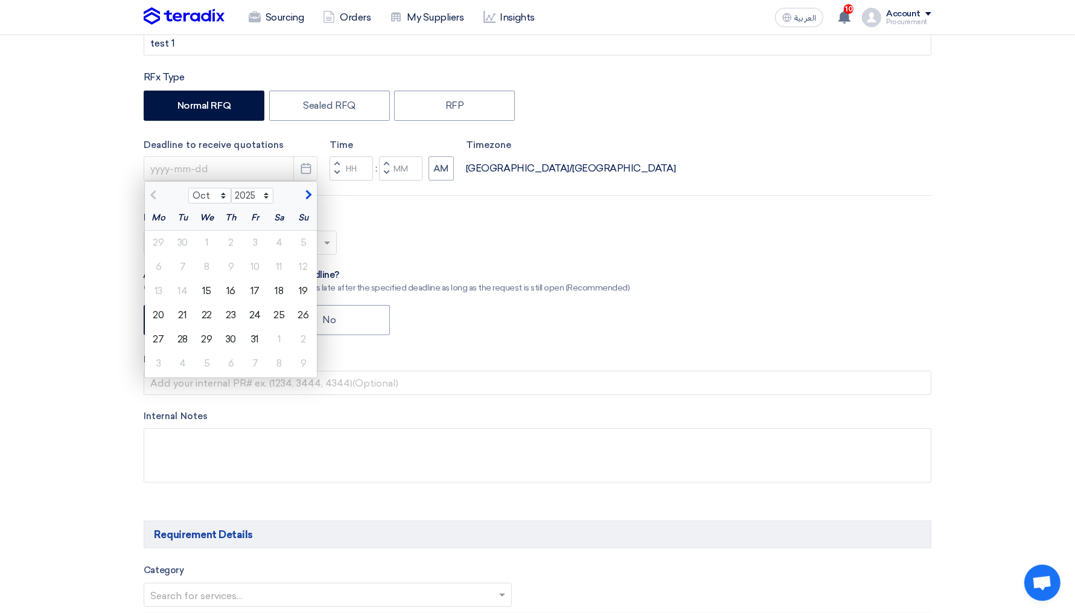
click at [194, 347] on div "28" at bounding box center [183, 339] width 24 height 24
type input "[DATE]"
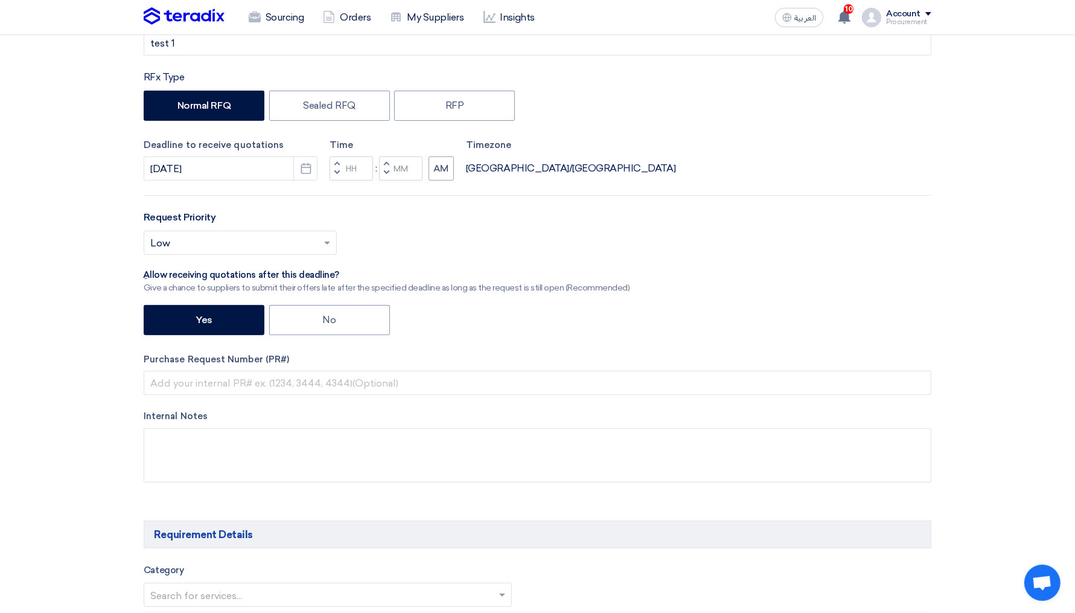
click at [342, 171] on button "Decrement hours" at bounding box center [337, 173] width 14 height 15
type input "11"
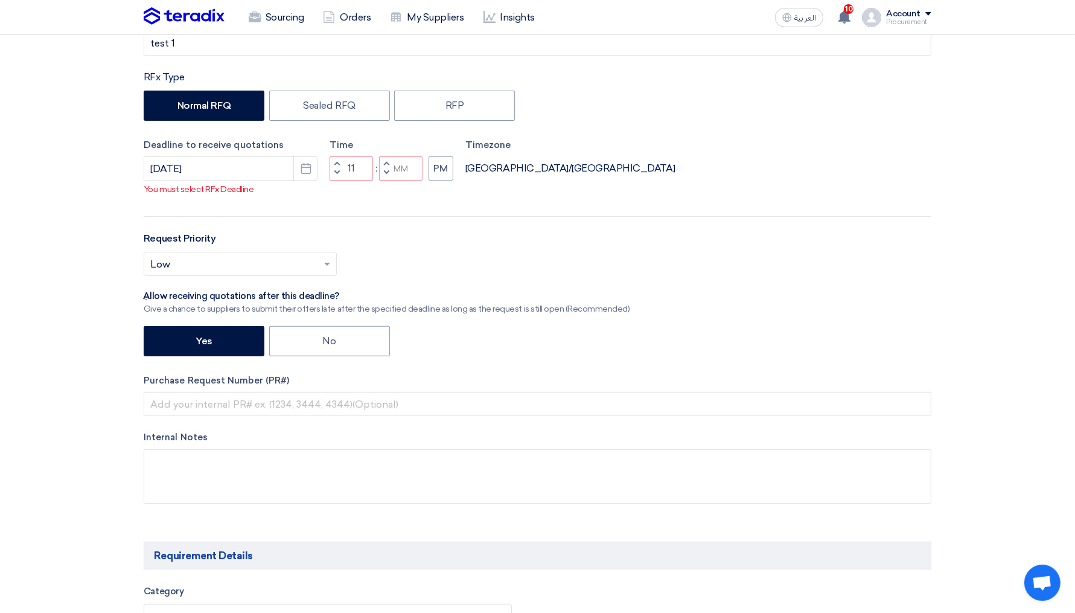
click at [385, 167] on span "button" at bounding box center [387, 163] width 4 height 7
type input "01"
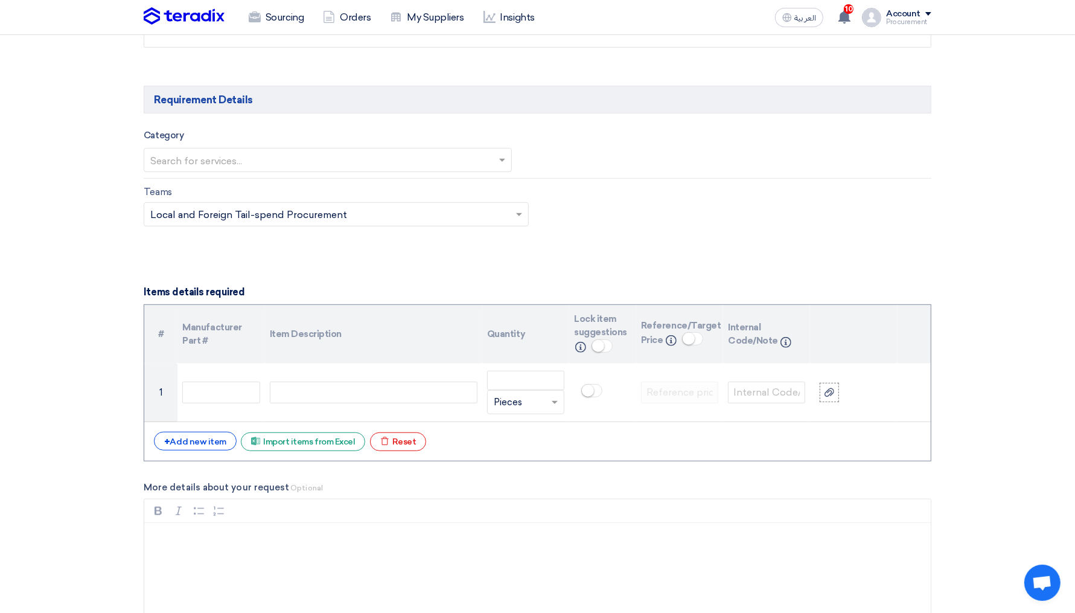
scroll to position [660, 0]
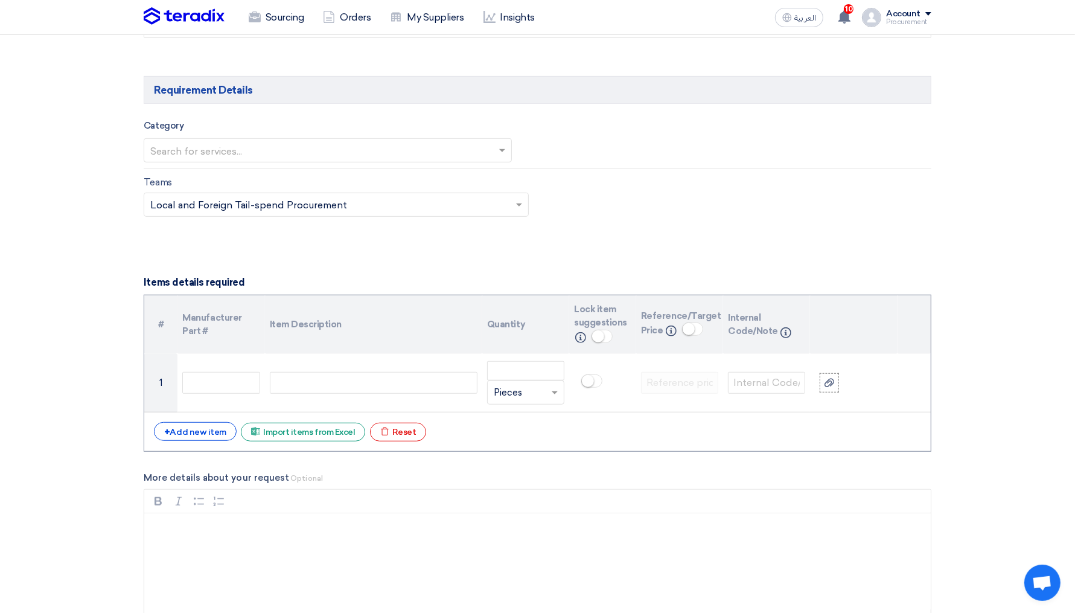
click at [246, 152] on input "text" at bounding box center [321, 152] width 343 height 20
click at [228, 164] on div "F&B" at bounding box center [327, 174] width 367 height 24
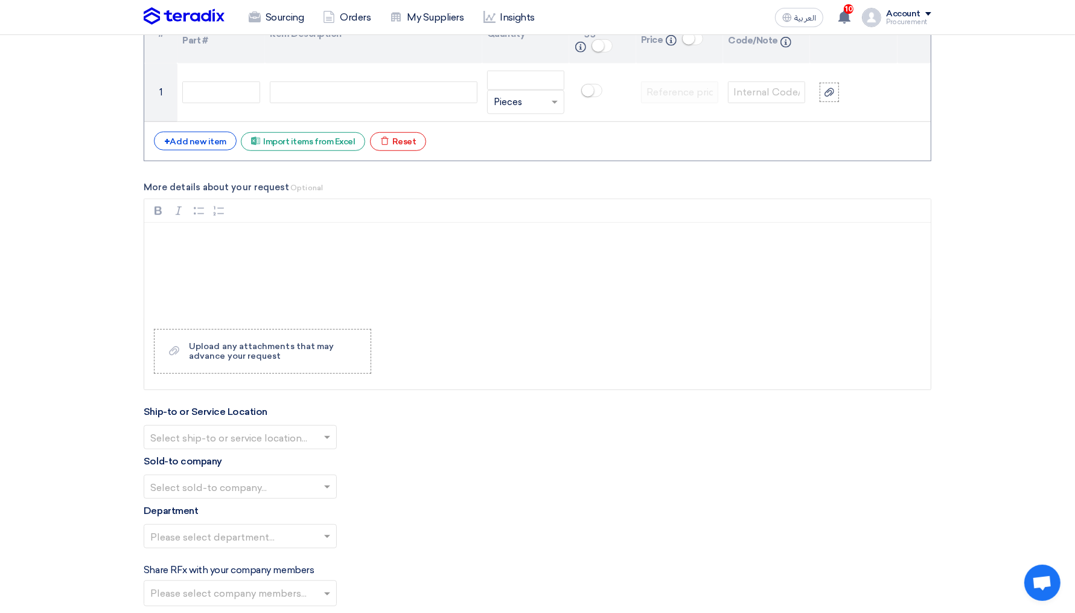
scroll to position [959, 0]
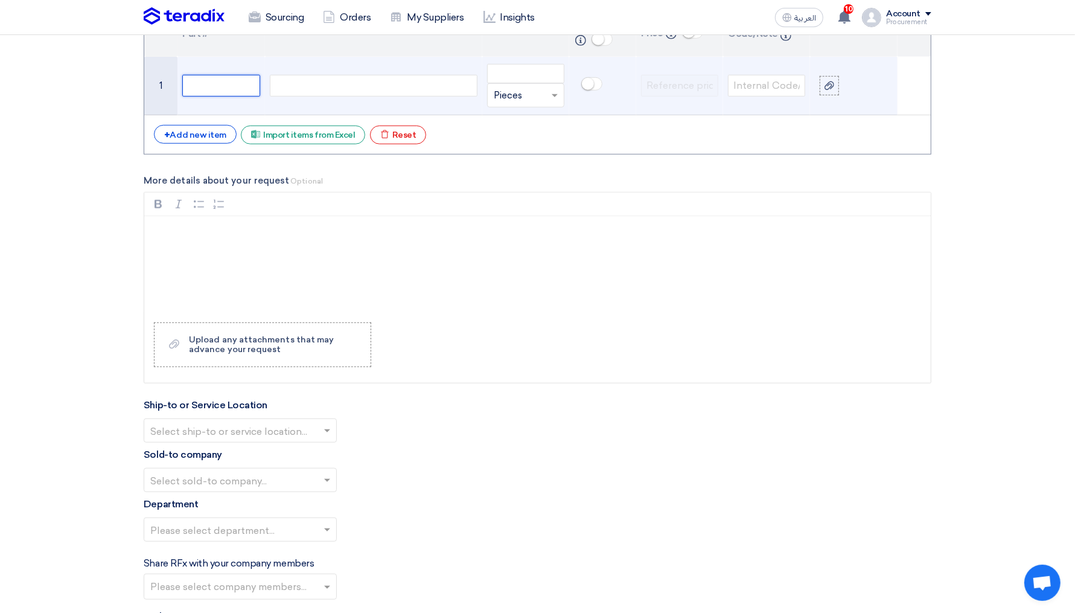
click at [231, 91] on input "text" at bounding box center [220, 86] width 77 height 22
type input "1"
click at [326, 79] on div at bounding box center [374, 86] width 208 height 22
click at [536, 69] on input "number" at bounding box center [525, 73] width 77 height 19
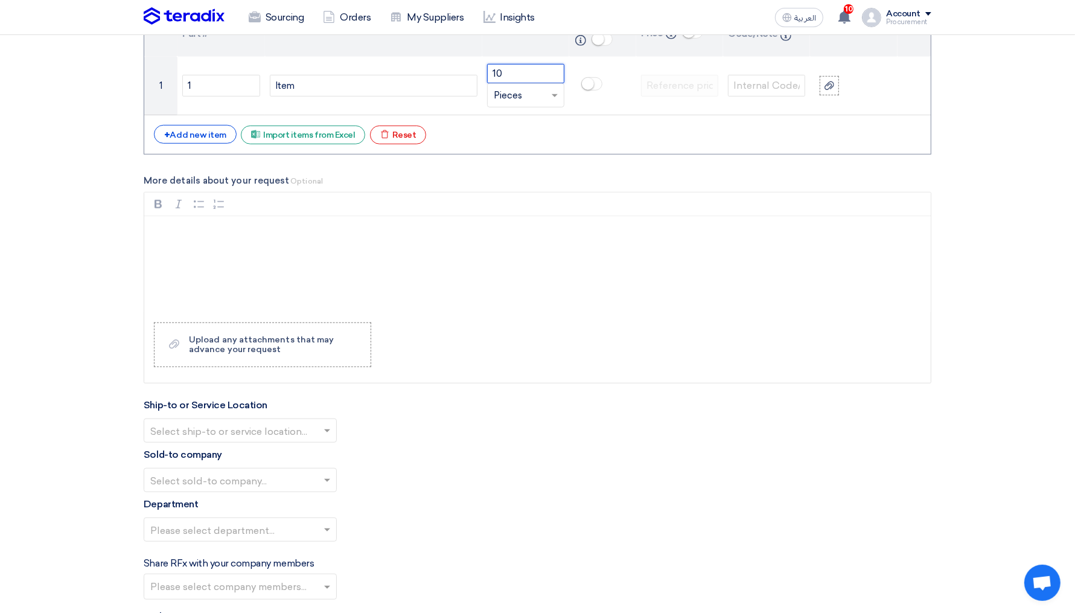
type input "10"
click at [87, 327] on section "Basic Information RFx Title test 1 RFx Type Normal RFQ Sealed RFQ RFP Deadline …" at bounding box center [537, 233] width 1075 height 2070
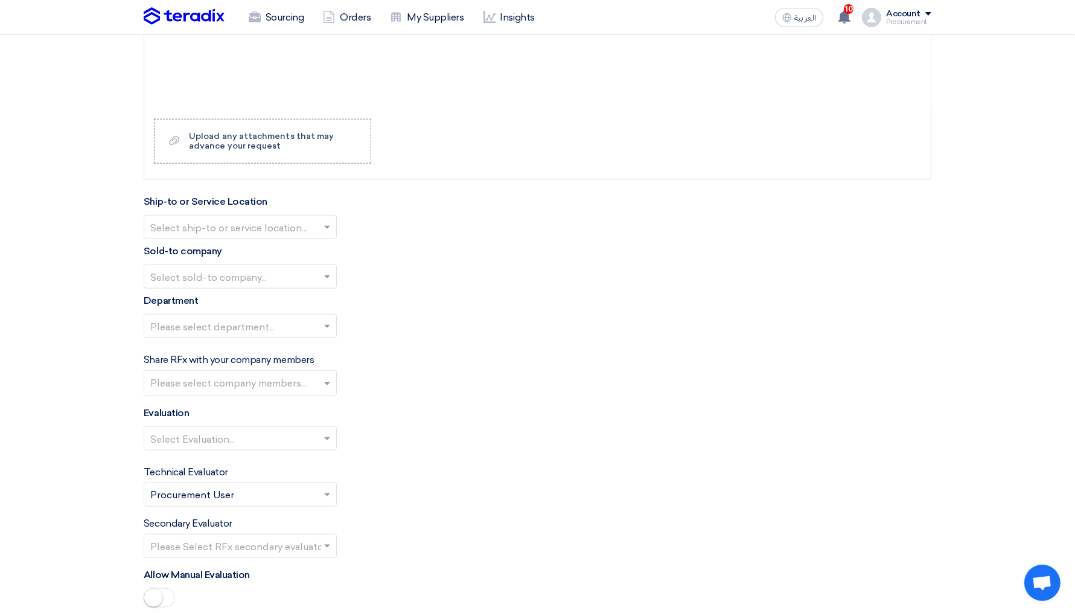
scroll to position [1163, 0]
click at [317, 219] on input "text" at bounding box center [234, 228] width 168 height 20
click at [222, 249] on div "HQ Address" at bounding box center [240, 250] width 192 height 24
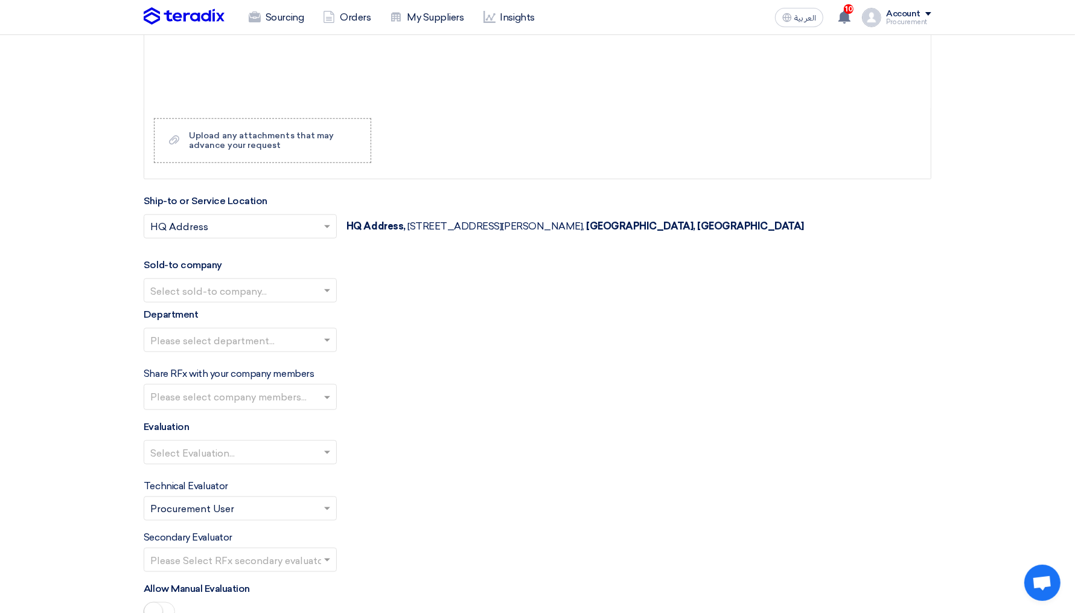
click at [209, 270] on div "Sold-to company Select sold-to company..." at bounding box center [538, 280] width 788 height 45
click at [204, 287] on input "text" at bounding box center [234, 292] width 168 height 20
click at [190, 360] on span "Bahaa Co" at bounding box center [171, 363] width 43 height 11
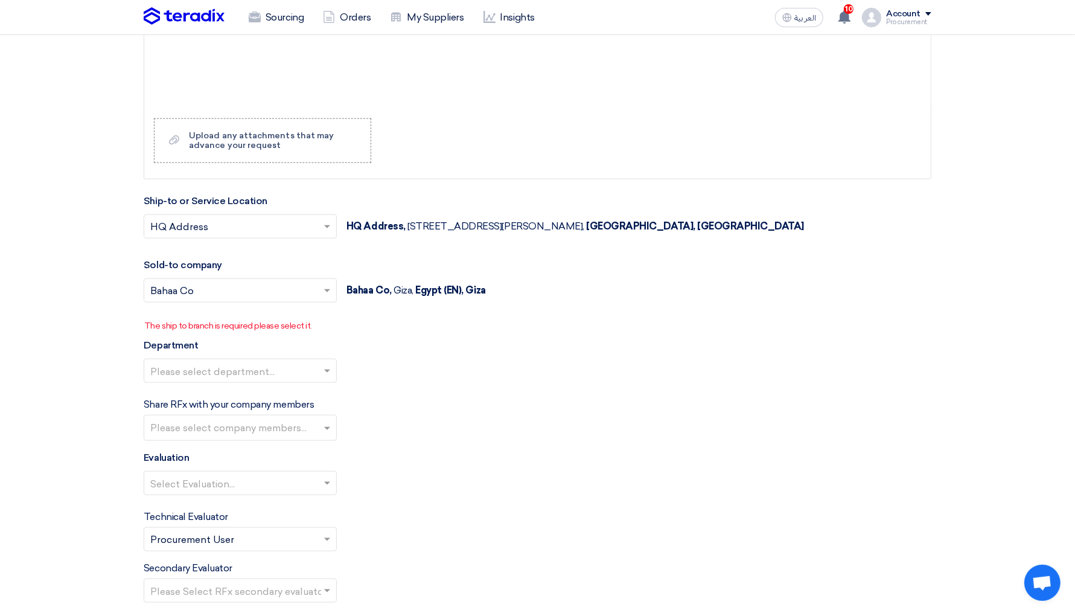
click at [85, 340] on section "Basic Information RFx Title test 1 RFx Type Normal RFQ Sealed RFQ RFP Deadline …" at bounding box center [537, 51] width 1075 height 2115
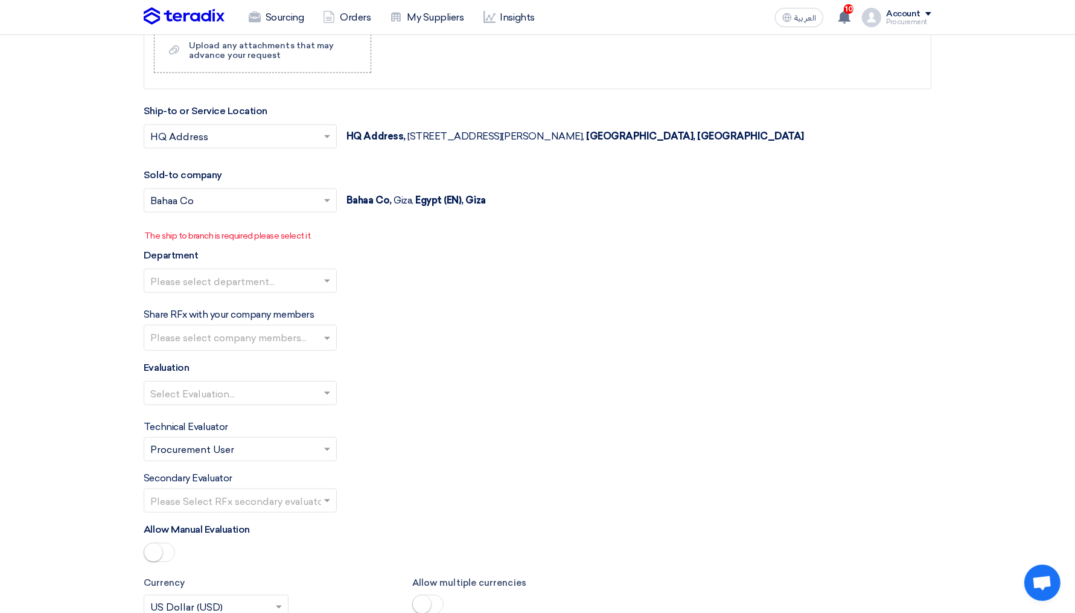
scroll to position [1256, 0]
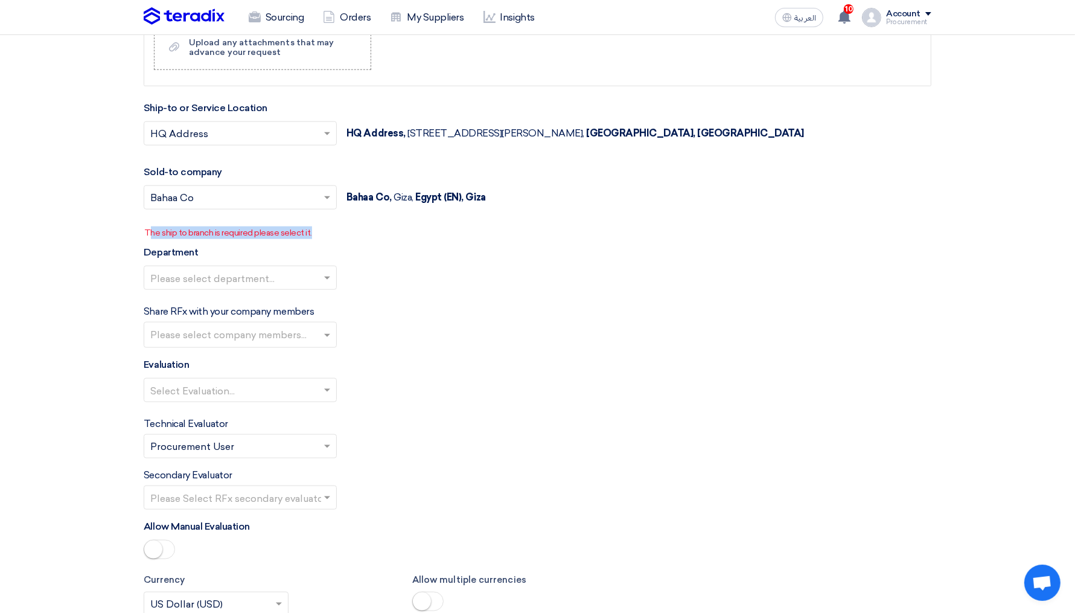
drag, startPoint x: 152, startPoint y: 229, endPoint x: 326, endPoint y: 227, distance: 174.5
click at [326, 227] on p "The ship to branch is required please select it." at bounding box center [537, 232] width 787 height 13
click at [327, 201] on div at bounding box center [240, 198] width 192 height 20
click at [244, 220] on div "Teradix LLC" at bounding box center [240, 221] width 192 height 25
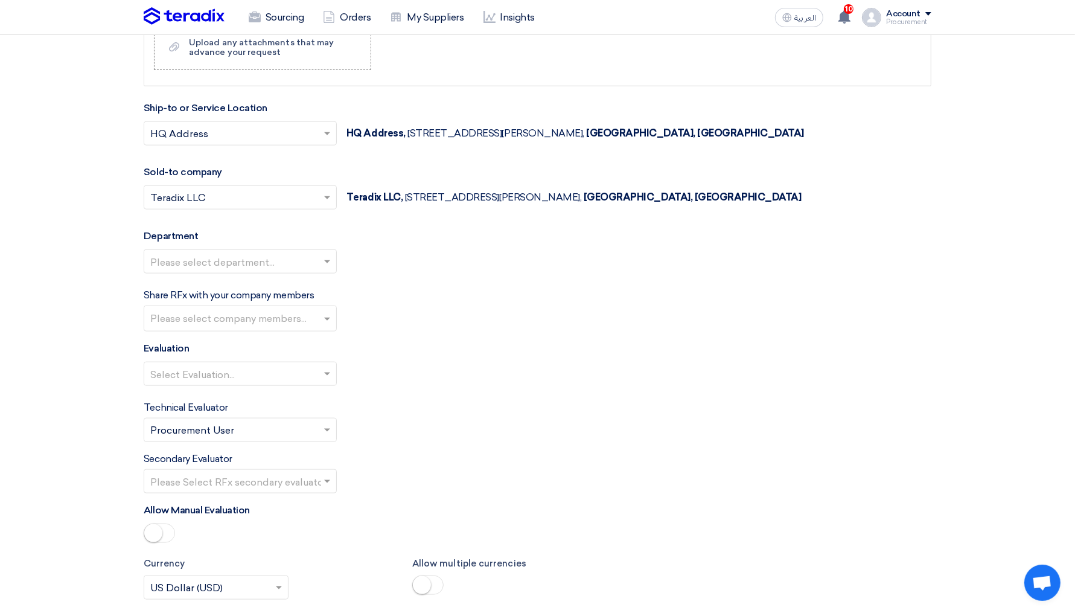
click at [322, 196] on span at bounding box center [328, 197] width 15 height 14
click at [232, 194] on input "text" at bounding box center [234, 199] width 168 height 20
click at [192, 234] on div "TEST" at bounding box center [240, 246] width 192 height 25
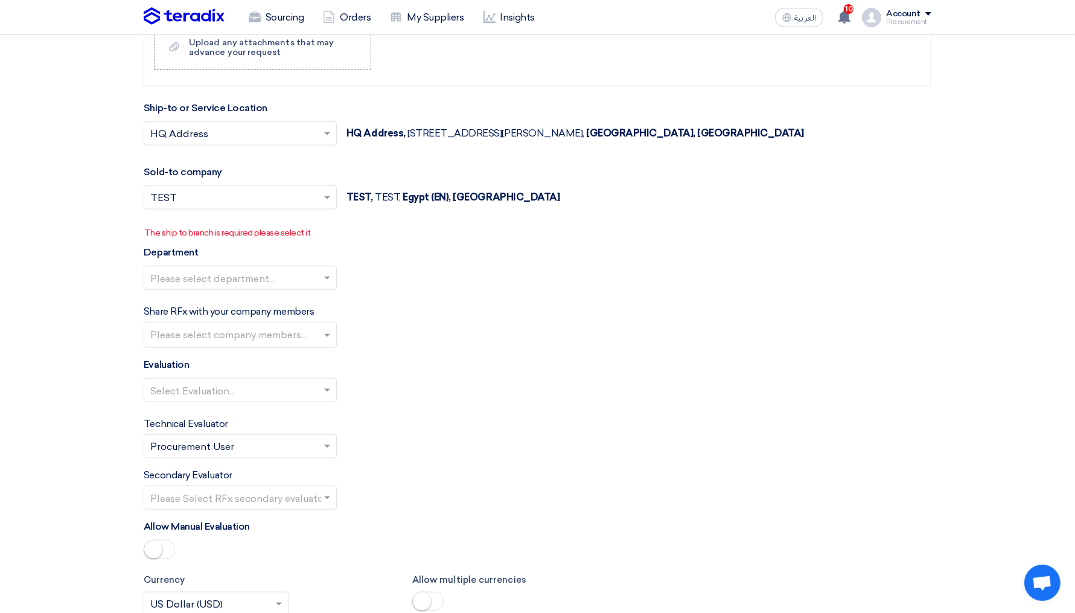
click at [200, 204] on div "Select sold-to company... × TEST × TEST, TEST, [GEOGRAPHIC_DATA] (EN), [GEOGRAP…" at bounding box center [538, 204] width 788 height 39
click at [208, 194] on input "text" at bounding box center [234, 199] width 168 height 20
click at [176, 265] on span "Bahaa Co" at bounding box center [171, 270] width 43 height 11
drag, startPoint x: 153, startPoint y: 226, endPoint x: 354, endPoint y: 231, distance: 201.1
click at [354, 231] on p "The ship to branch is required please select it." at bounding box center [537, 232] width 787 height 13
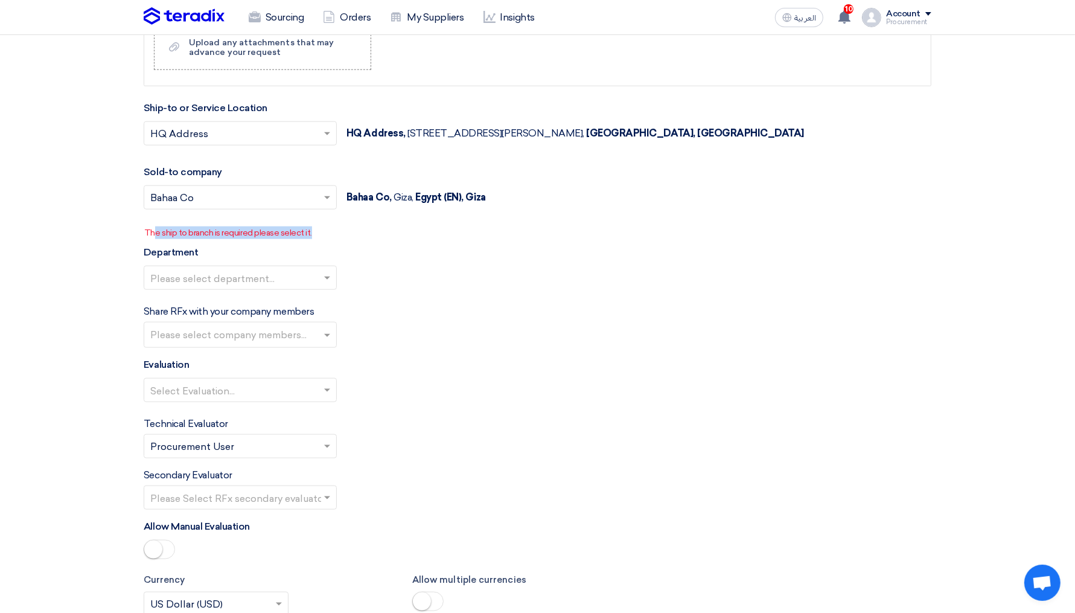
click at [354, 231] on p "The ship to branch is required please select it." at bounding box center [537, 232] width 787 height 13
drag, startPoint x: 334, startPoint y: 226, endPoint x: 129, endPoint y: 227, distance: 205.3
click at [210, 260] on div "Department Please select department..." at bounding box center [538, 272] width 788 height 54
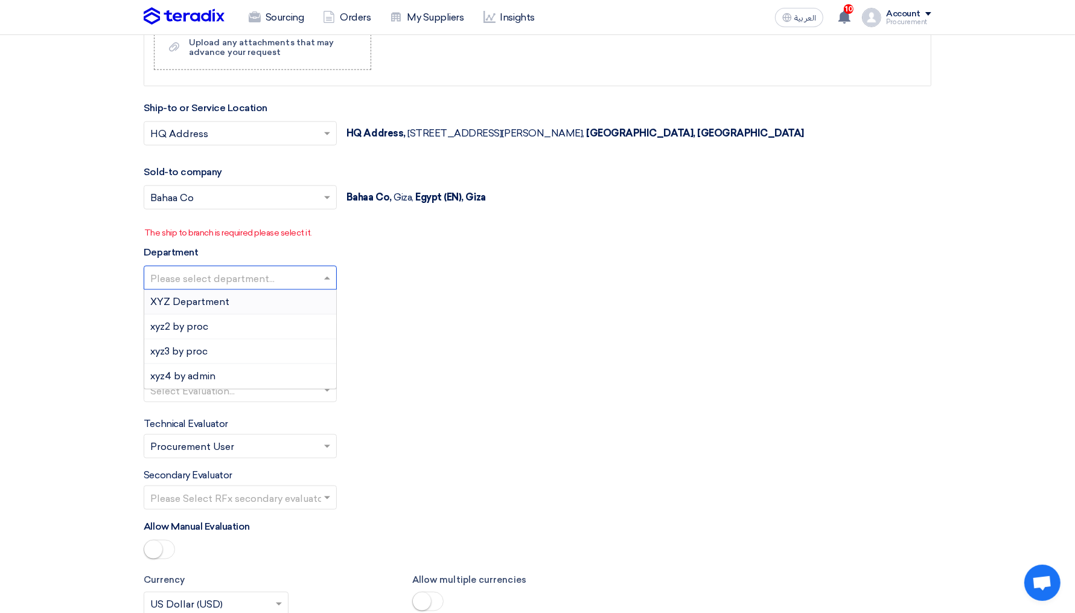
click at [210, 272] on input "text" at bounding box center [234, 279] width 168 height 20
click at [207, 296] on span "XYZ Department" at bounding box center [189, 301] width 79 height 11
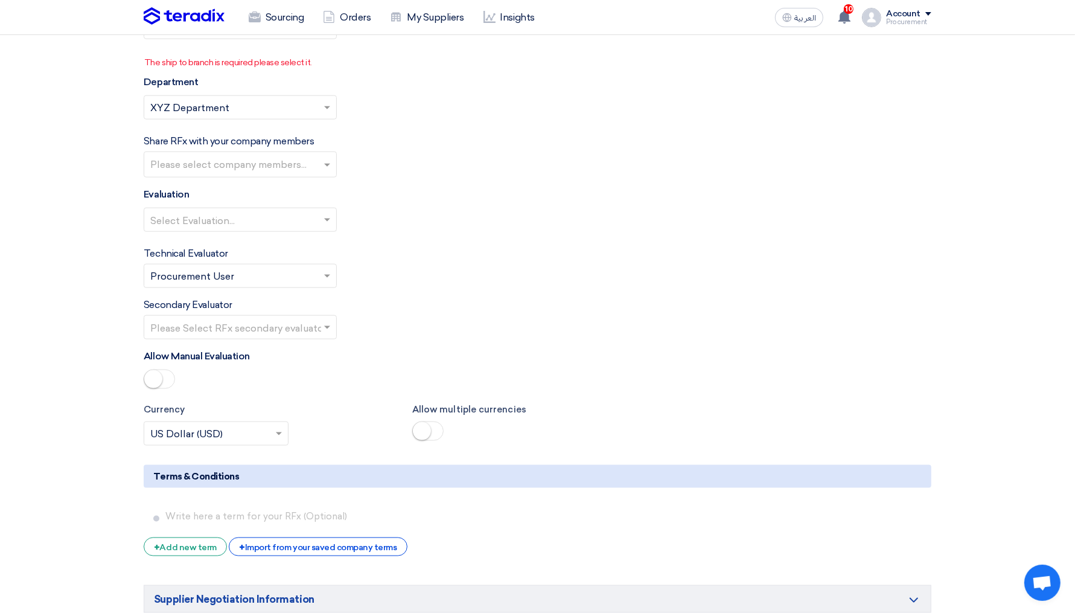
scroll to position [1427, 0]
click at [222, 155] on input "text" at bounding box center [241, 165] width 183 height 20
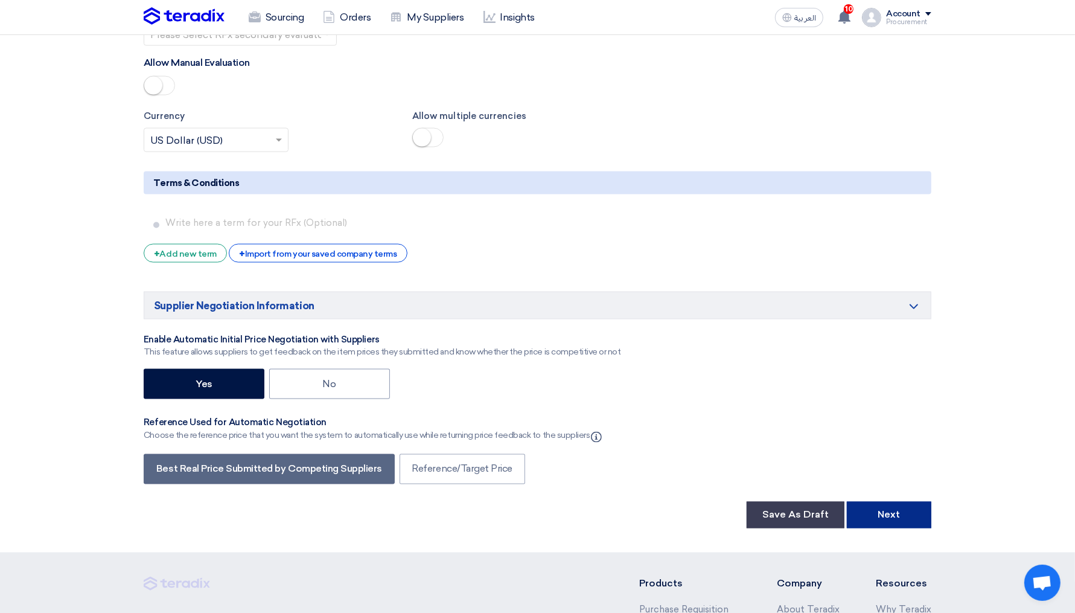
click at [878, 508] on button "Next" at bounding box center [889, 515] width 85 height 27
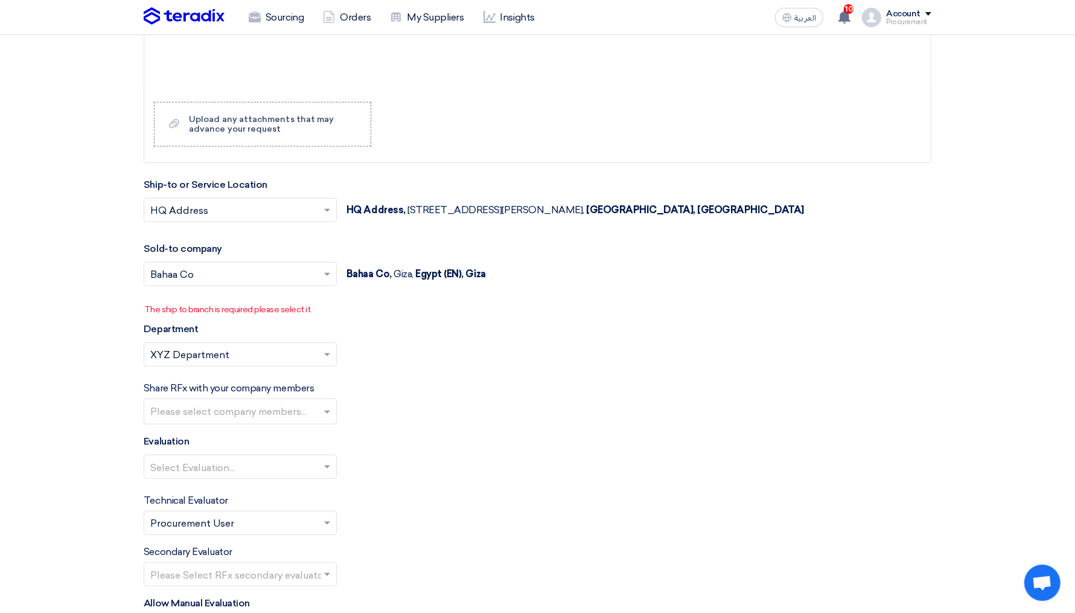
scroll to position [1181, 0]
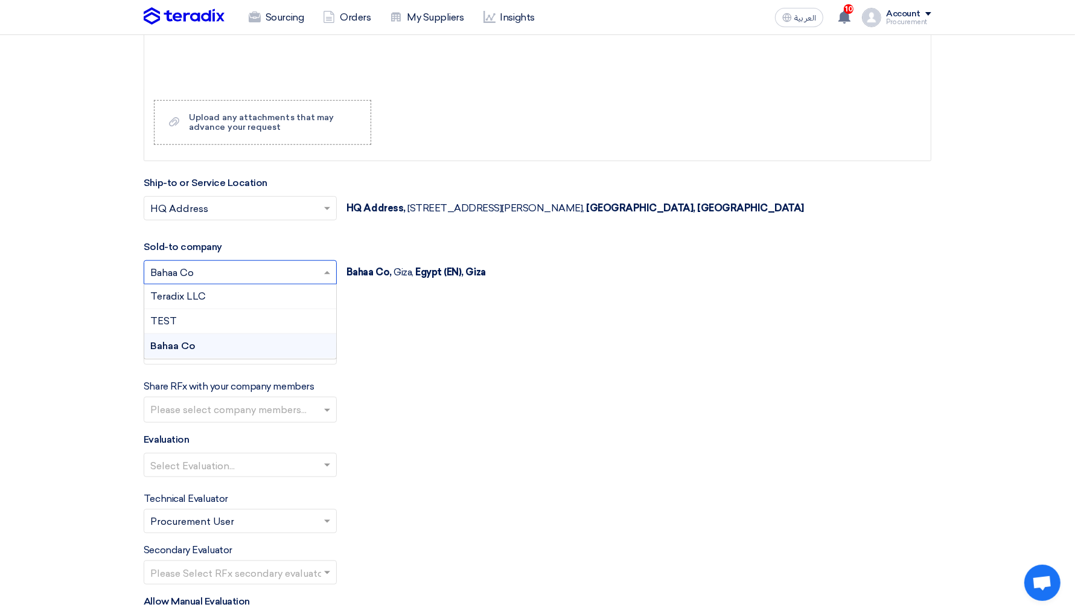
click at [314, 264] on input "text" at bounding box center [234, 274] width 168 height 20
click at [47, 280] on section "Basic Information RFx Title test 1 RFx Type Normal RFQ Sealed RFQ RFP Deadline …" at bounding box center [537, 33] width 1075 height 2115
click at [201, 266] on input "text" at bounding box center [234, 274] width 168 height 20
click at [108, 286] on section "Basic Information RFx Title test 1 RFx Type Normal RFQ Sealed RFQ RFP Deadline …" at bounding box center [537, 33] width 1075 height 2115
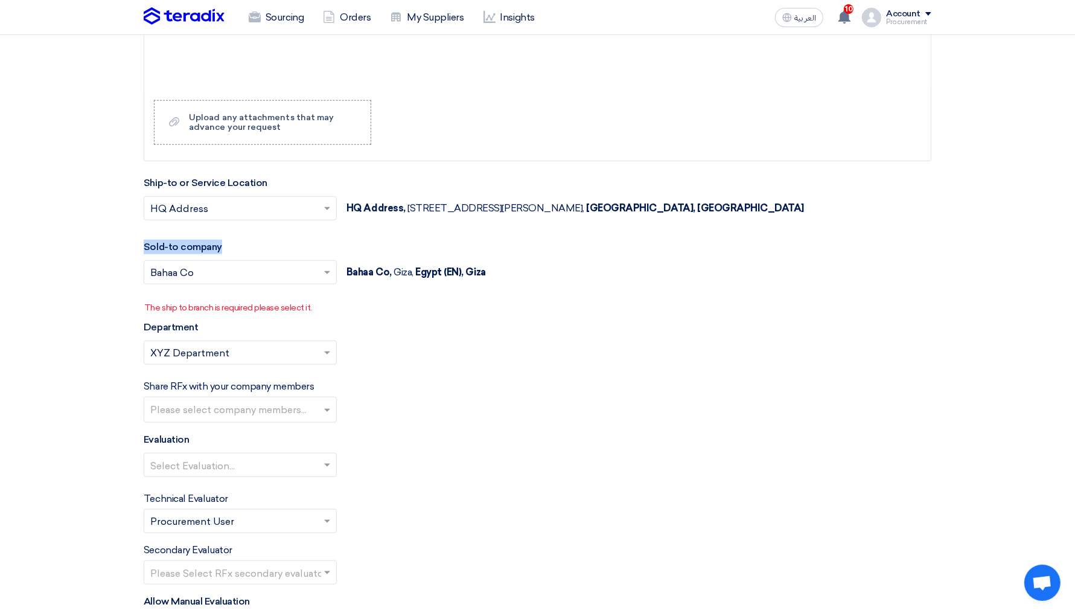
drag, startPoint x: 144, startPoint y: 240, endPoint x: 222, endPoint y: 241, distance: 77.3
click at [222, 241] on div "Sold-to company Select sold-to company... × Bahaa Co × Bahaa Co, Giza, [GEOGRAP…" at bounding box center [538, 277] width 788 height 74
drag, startPoint x: 263, startPoint y: 176, endPoint x: 136, endPoint y: 176, distance: 127.4
click at [136, 176] on div "Basic Information RFx Title test 1 RFx Type Normal RFQ Sealed RFQ RFP Deadline …" at bounding box center [538, 33] width 806 height 2067
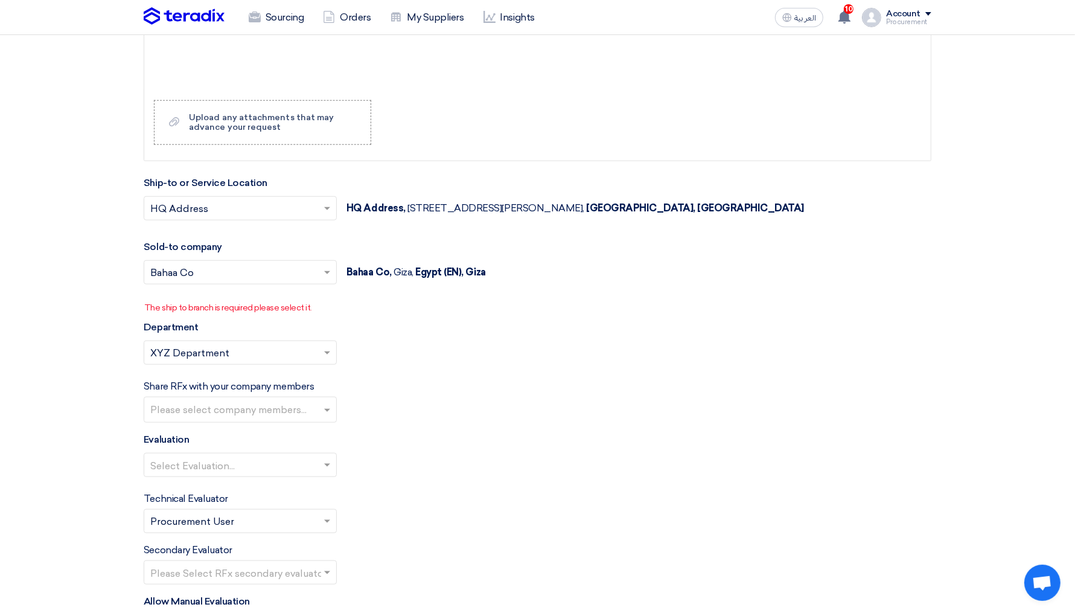
click at [136, 176] on div "Basic Information RFx Title test 1 RFx Type Normal RFQ Sealed RFQ RFP Deadline …" at bounding box center [538, 33] width 806 height 2067
drag, startPoint x: 141, startPoint y: 179, endPoint x: 290, endPoint y: 174, distance: 148.6
click at [290, 174] on div "Basic Information RFx Title test 1 RFx Type Normal RFQ Sealed RFQ RFP Deadline …" at bounding box center [538, 33] width 806 height 2067
click at [290, 176] on div "Ship-to or Service Location Select ship-to or service location... × HQ Address …" at bounding box center [538, 205] width 788 height 59
drag, startPoint x: 266, startPoint y: 179, endPoint x: 142, endPoint y: 177, distance: 123.8
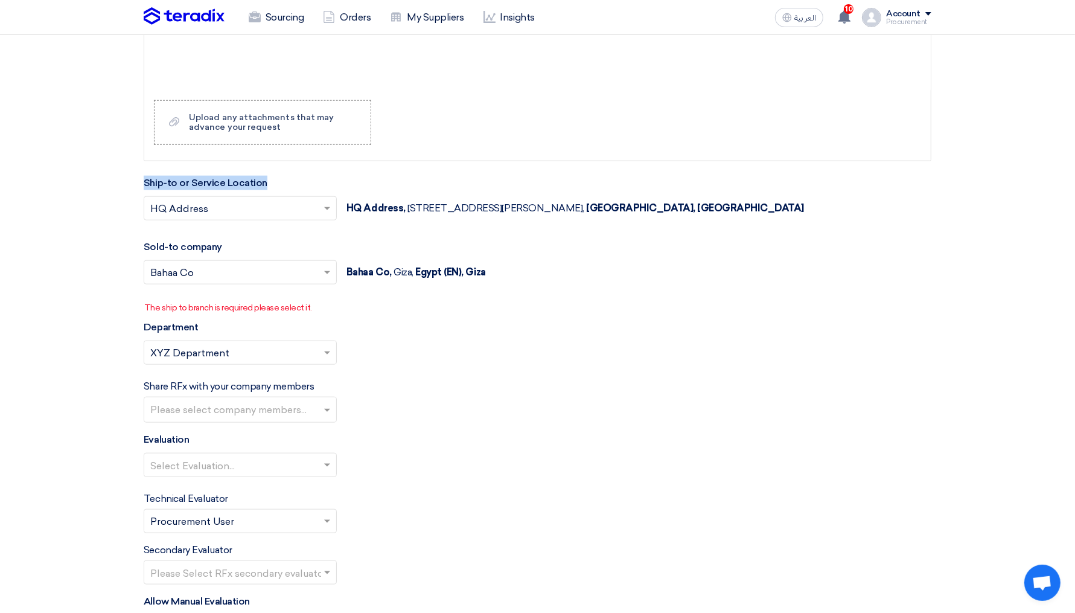
click at [142, 177] on div "Basic Information RFx Title test 1 RFx Type Normal RFQ Sealed RFQ RFP Deadline …" at bounding box center [538, 33] width 806 height 2067
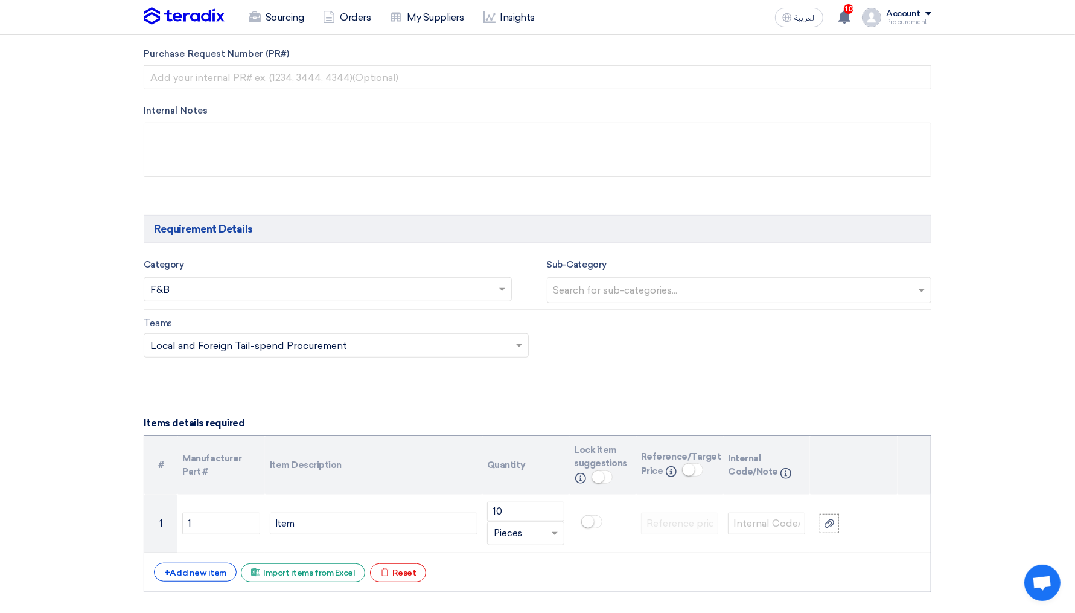
scroll to position [0, 0]
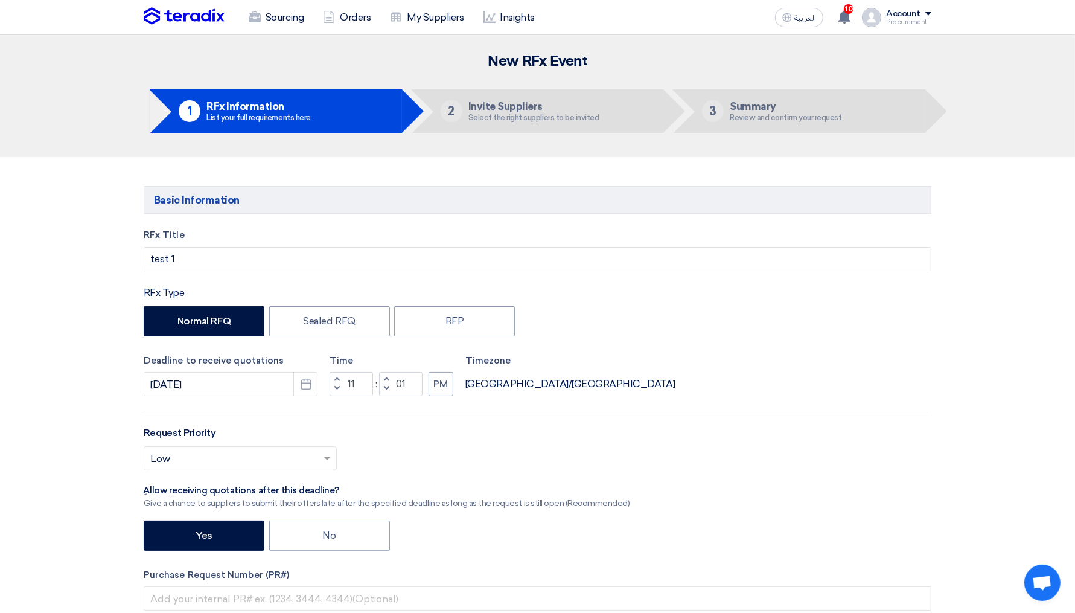
click at [893, 25] on div "Procurement" at bounding box center [908, 22] width 45 height 7
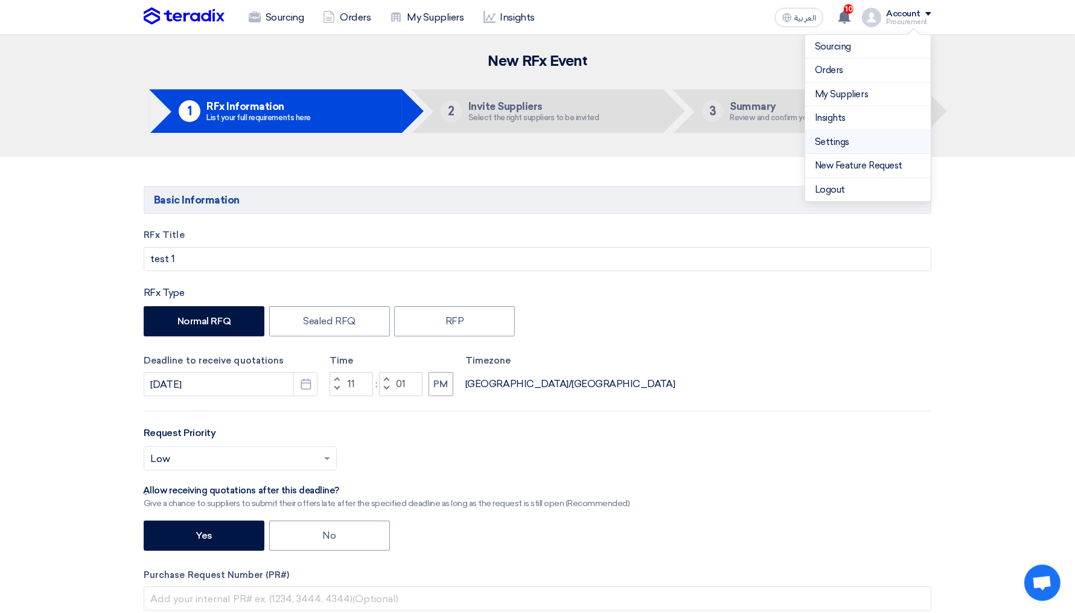
click at [846, 133] on li "Settings" at bounding box center [868, 142] width 126 height 24
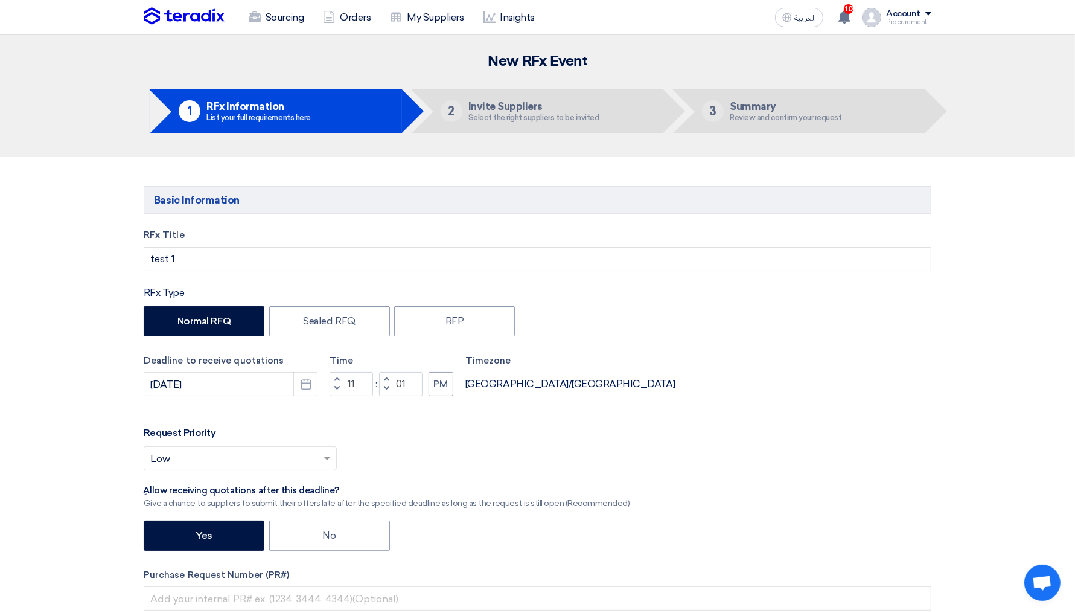
click at [929, 10] on div "Account" at bounding box center [908, 14] width 45 height 10
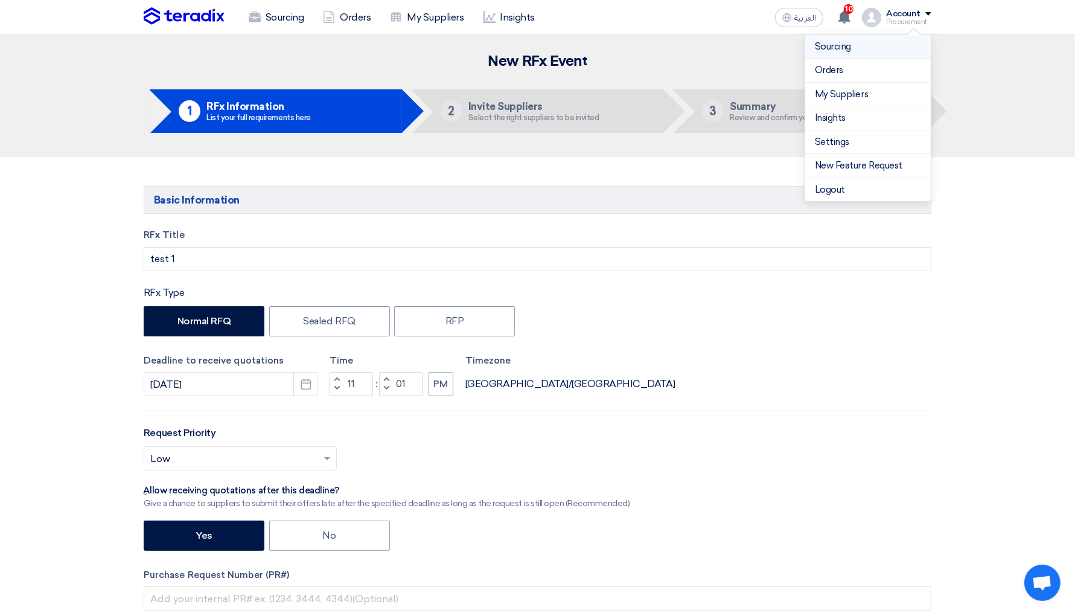
click at [851, 46] on link "Sourcing" at bounding box center [868, 47] width 106 height 14
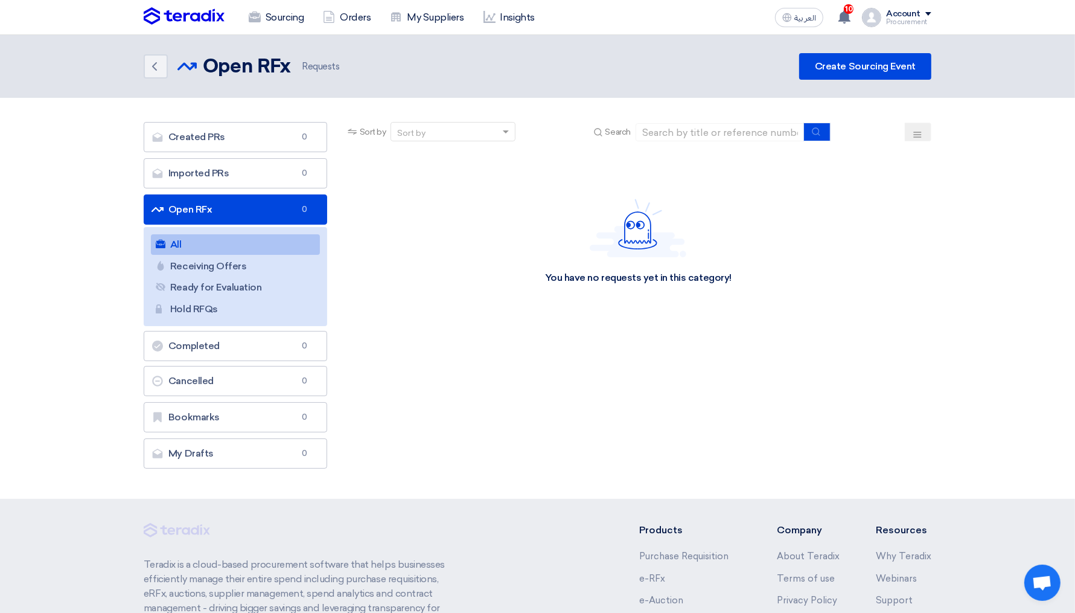
click at [929, 17] on div "Account" at bounding box center [908, 14] width 45 height 10
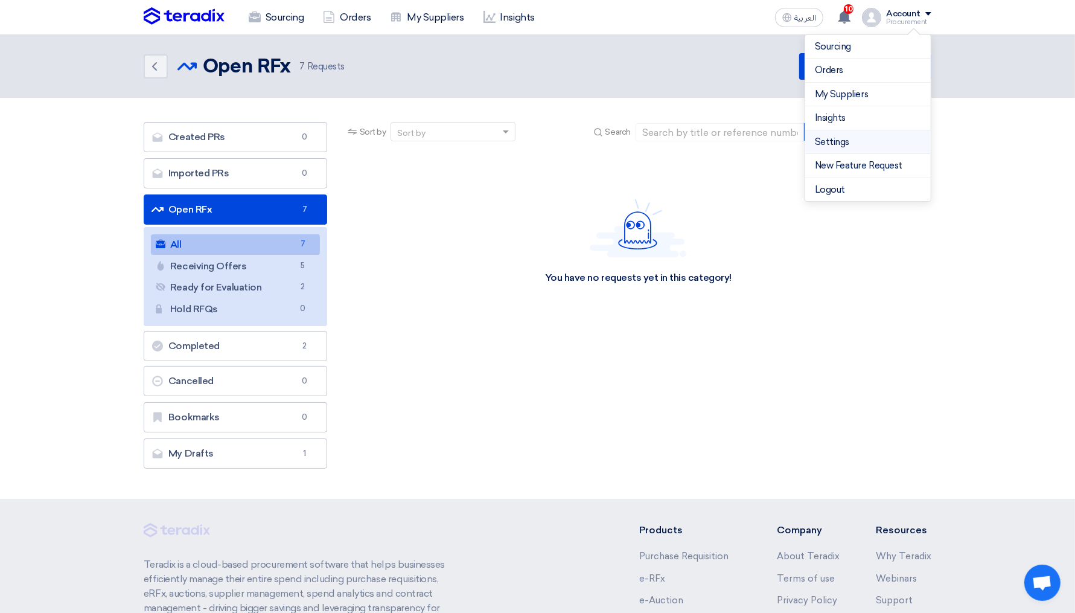
click at [841, 137] on link "Settings" at bounding box center [868, 142] width 106 height 14
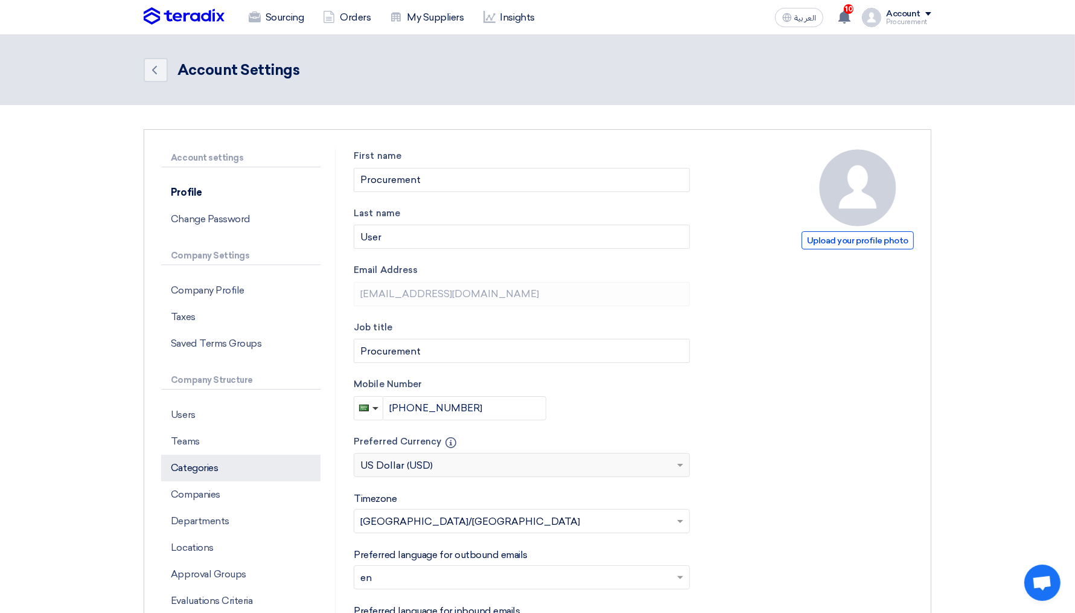
click at [209, 464] on p "Categories" at bounding box center [240, 468] width 159 height 27
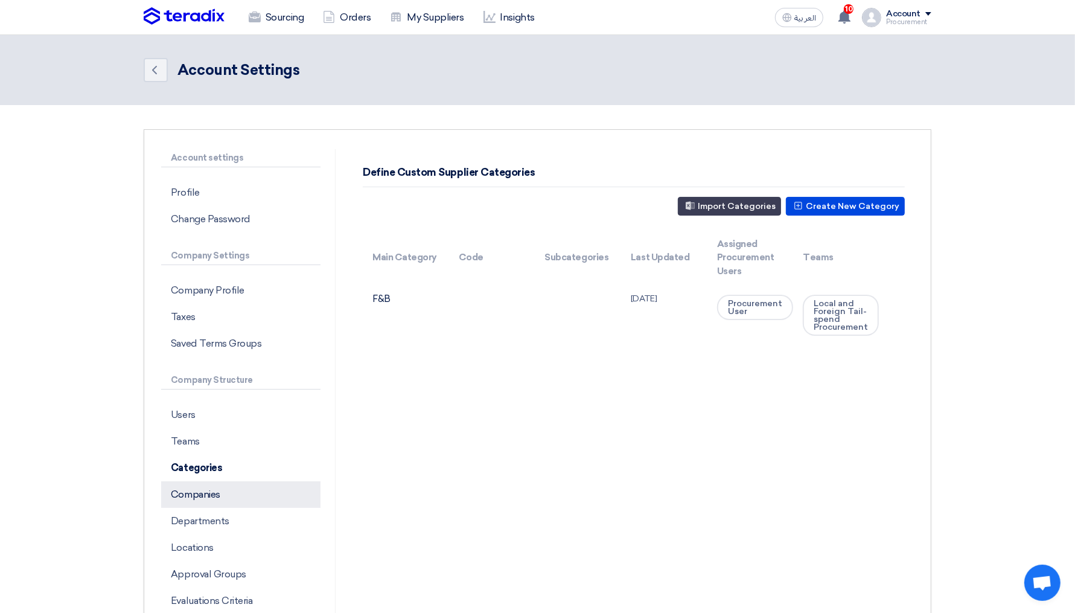
click at [199, 488] on p "Companies" at bounding box center [240, 494] width 159 height 27
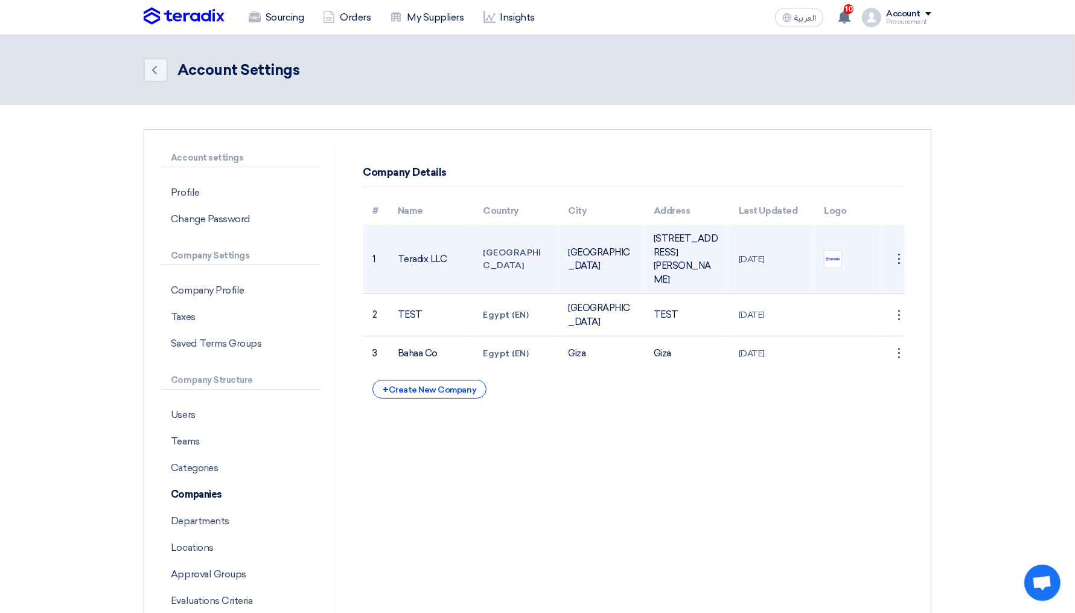
drag, startPoint x: 740, startPoint y: 267, endPoint x: 784, endPoint y: 267, distance: 44.1
click at [784, 267] on td "[DATE]" at bounding box center [771, 259] width 85 height 69
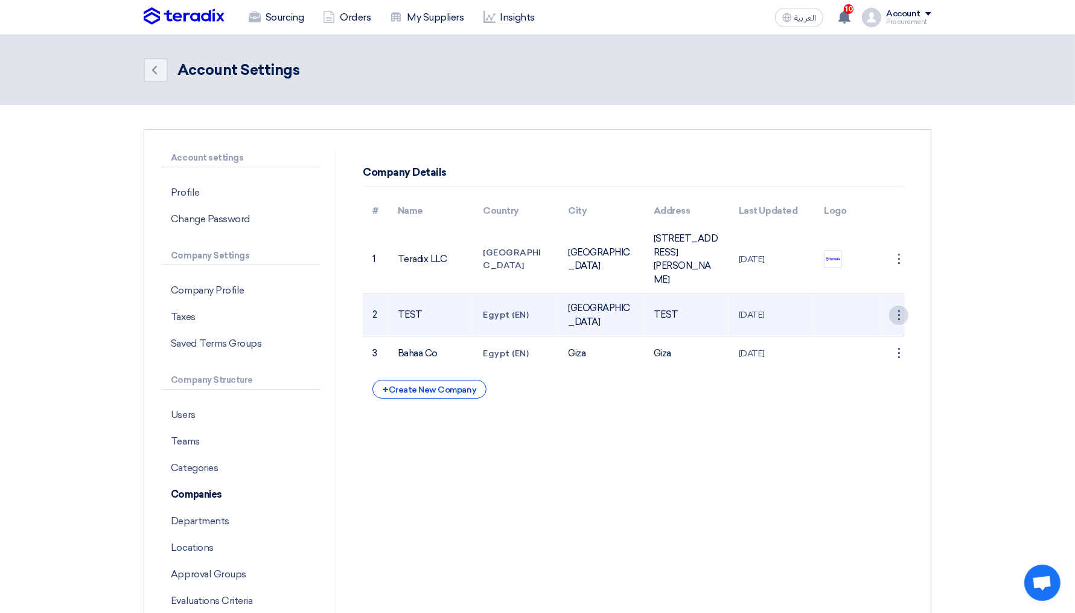
click at [898, 324] on div "⋮" at bounding box center [898, 314] width 19 height 19
click at [862, 361] on link "Delete" at bounding box center [868, 356] width 80 height 18
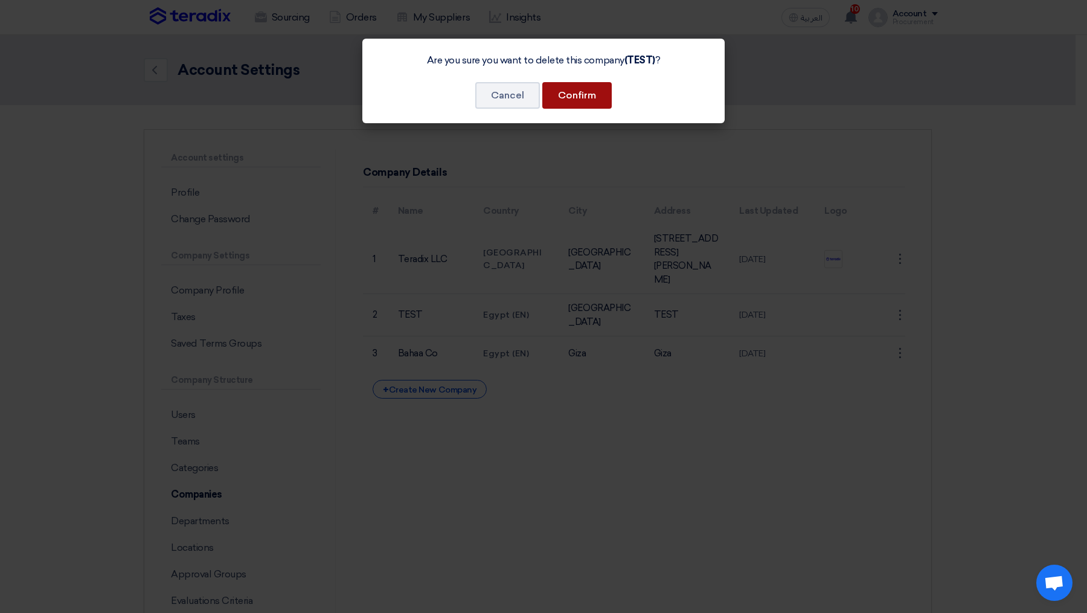
click at [581, 102] on button "Confirm" at bounding box center [576, 95] width 69 height 27
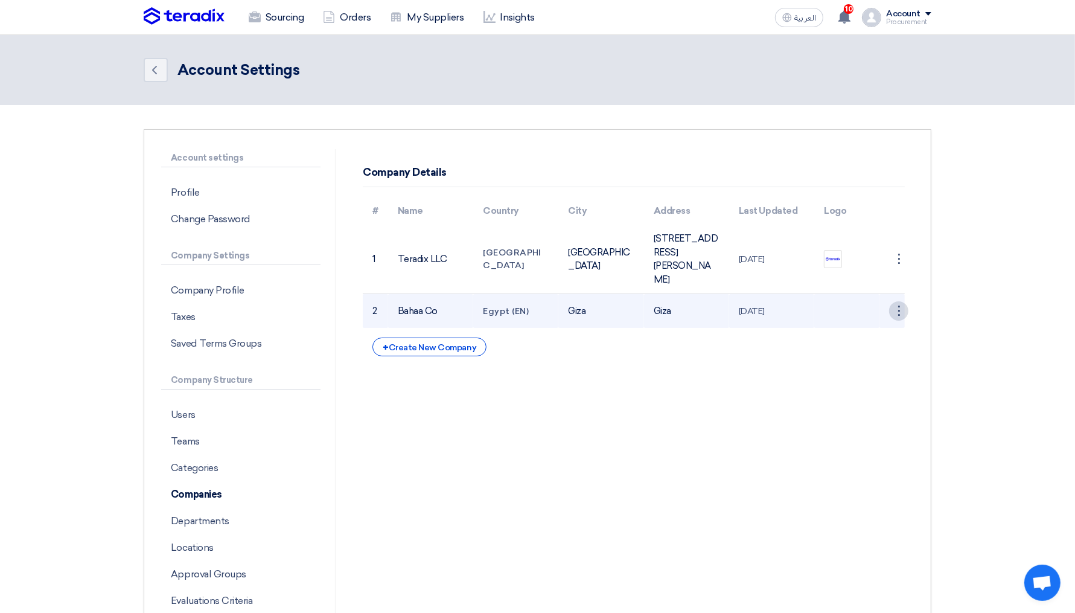
click at [903, 321] on div "⋮" at bounding box center [898, 310] width 19 height 19
click at [857, 360] on link "Delete" at bounding box center [868, 351] width 80 height 18
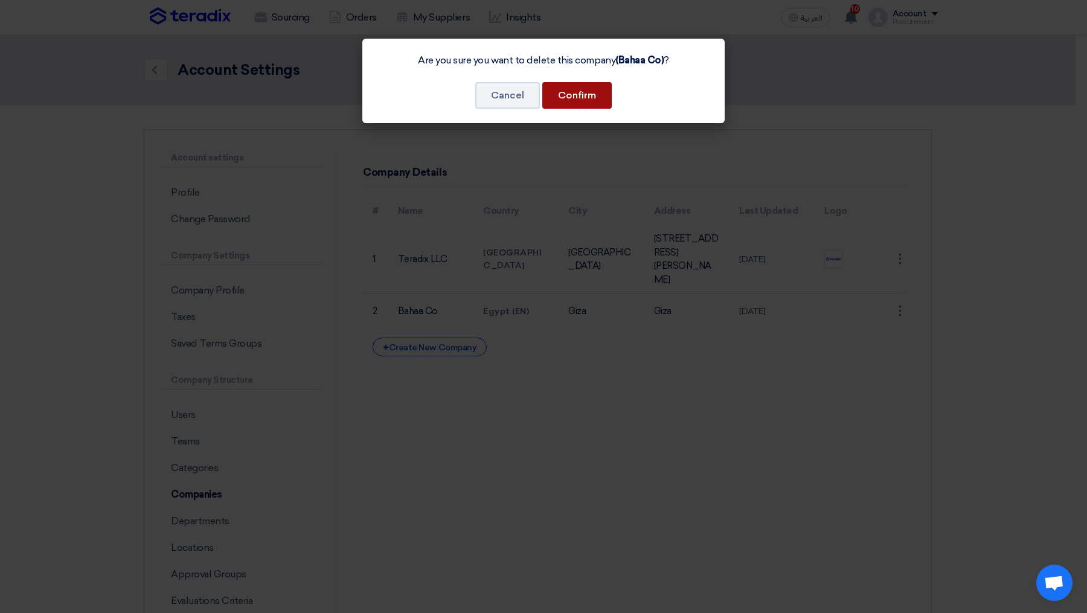
click at [592, 93] on button "Confirm" at bounding box center [576, 95] width 69 height 27
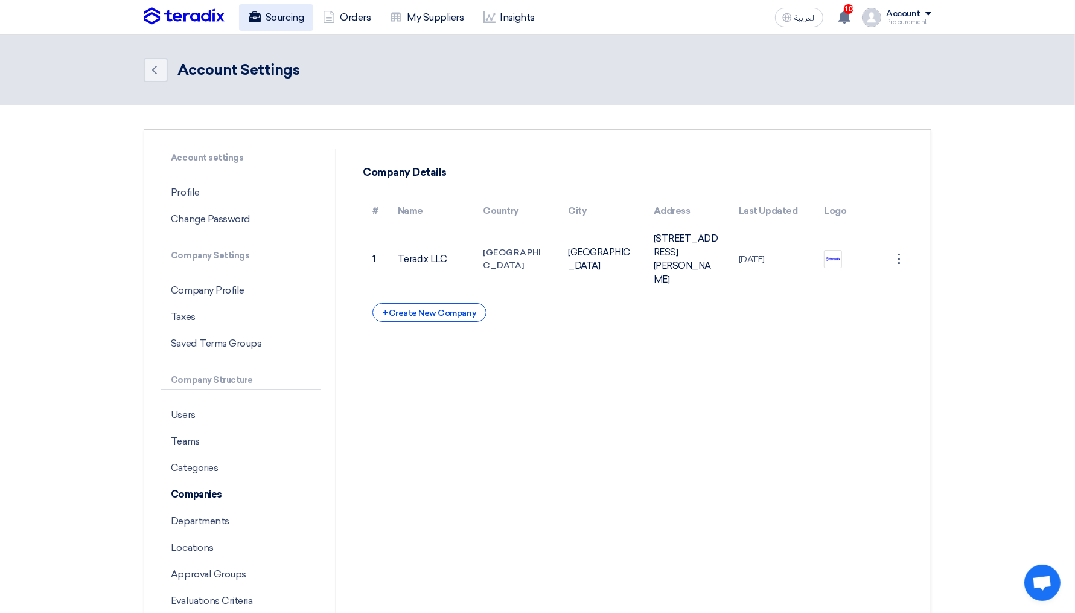
click at [273, 14] on link "Sourcing" at bounding box center [276, 17] width 74 height 27
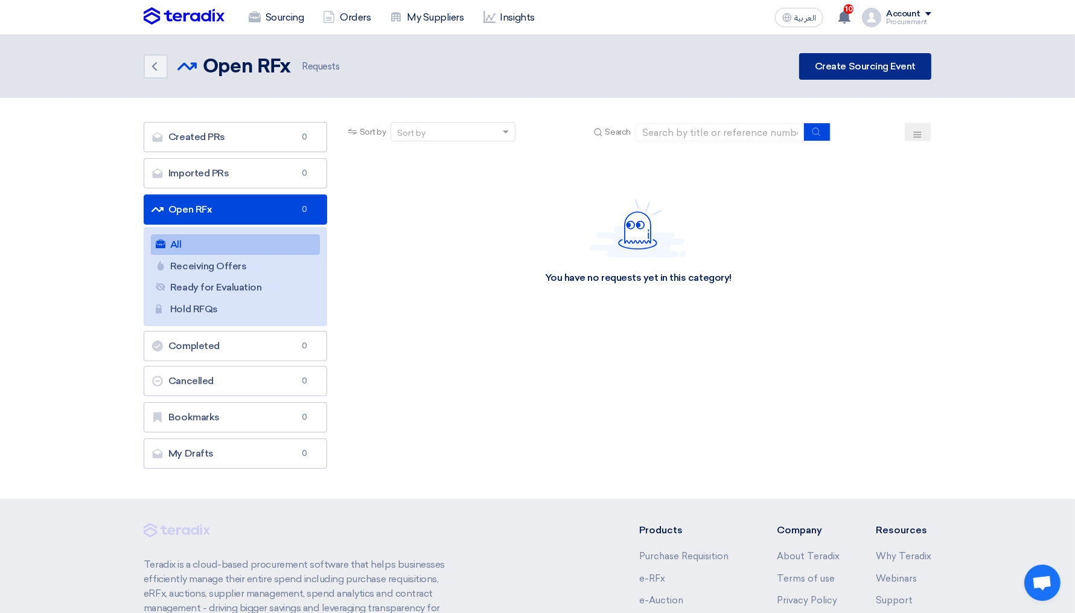
click at [870, 65] on link "Create Sourcing Event" at bounding box center [865, 66] width 132 height 27
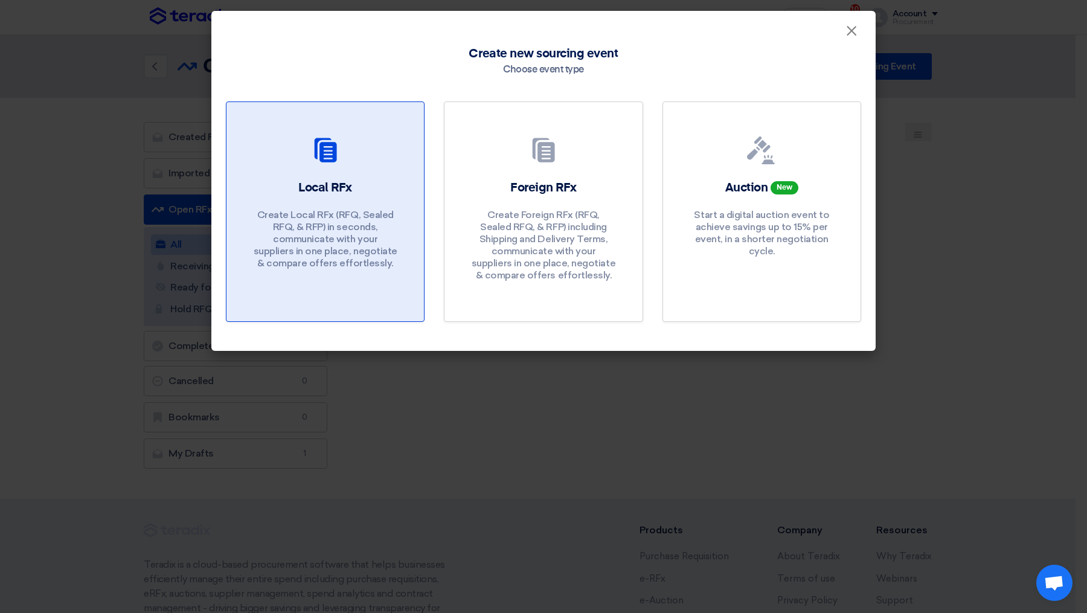
click at [331, 197] on div "Local RFx Create Local RFx (RFQ, Sealed RFQ, & RFP) in seconds, communicate wit…" at bounding box center [325, 227] width 168 height 96
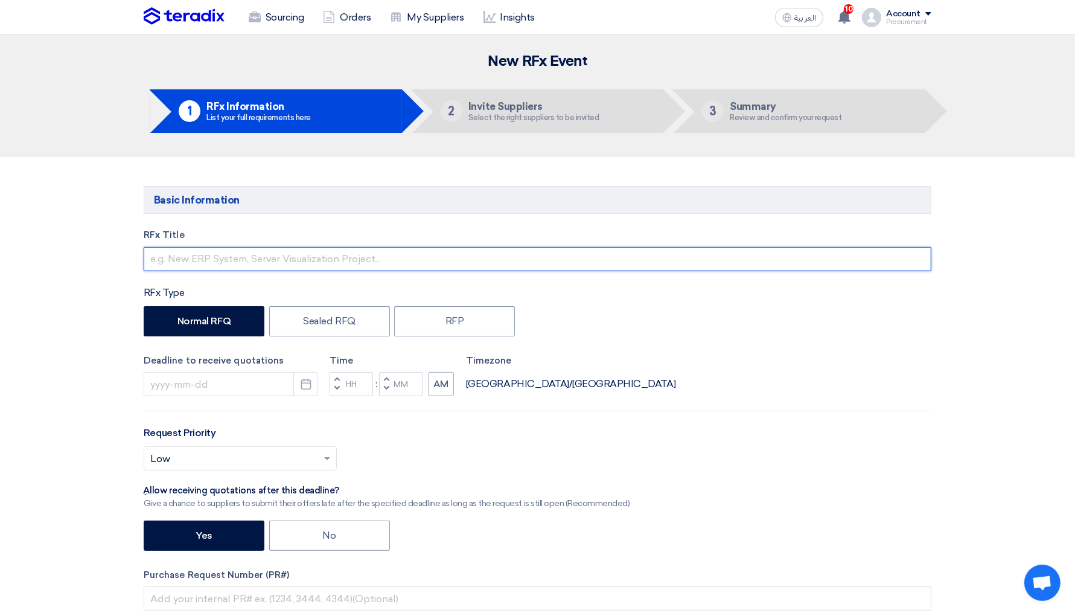
click at [252, 263] on input "text" at bounding box center [538, 259] width 788 height 24
type input "test 1"
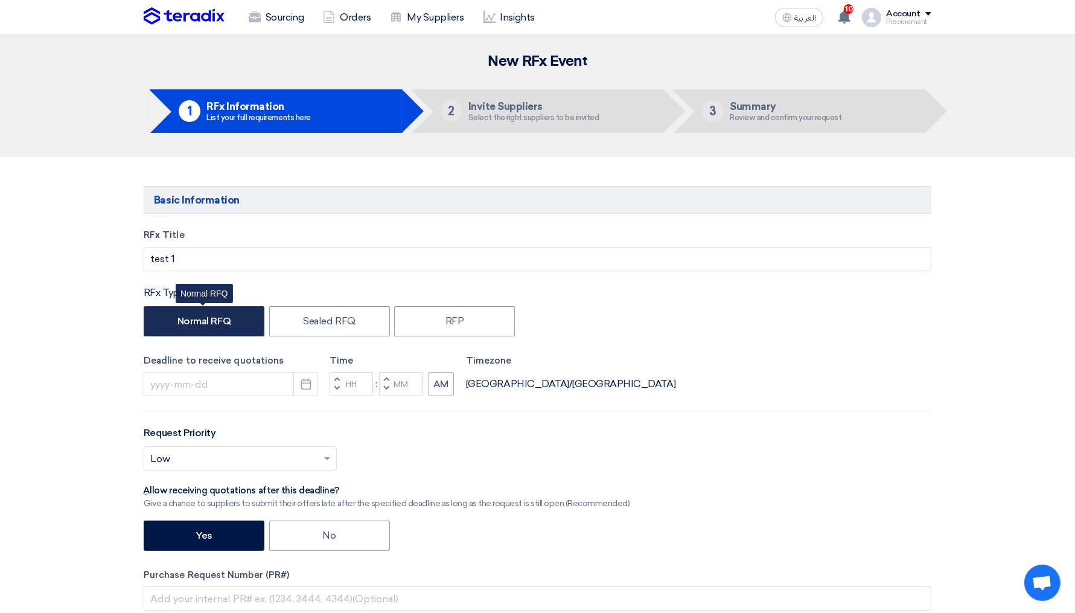
click at [150, 325] on label "Normal RFQ" at bounding box center [204, 321] width 121 height 30
click at [177, 324] on input "Normal RFQ" at bounding box center [181, 320] width 8 height 8
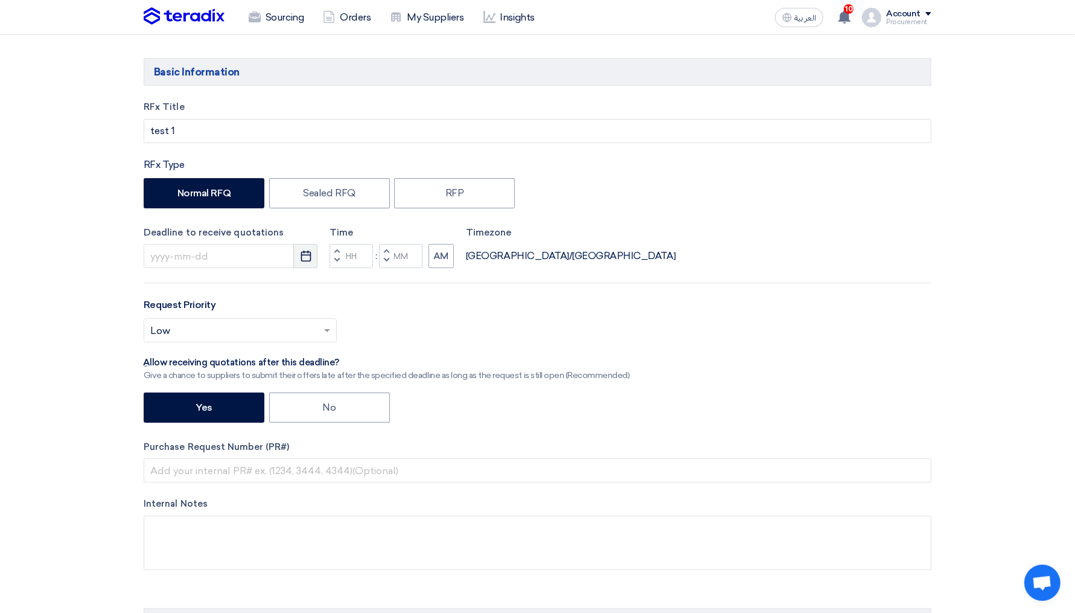
click at [300, 255] on icon "Pick a date" at bounding box center [306, 256] width 12 height 12
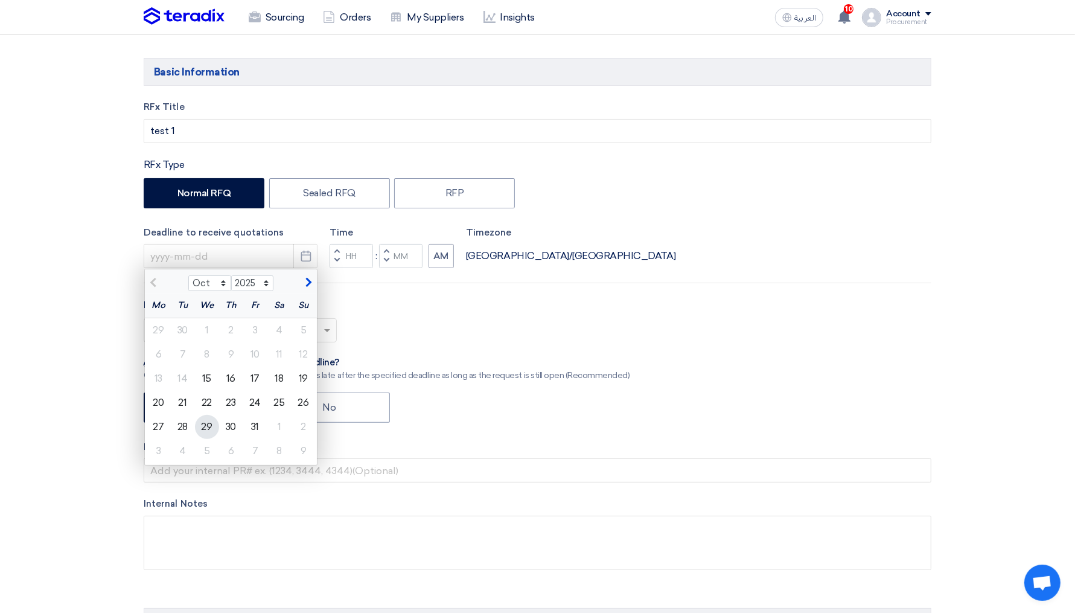
click at [211, 420] on div "29" at bounding box center [207, 427] width 24 height 24
type input "[DATE]"
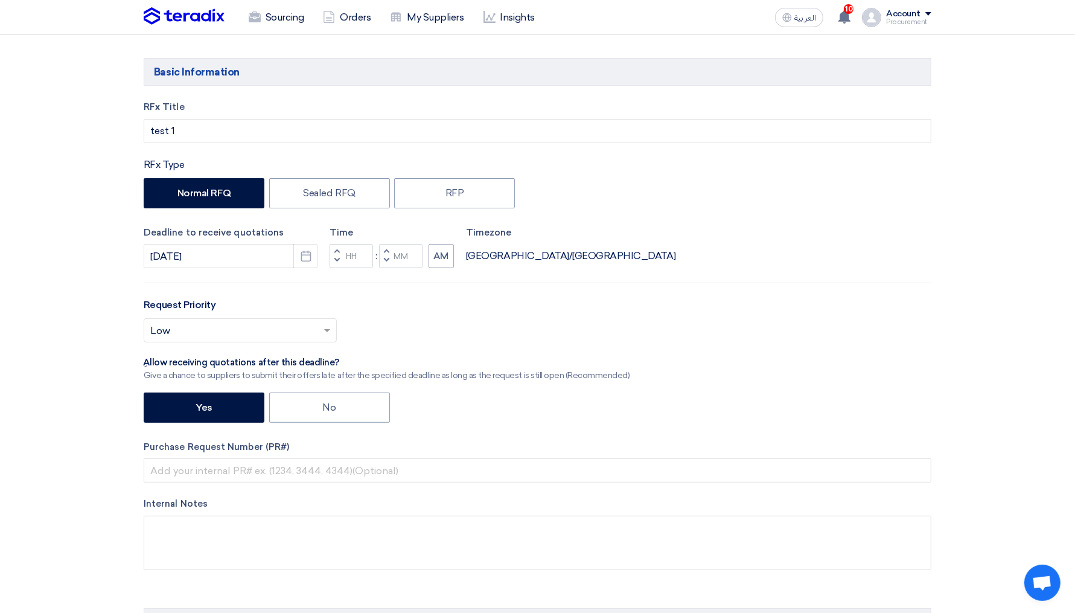
click at [342, 263] on button "Decrement hours" at bounding box center [337, 261] width 14 height 15
type input "11"
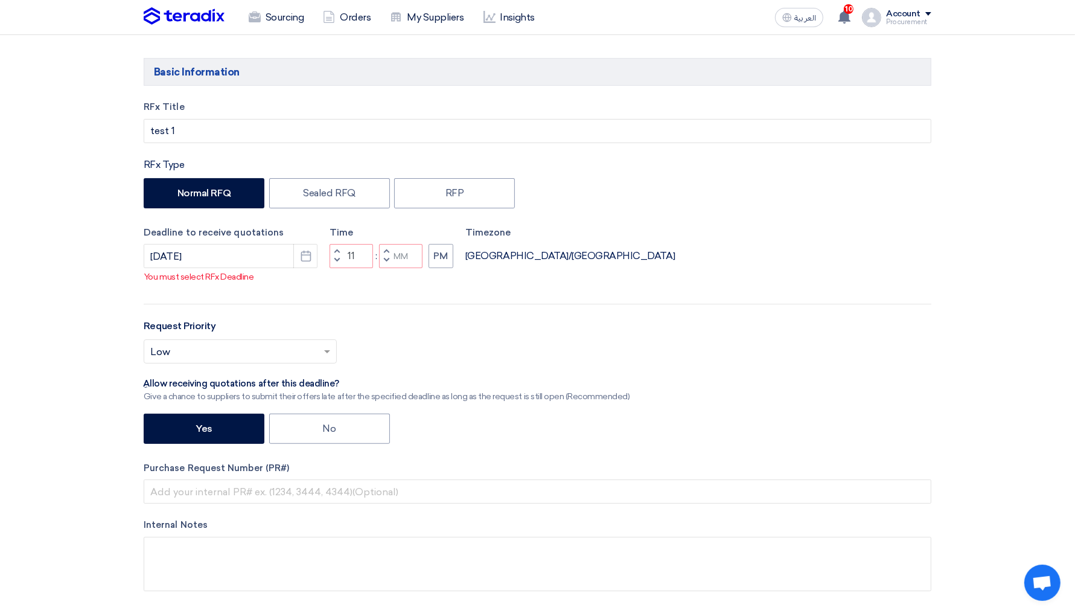
click at [386, 255] on span "button" at bounding box center [387, 251] width 4 height 7
type input "01"
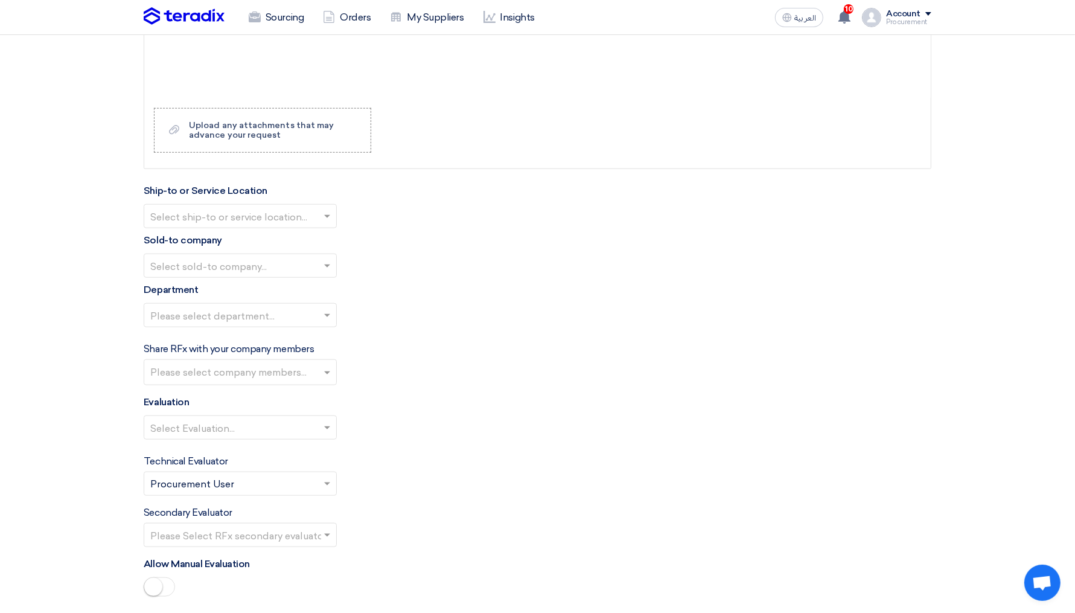
scroll to position [1199, 0]
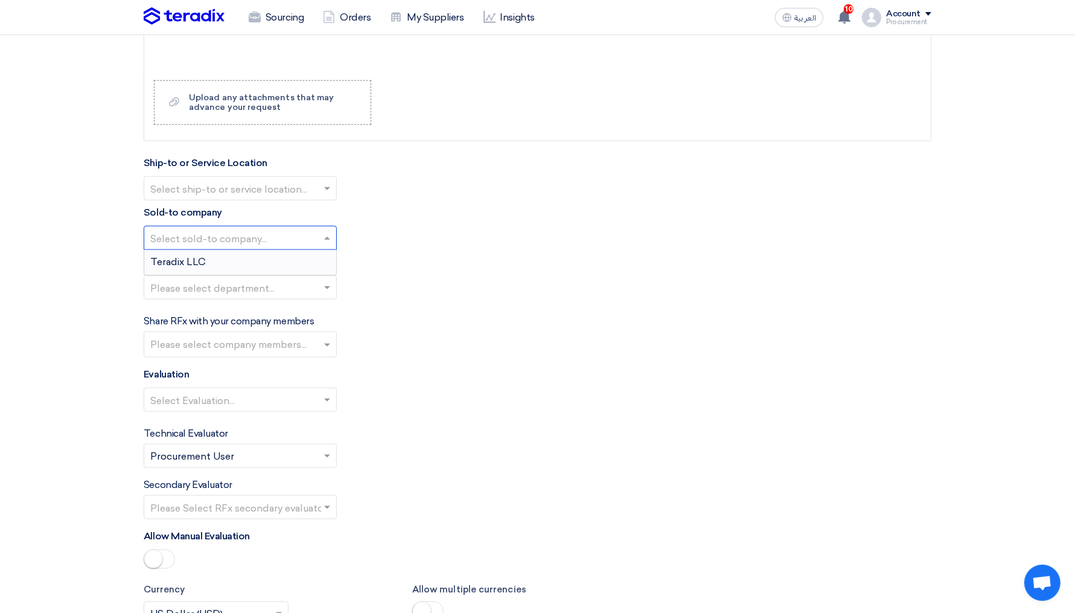
click at [238, 241] on input "text" at bounding box center [234, 239] width 168 height 20
click at [213, 256] on div "Teradix LLC" at bounding box center [240, 262] width 192 height 24
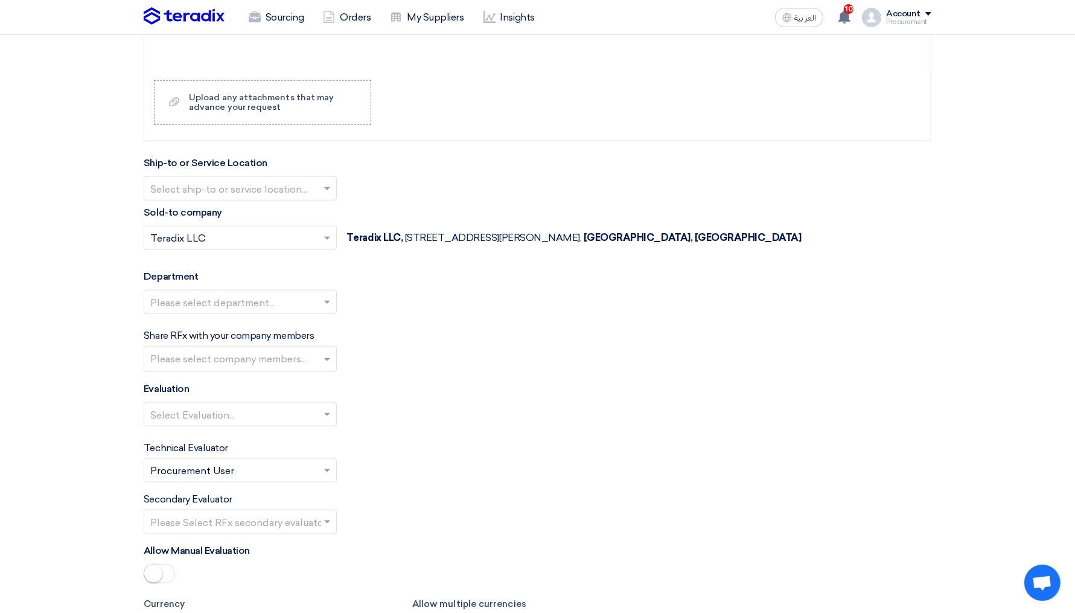
click at [250, 185] on input "text" at bounding box center [234, 190] width 168 height 20
click at [220, 206] on div "HQ Address" at bounding box center [240, 212] width 192 height 24
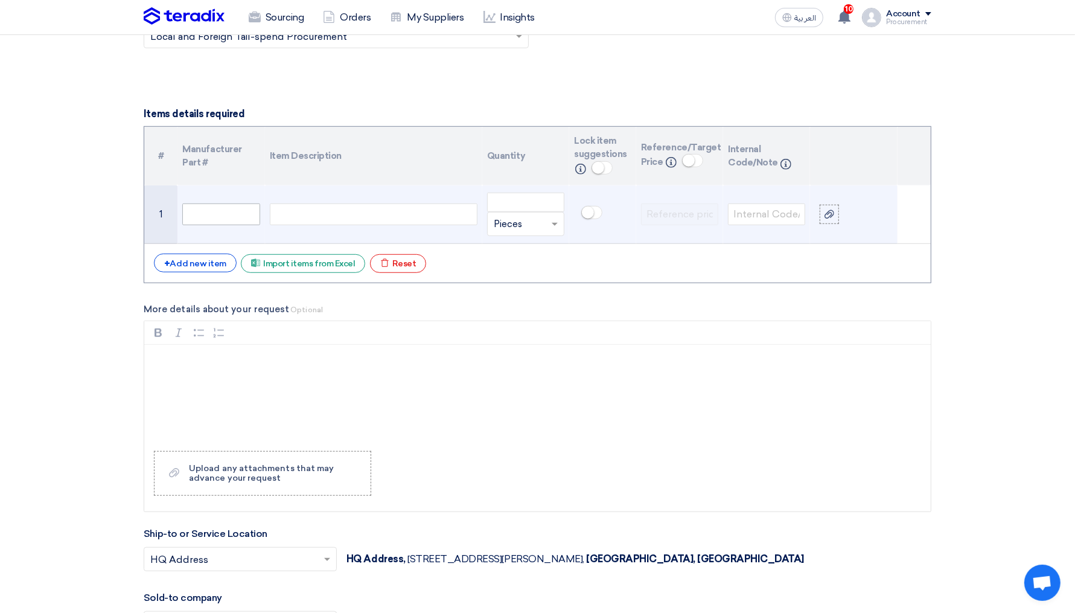
scroll to position [826, 0]
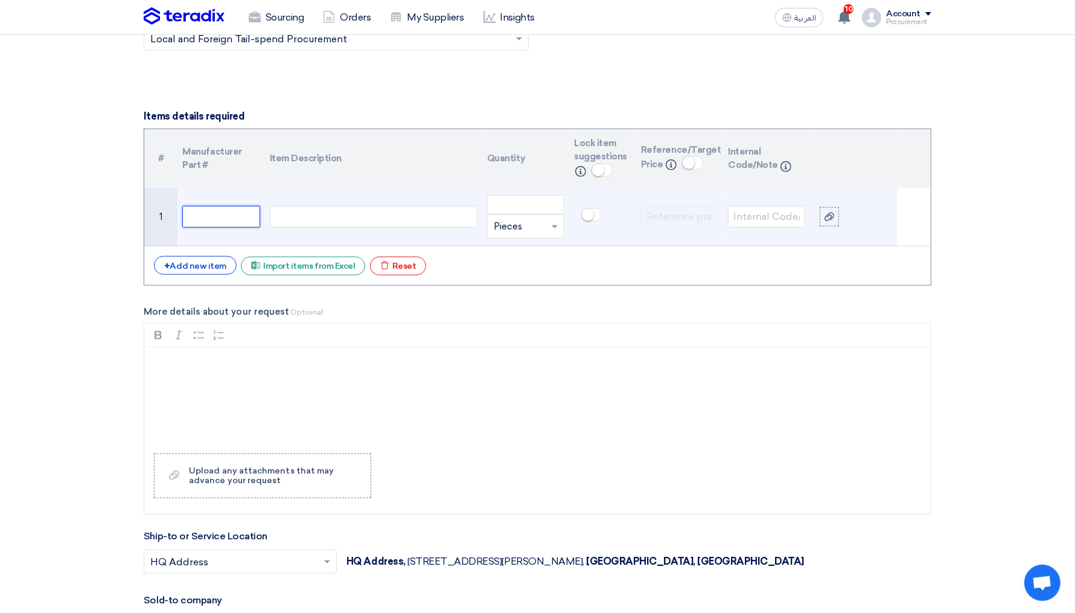
click at [226, 218] on input "text" at bounding box center [220, 217] width 77 height 22
type input "1"
click at [534, 205] on input "number" at bounding box center [525, 204] width 77 height 19
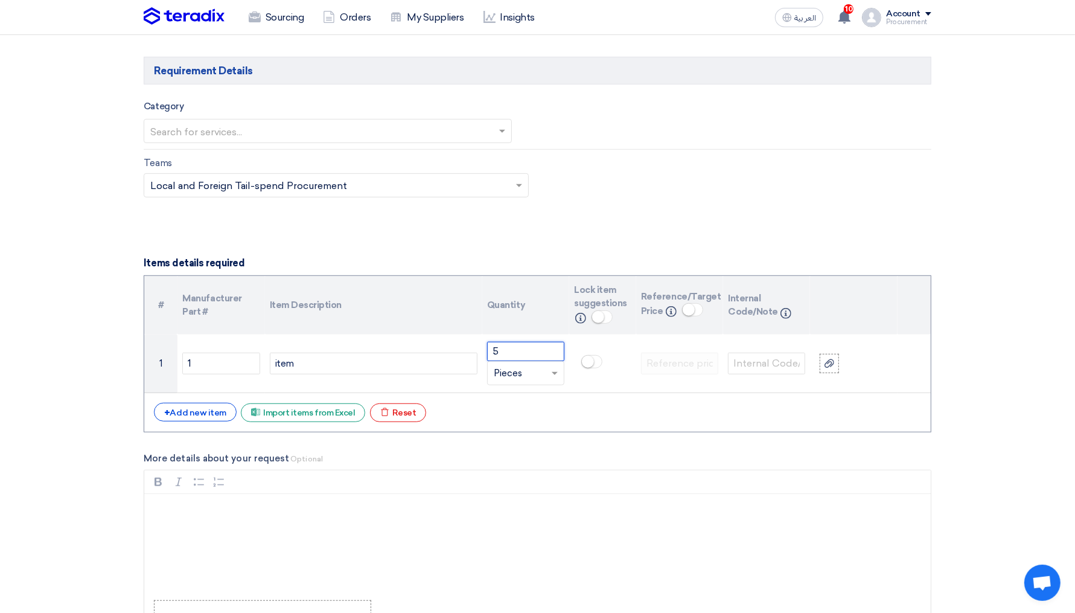
scroll to position [654, 0]
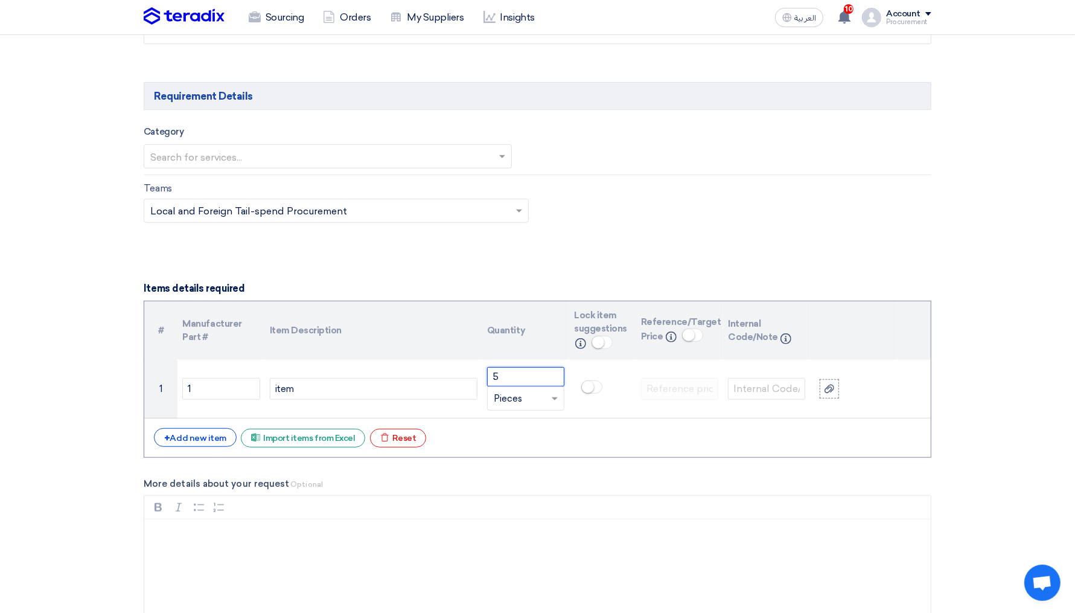
type input "5"
click at [451, 155] on input "text" at bounding box center [321, 158] width 343 height 20
click at [380, 182] on div "F&B" at bounding box center [327, 180] width 367 height 24
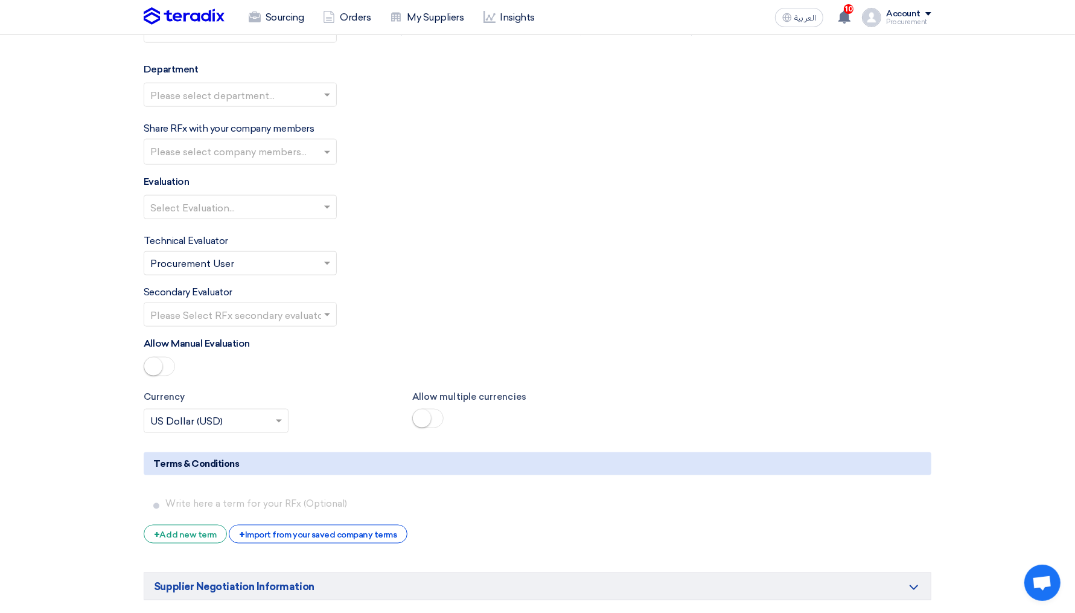
scroll to position [1423, 0]
click at [260, 149] on input "text" at bounding box center [241, 152] width 183 height 20
click at [227, 86] on input "text" at bounding box center [234, 96] width 168 height 20
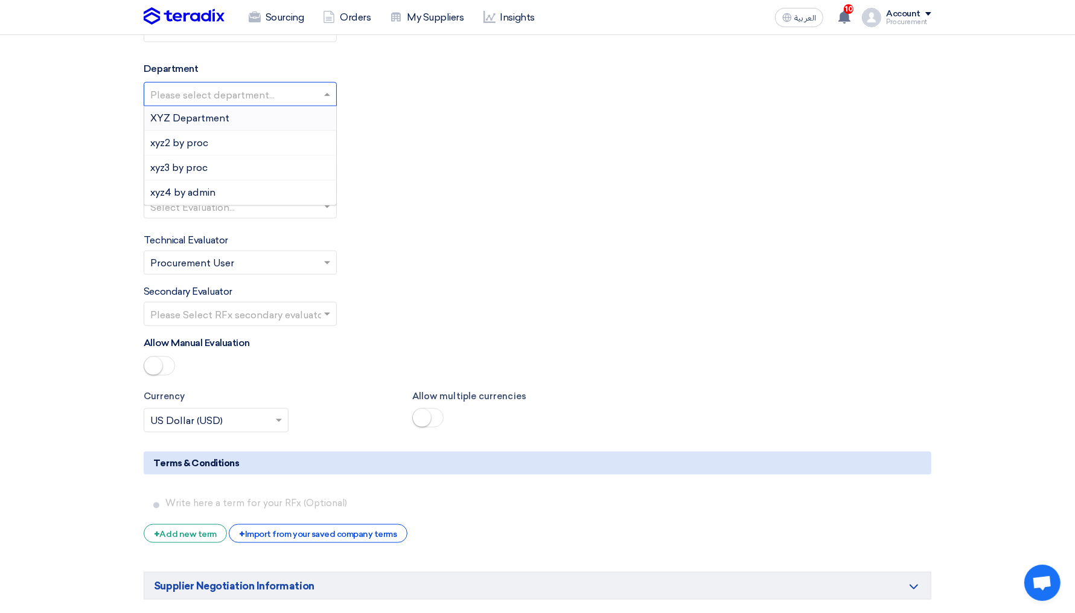
click at [199, 112] on span "XYZ Department" at bounding box center [189, 117] width 79 height 11
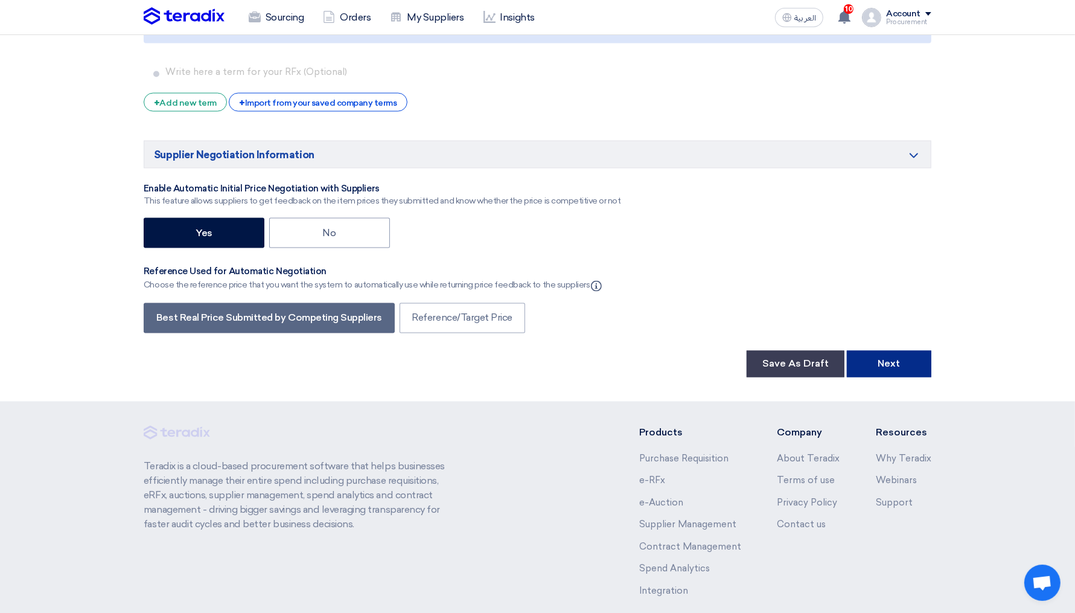
click at [875, 359] on button "Next" at bounding box center [889, 364] width 85 height 27
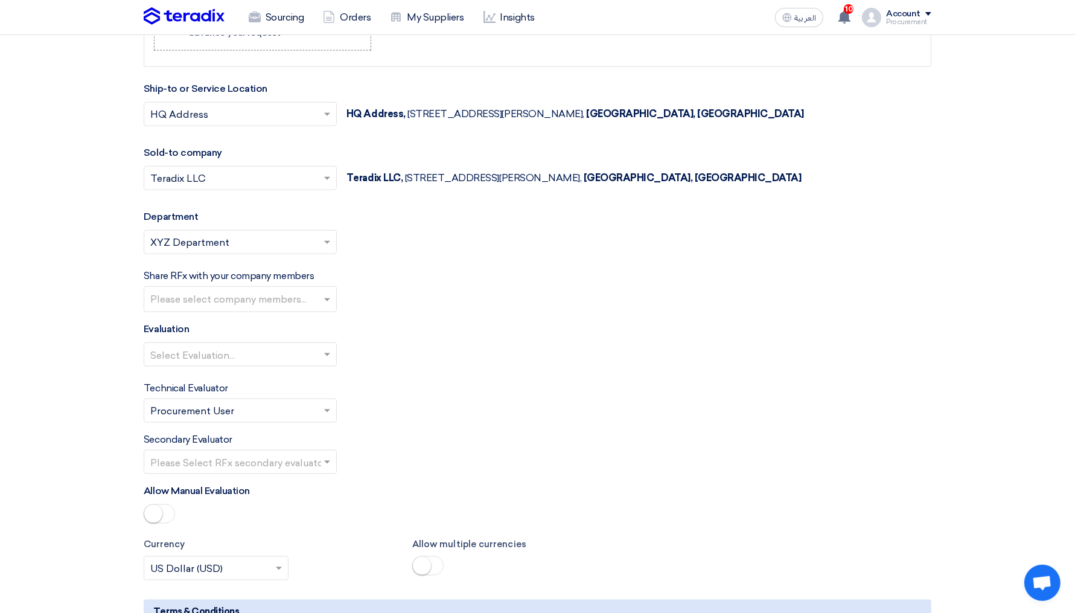
scroll to position [1302, 0]
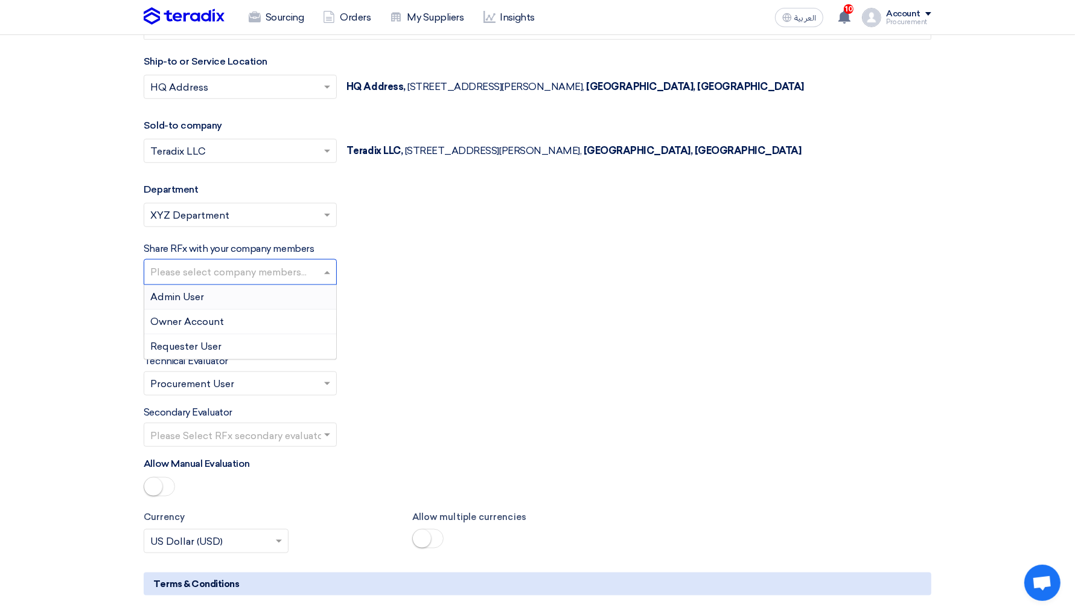
click at [313, 272] on input "text" at bounding box center [241, 273] width 183 height 20
click at [325, 324] on span at bounding box center [328, 327] width 15 height 14
click at [273, 345] on span "Techno-commercial Evaluation" at bounding box center [221, 350] width 142 height 11
click at [415, 372] on div "Technical Evaluator Please Select RFx evaluator... × Procurement User ×" at bounding box center [538, 375] width 788 height 42
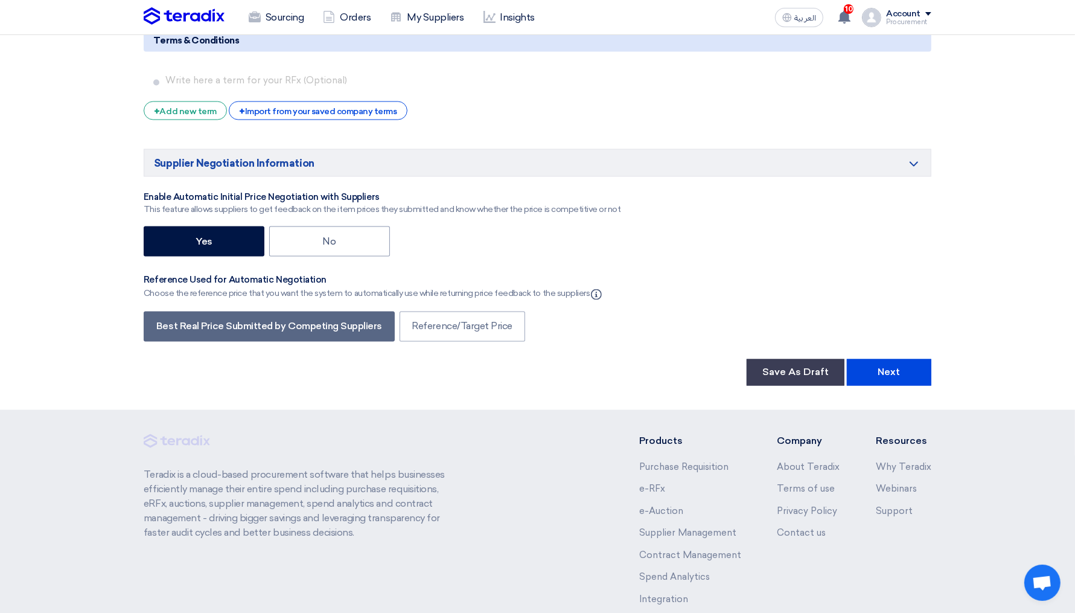
scroll to position [1907, 0]
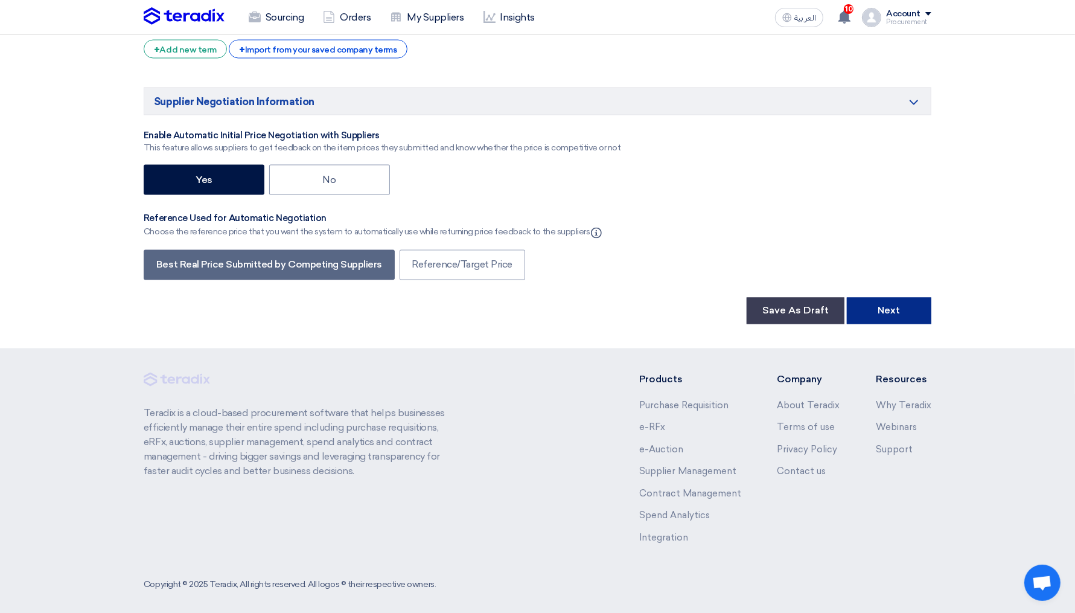
click at [894, 301] on button "Next" at bounding box center [889, 311] width 85 height 27
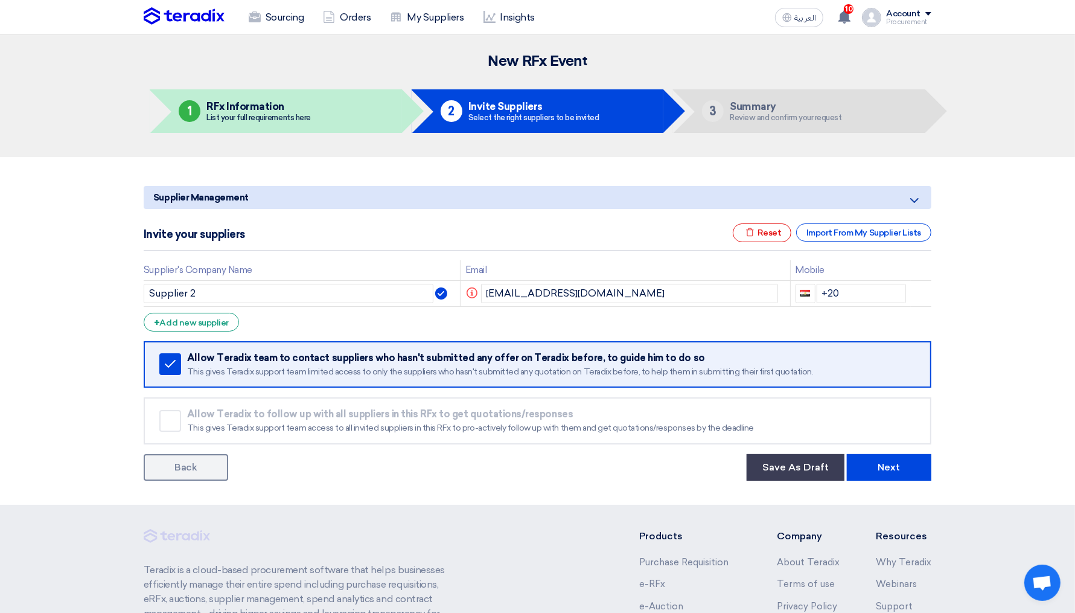
click at [89, 259] on section "Supplier Management Minimize/Maximize Category Invite your suppliers Excel file…" at bounding box center [537, 331] width 1075 height 348
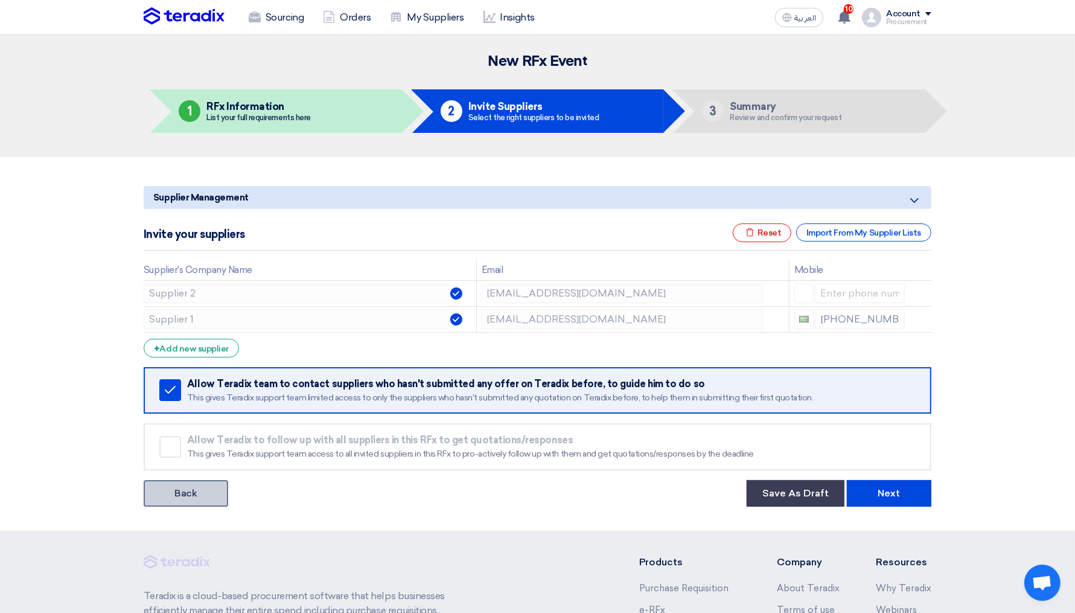
click at [190, 482] on link "Back" at bounding box center [186, 493] width 85 height 27
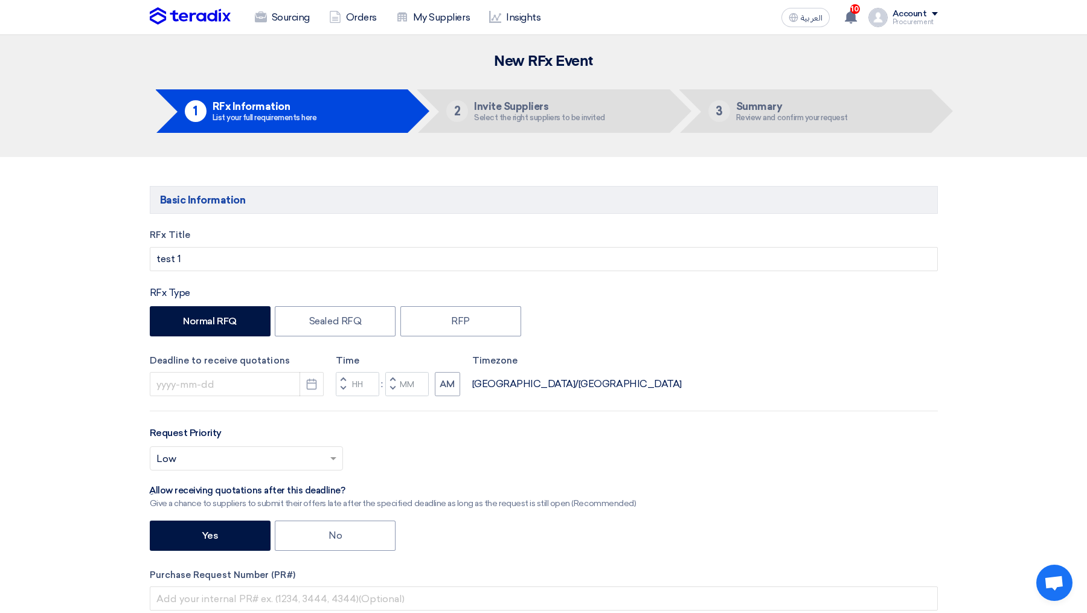
type input "[DATE]"
type input "11"
type input "01"
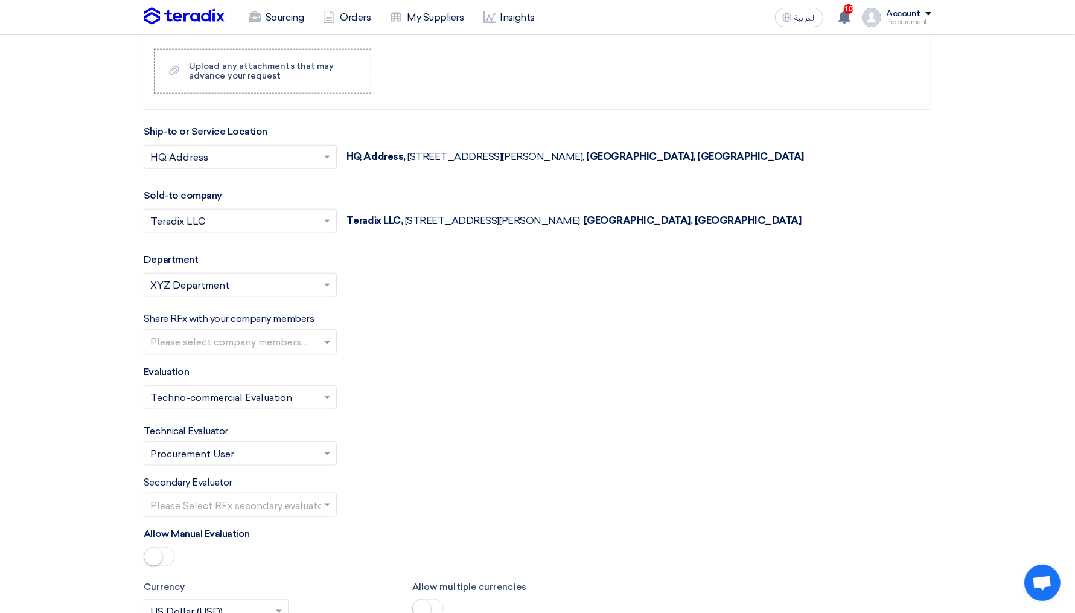
scroll to position [1233, 0]
click at [327, 217] on span at bounding box center [328, 220] width 15 height 14
click at [429, 277] on div "Please select department... × XYZ Department ×" at bounding box center [538, 289] width 788 height 34
drag, startPoint x: 345, startPoint y: 214, endPoint x: 791, endPoint y: 216, distance: 445.6
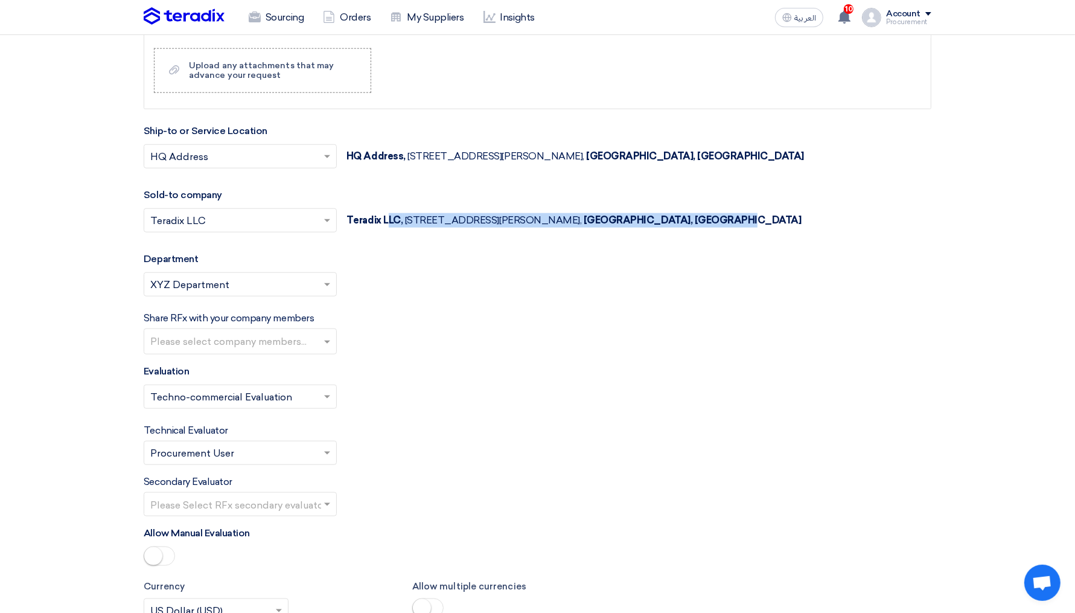
click at [791, 216] on div "Select sold-to company... × Teradix LLC × Teradix LLC, [STREET_ADDRESS][PERSON_…" at bounding box center [538, 227] width 788 height 39
drag, startPoint x: 791, startPoint y: 216, endPoint x: 345, endPoint y: 213, distance: 445.6
click at [345, 213] on div "Select sold-to company... × Teradix LLC × Teradix LLC, [STREET_ADDRESS][PERSON_…" at bounding box center [538, 227] width 788 height 39
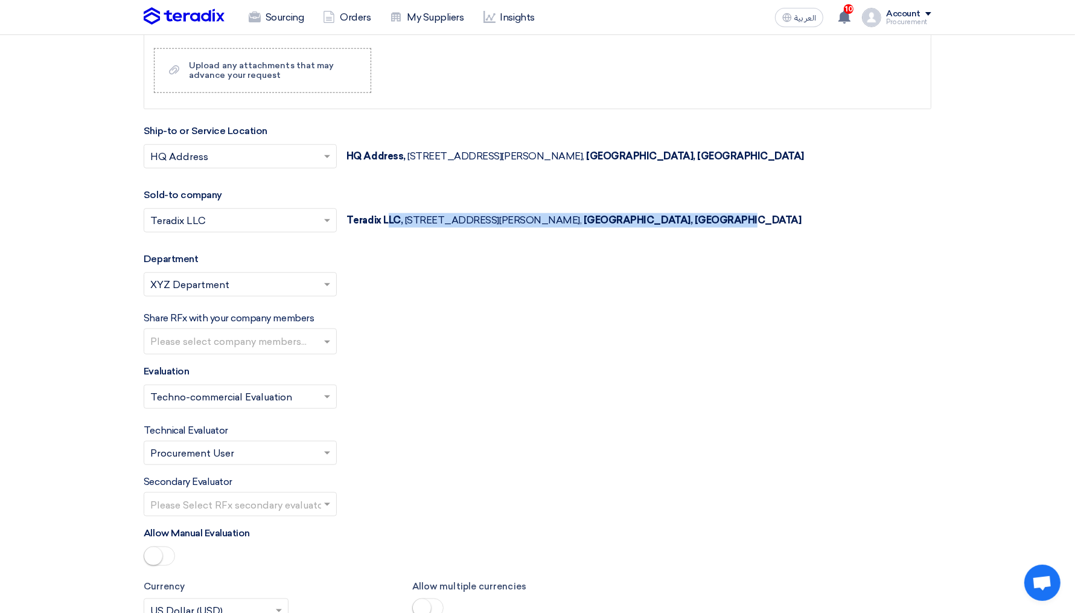
drag, startPoint x: 349, startPoint y: 216, endPoint x: 811, endPoint y: 214, distance: 461.9
click at [811, 214] on div "Select sold-to company... × Teradix LLC × Teradix LLC, [STREET_ADDRESS][PERSON_…" at bounding box center [538, 227] width 788 height 39
drag, startPoint x: 162, startPoint y: 367, endPoint x: 207, endPoint y: 367, distance: 45.3
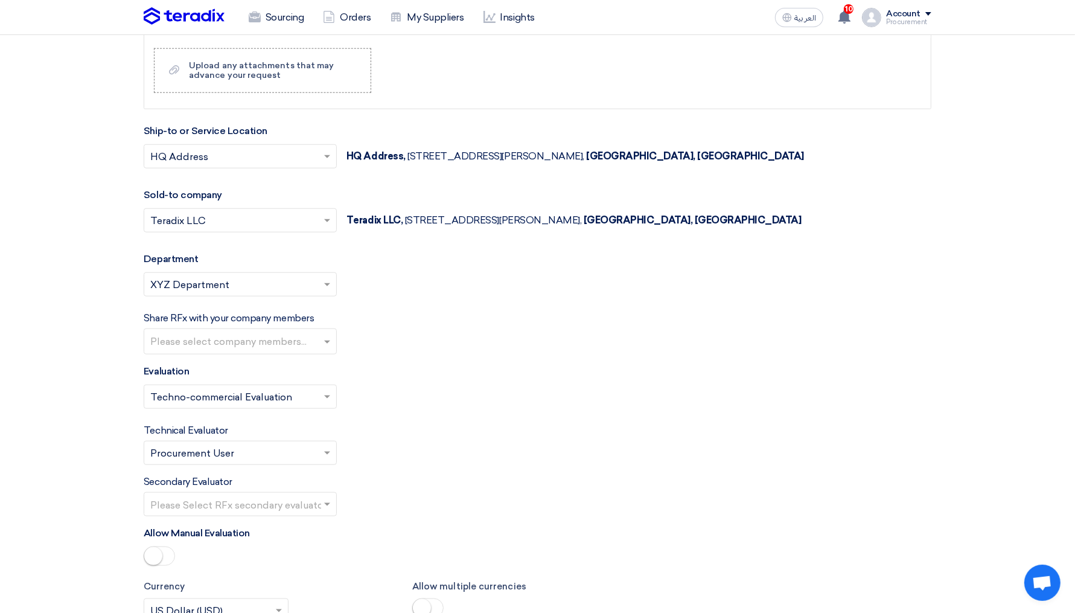
click at [207, 367] on div "Evaluation Select Evaluation... × Techno-commercial Evaluation ×" at bounding box center [538, 391] width 788 height 54
click at [390, 385] on div "Select Evaluation... × Techno-commercial Evaluation ×" at bounding box center [538, 402] width 788 height 34
drag, startPoint x: 348, startPoint y: 215, endPoint x: 804, endPoint y: 220, distance: 456.5
click at [804, 220] on div "Select sold-to company... × Teradix LLC × Teradix LLC, [STREET_ADDRESS][PERSON_…" at bounding box center [538, 227] width 788 height 39
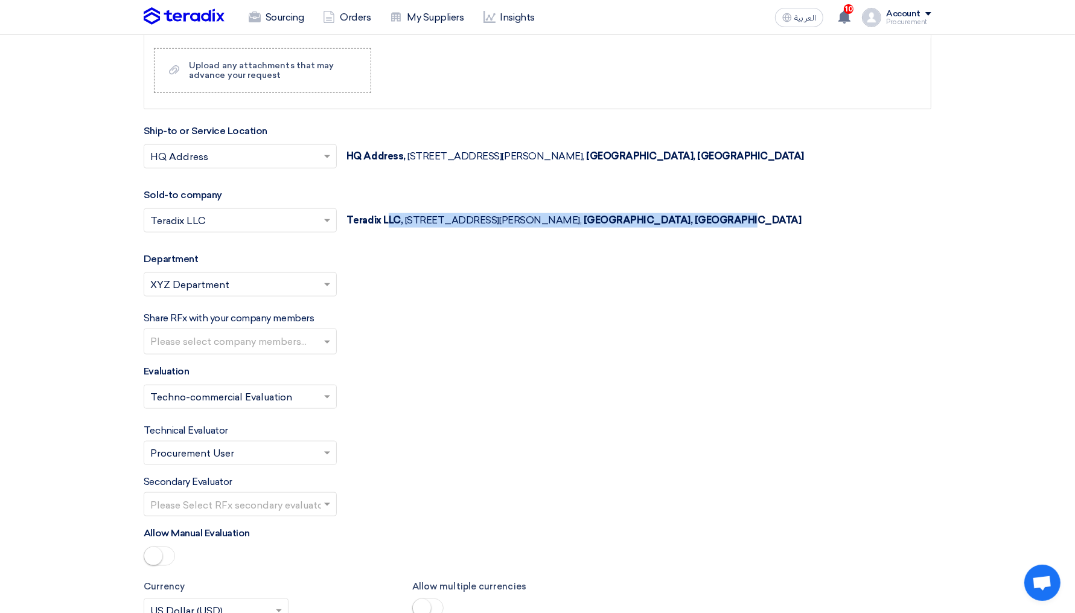
drag, startPoint x: 346, startPoint y: 215, endPoint x: 793, endPoint y: 219, distance: 446.8
click at [793, 219] on div "Select sold-to company... × Teradix LLC × Teradix LLC, [STREET_ADDRESS][PERSON_…" at bounding box center [538, 227] width 788 height 39
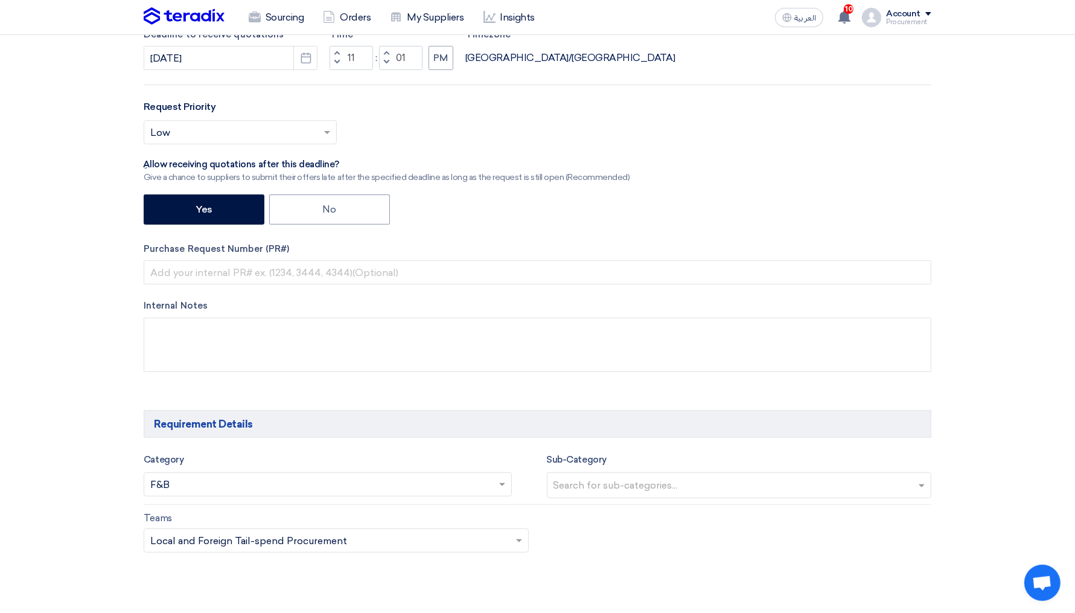
scroll to position [266, 0]
